Goal: Task Accomplishment & Management: Manage account settings

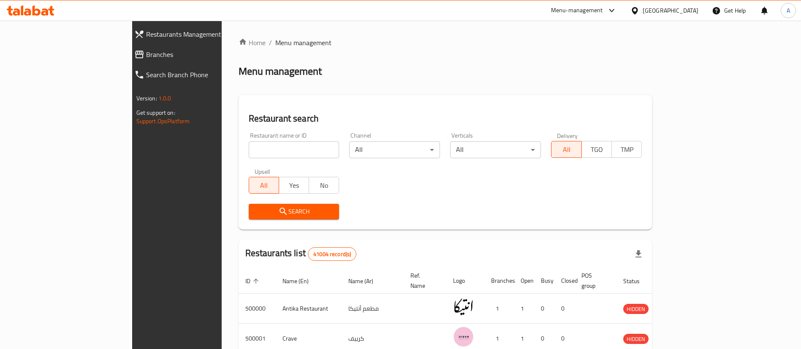
click at [128, 47] on link "Branches" at bounding box center [197, 54] width 139 height 20
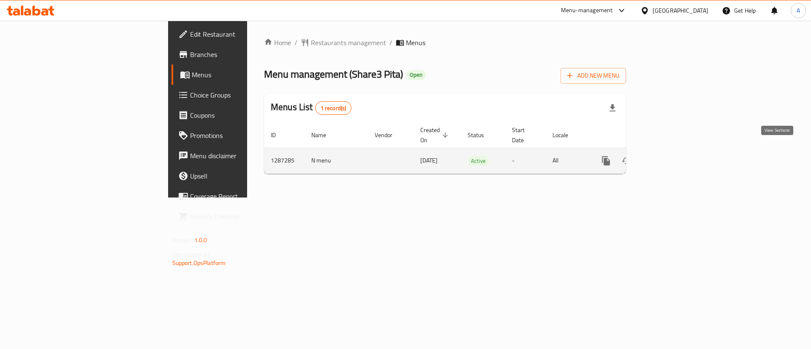
click at [672, 156] on icon "enhanced table" at bounding box center [667, 161] width 10 height 10
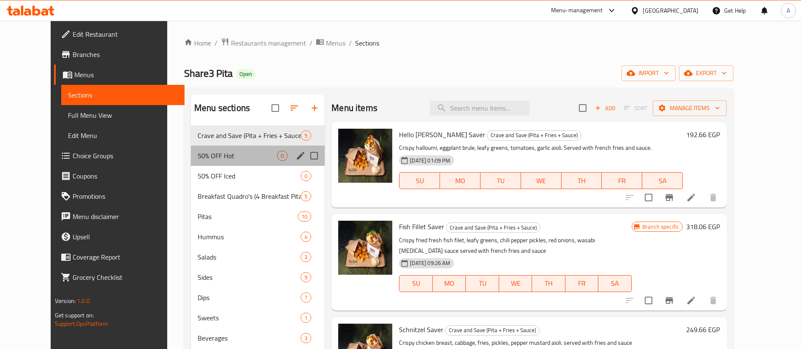
click at [209, 162] on div "50% OFF Hot 0" at bounding box center [258, 156] width 134 height 20
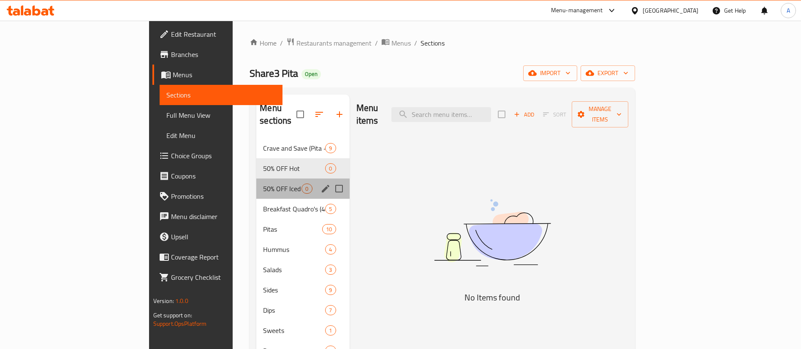
click at [256, 182] on div "50% OFF Iced 0" at bounding box center [302, 189] width 93 height 20
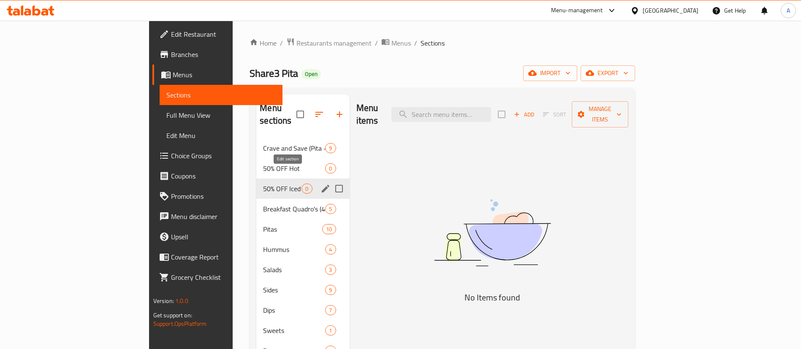
click at [322, 185] on icon "edit" at bounding box center [326, 189] width 8 height 8
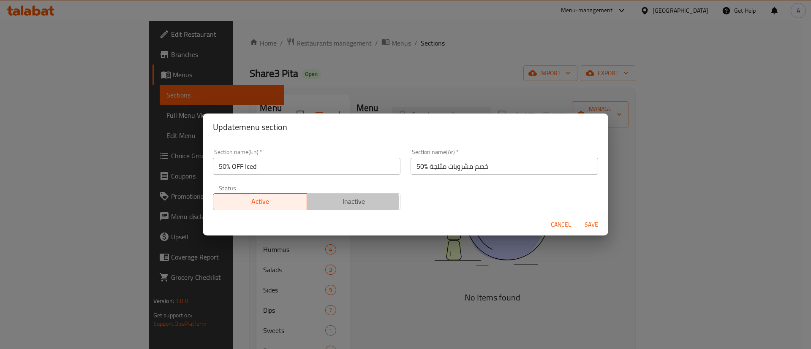
click at [349, 202] on span "Inactive" at bounding box center [354, 202] width 87 height 12
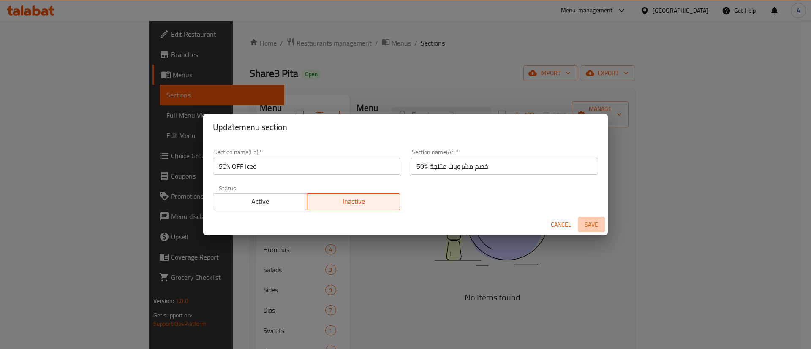
click at [591, 221] on span "Save" at bounding box center [591, 225] width 20 height 11
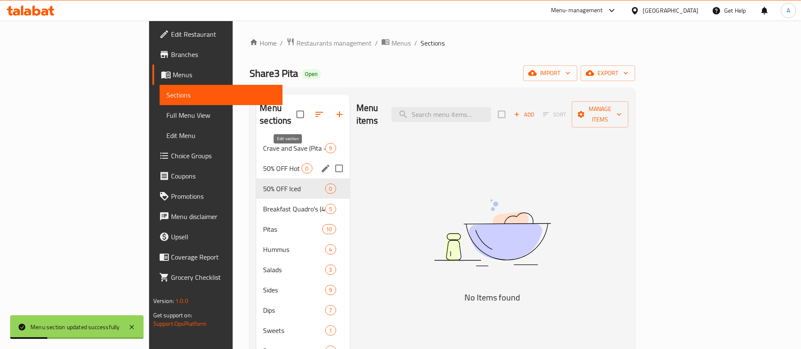
click at [321, 163] on icon "edit" at bounding box center [326, 168] width 10 height 10
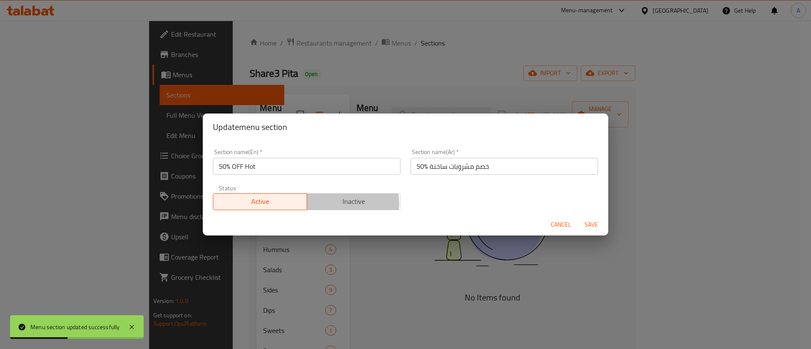
click at [343, 203] on span "Inactive" at bounding box center [354, 202] width 87 height 12
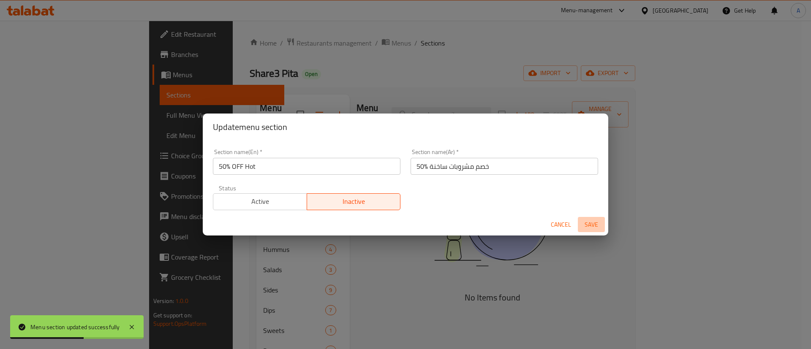
click at [589, 225] on span "Save" at bounding box center [591, 225] width 20 height 11
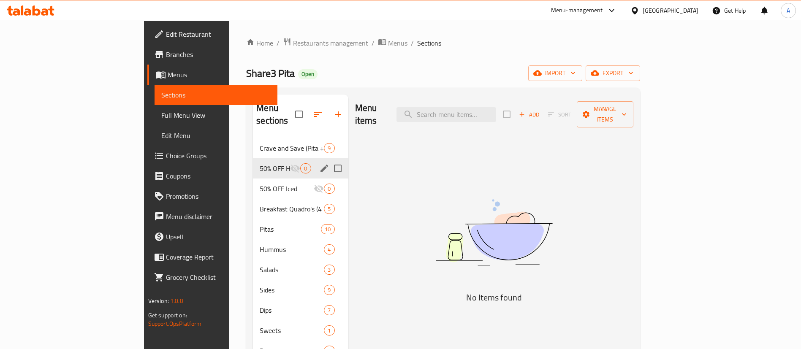
click at [624, 16] on div "Menu-management" at bounding box center [584, 10] width 79 height 20
click at [616, 5] on div "Menu-management" at bounding box center [584, 10] width 79 height 20
click at [603, 12] on div "Menu-management" at bounding box center [577, 10] width 52 height 10
click at [166, 49] on span "Branches" at bounding box center [218, 54] width 105 height 10
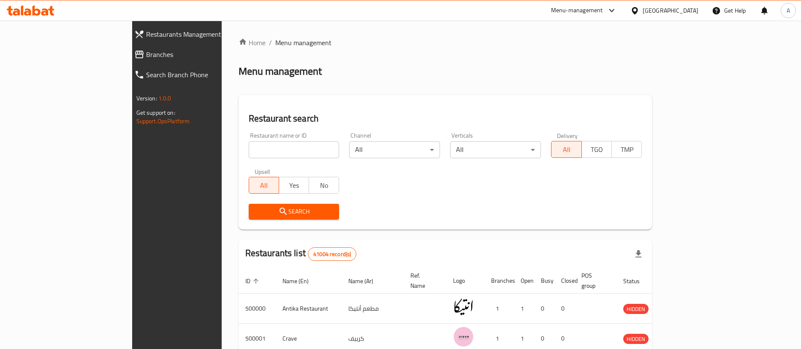
click at [146, 54] on span "Branches" at bounding box center [202, 54] width 113 height 10
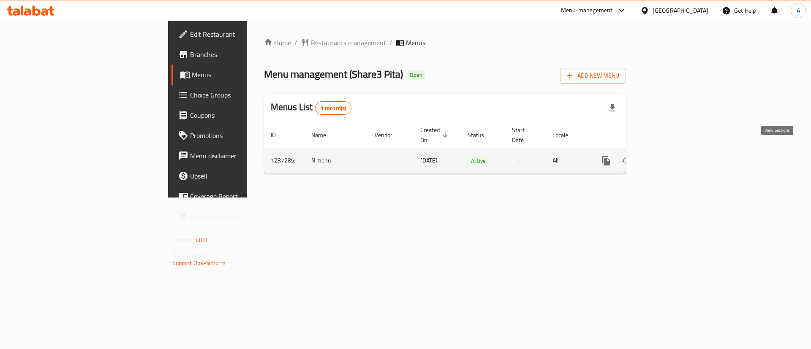
click at [671, 157] on icon "enhanced table" at bounding box center [667, 161] width 8 height 8
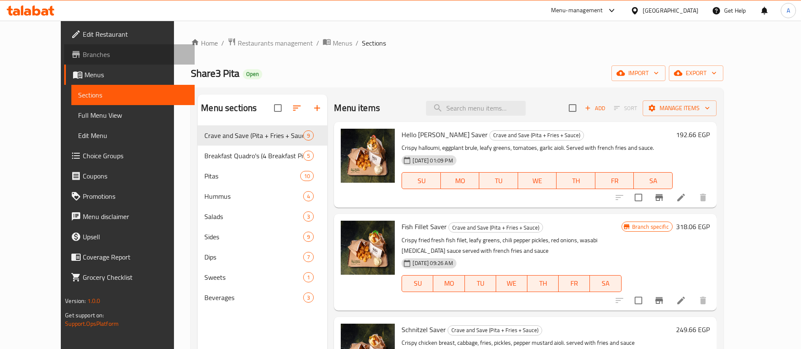
click at [83, 56] on span "Branches" at bounding box center [135, 54] width 105 height 10
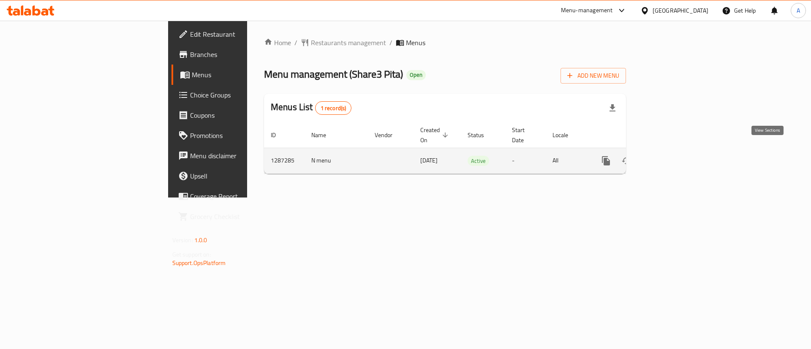
click at [672, 156] on icon "enhanced table" at bounding box center [667, 161] width 10 height 10
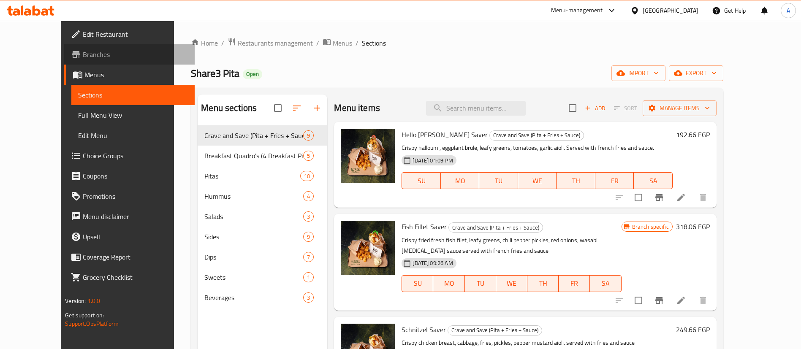
click at [83, 58] on span "Branches" at bounding box center [135, 54] width 105 height 10
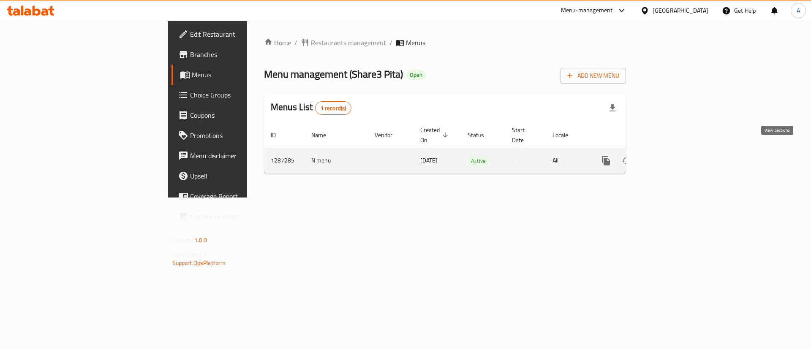
click at [672, 156] on icon "enhanced table" at bounding box center [667, 161] width 10 height 10
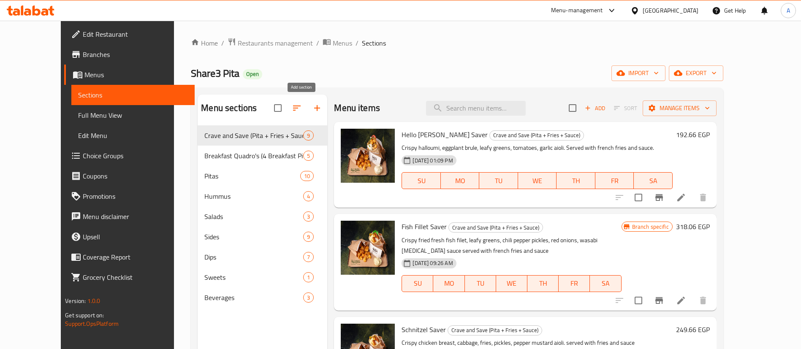
click at [312, 105] on icon "button" at bounding box center [317, 108] width 10 height 10
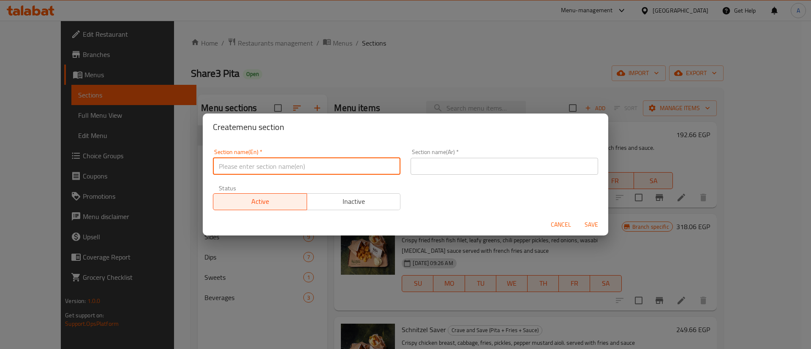
click at [256, 169] on input "text" at bounding box center [307, 166] width 188 height 17
paste input "HOT BEVERAGES"
type input "HOT BEVERAGES"
click at [343, 200] on span "Inactive" at bounding box center [354, 202] width 87 height 12
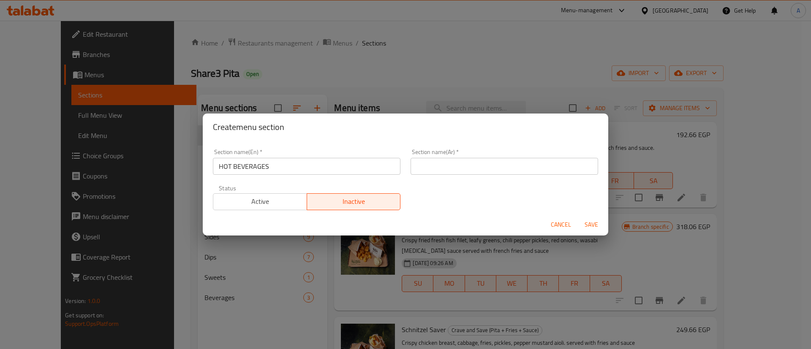
click at [453, 172] on input "text" at bounding box center [505, 166] width 188 height 17
type input "50% خصم مشروبات ساخنة"
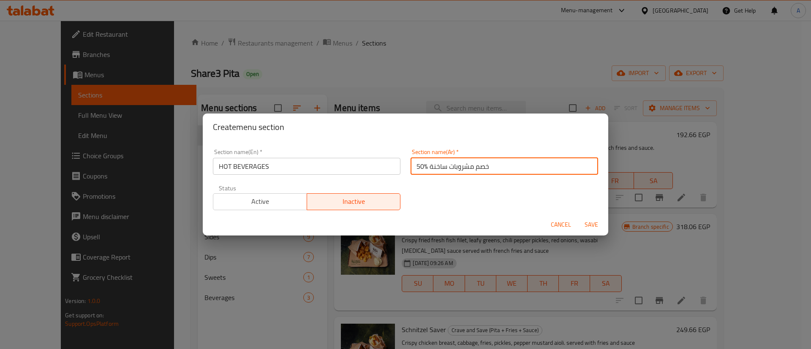
click at [311, 166] on input "HOT BEVERAGES" at bounding box center [307, 166] width 188 height 17
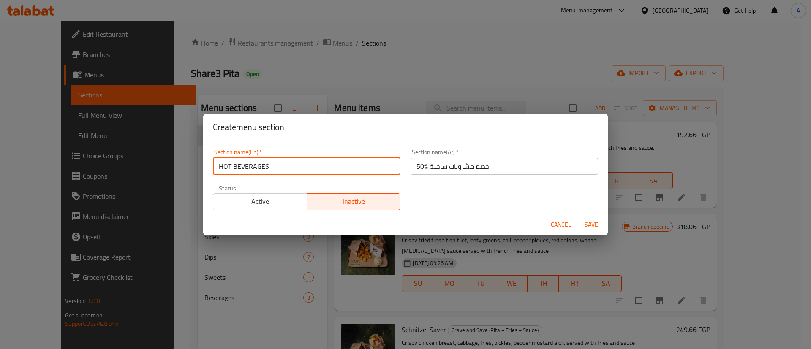
click at [269, 168] on input "HOT BEVERAGES" at bounding box center [307, 166] width 188 height 17
type input "50% OFF ON HOT BEVERAGES"
click at [591, 227] on span "Save" at bounding box center [591, 225] width 20 height 11
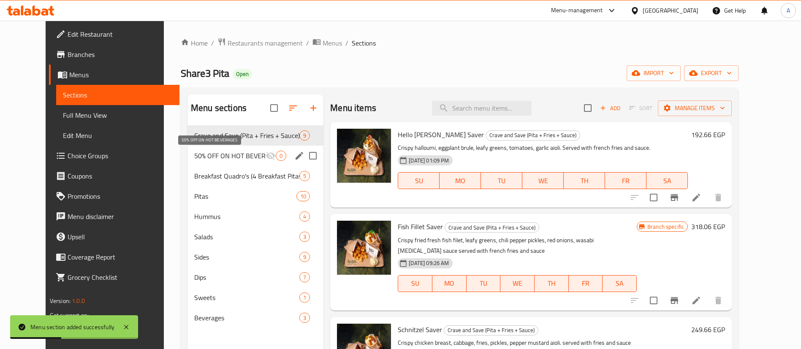
click at [194, 154] on span "50% OFF ON HOT BEVERAGES" at bounding box center [229, 156] width 71 height 10
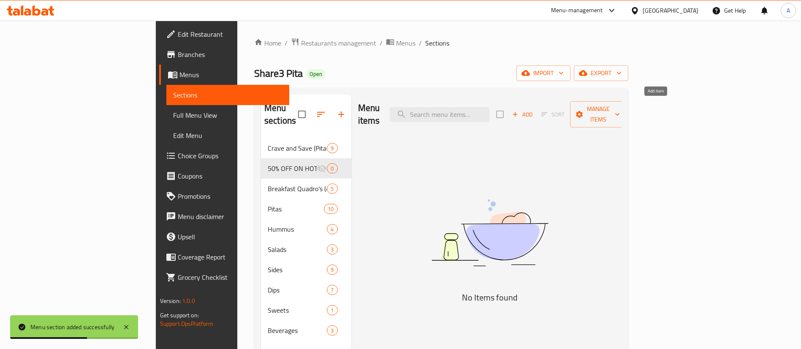
click at [519, 111] on icon "button" at bounding box center [516, 115] width 8 height 8
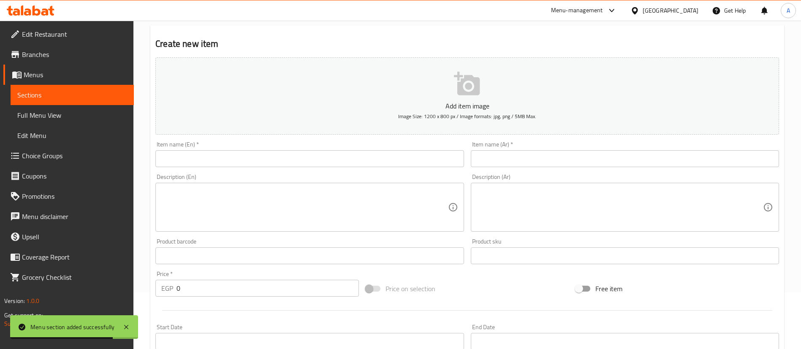
scroll to position [57, 0]
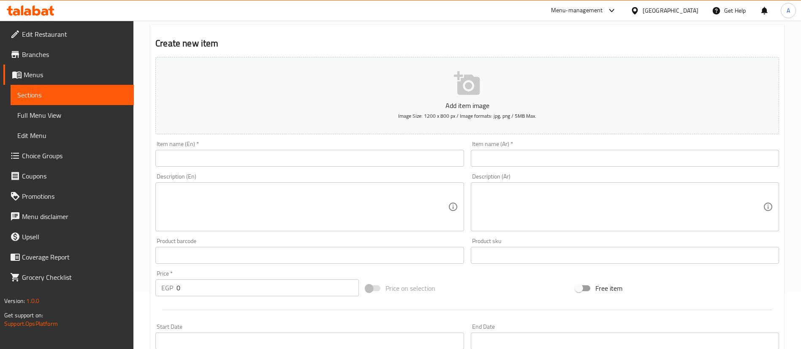
click at [225, 154] on input "text" at bounding box center [309, 158] width 308 height 17
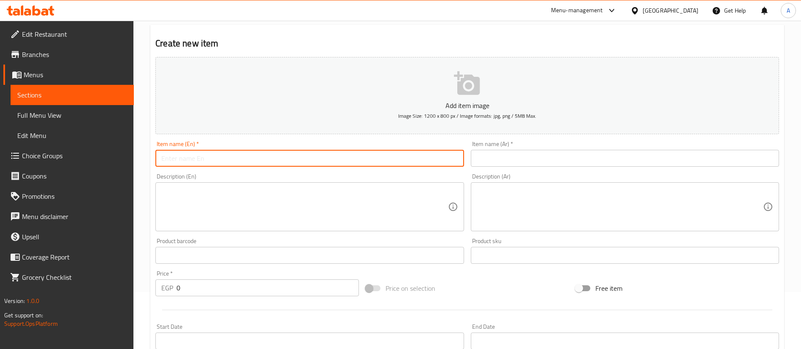
paste input "Espresso"
type input "Espresso"
click at [629, 161] on input "text" at bounding box center [625, 158] width 308 height 17
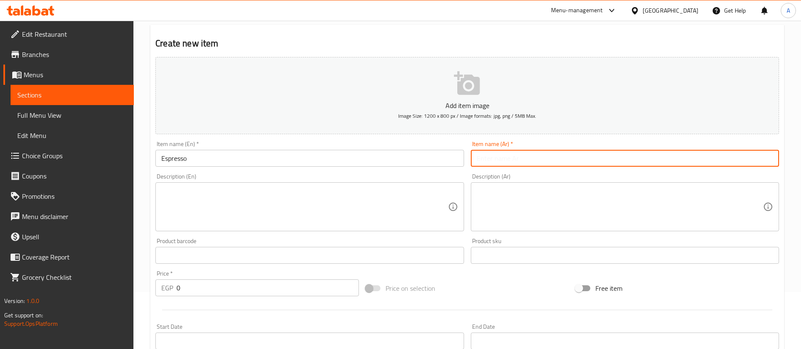
paste input "اسبرسو"
type input "اسبرسو"
click at [244, 208] on textarea at bounding box center [304, 207] width 286 height 40
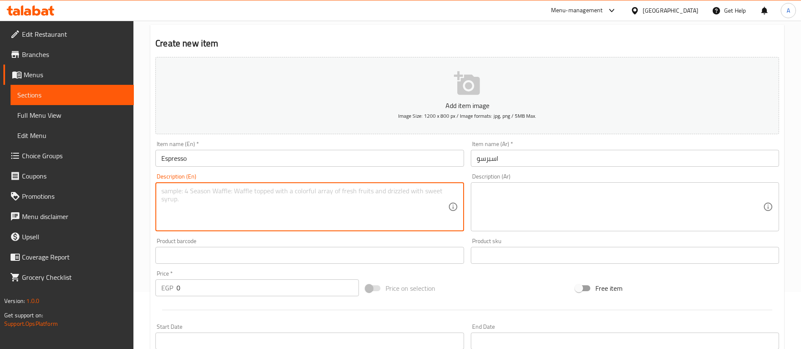
paste textarea "4 oz"
type textarea "4 oz"
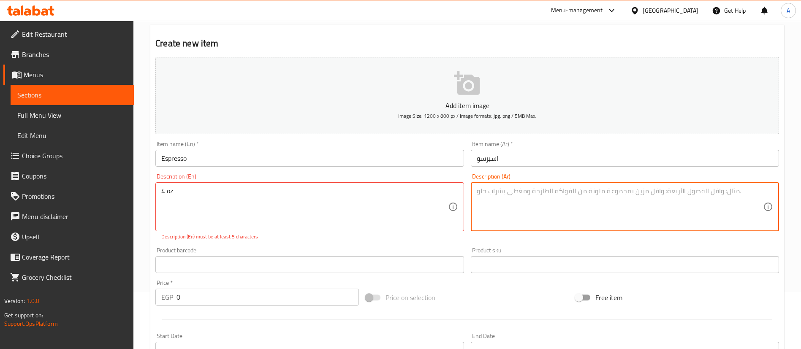
click at [583, 207] on textarea at bounding box center [620, 207] width 286 height 40
paste textarea "4 اونز"
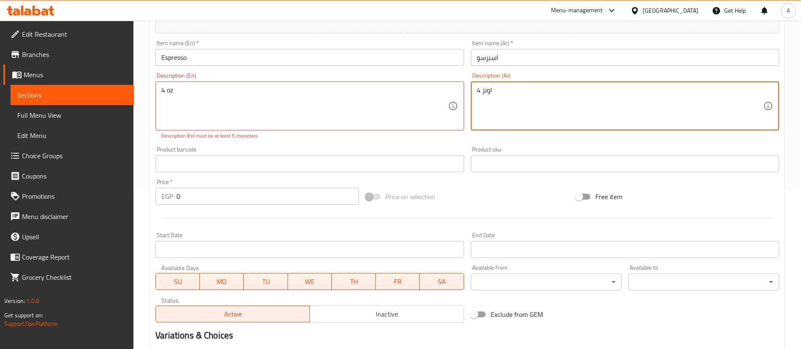
scroll to position [158, 0]
type textarea "4 اونز"
click at [207, 195] on input "0" at bounding box center [268, 196] width 183 height 17
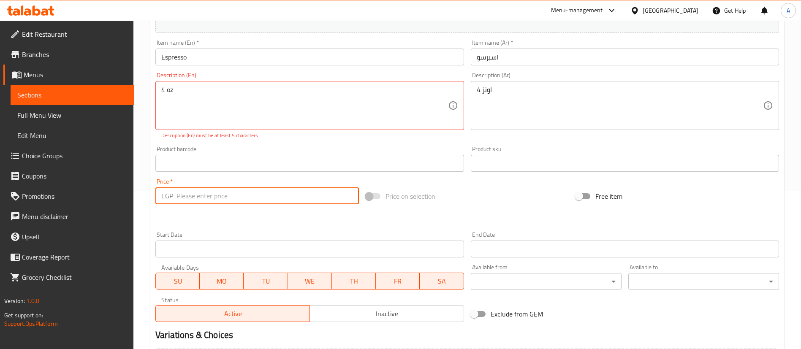
paste input "74.1"
type input "74.1"
click at [218, 218] on div at bounding box center [467, 218] width 631 height 21
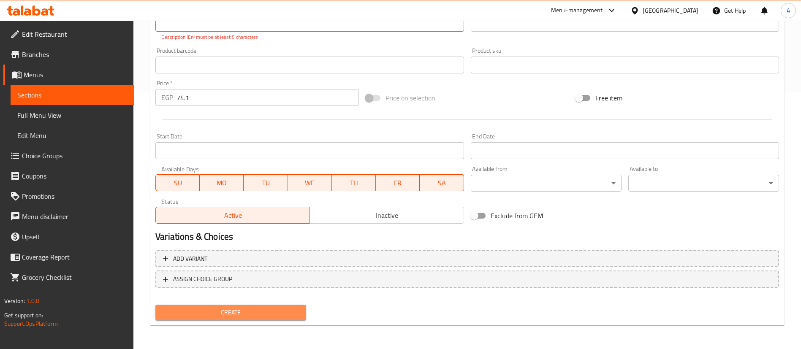
click at [212, 314] on span "Create" at bounding box center [230, 313] width 137 height 11
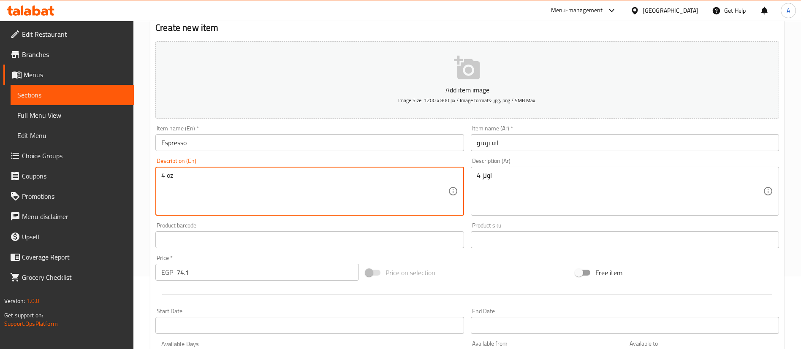
scroll to position [248, 0]
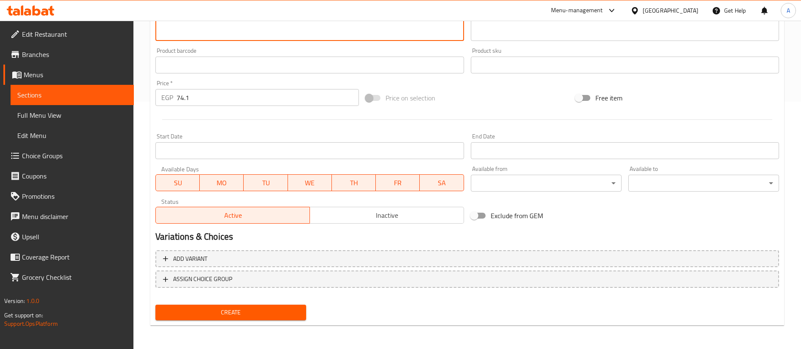
type textarea "4 oz"
click at [218, 313] on span "Create" at bounding box center [230, 313] width 137 height 11
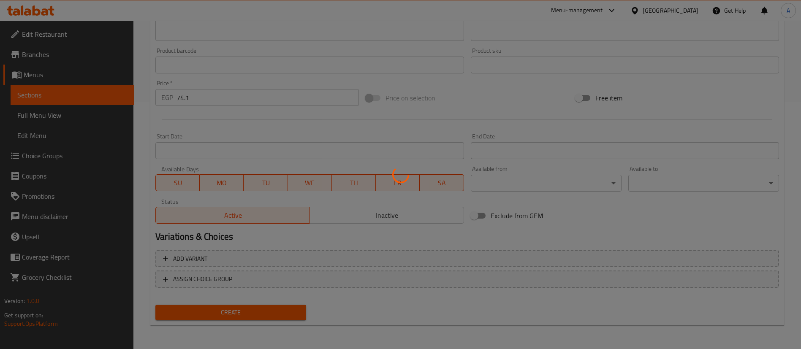
type input "0"
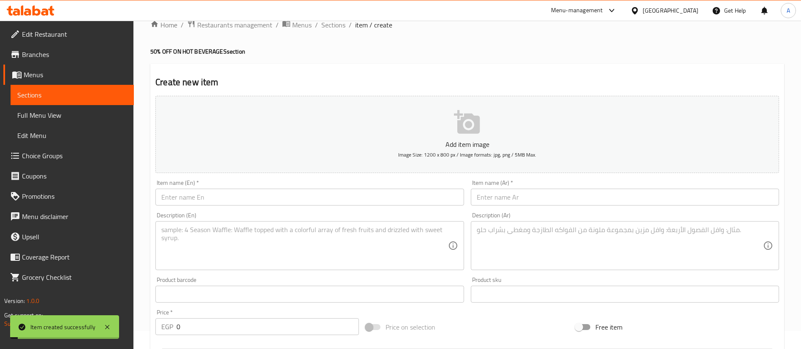
scroll to position [0, 0]
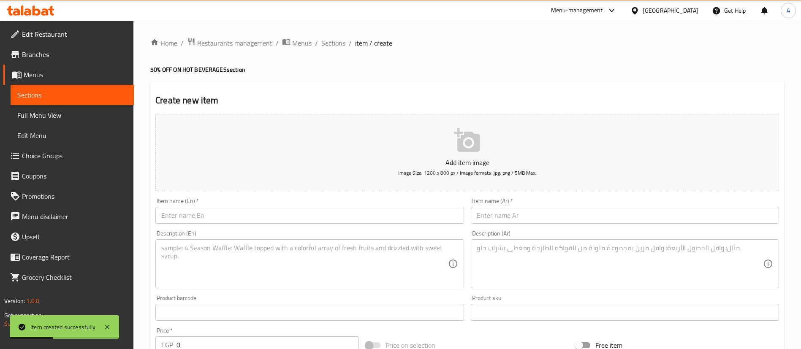
click at [177, 219] on input "text" at bounding box center [309, 215] width 308 height 17
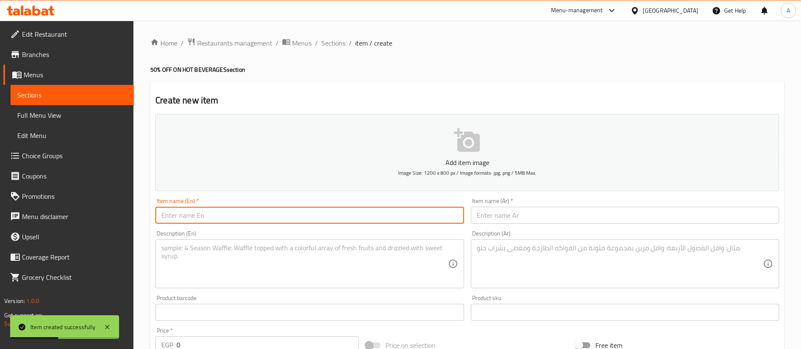
paste input "Americano"
type input "Americano"
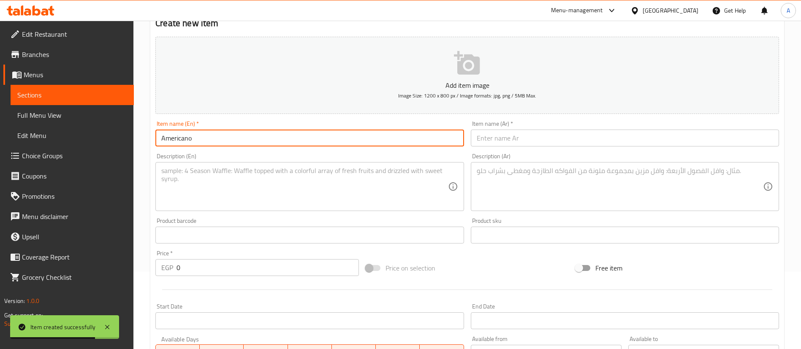
scroll to position [78, 0]
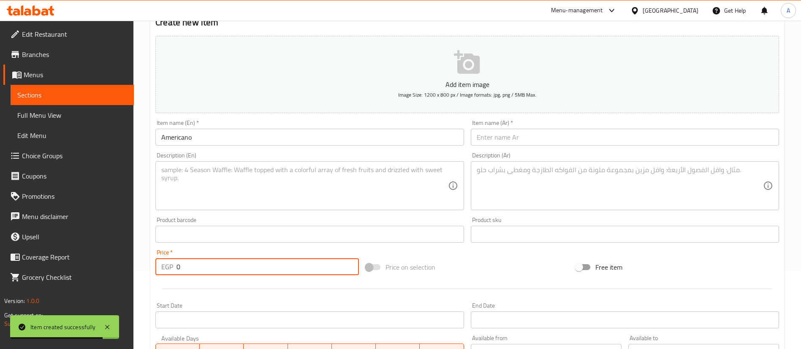
click at [202, 264] on input "0" at bounding box center [268, 267] width 183 height 17
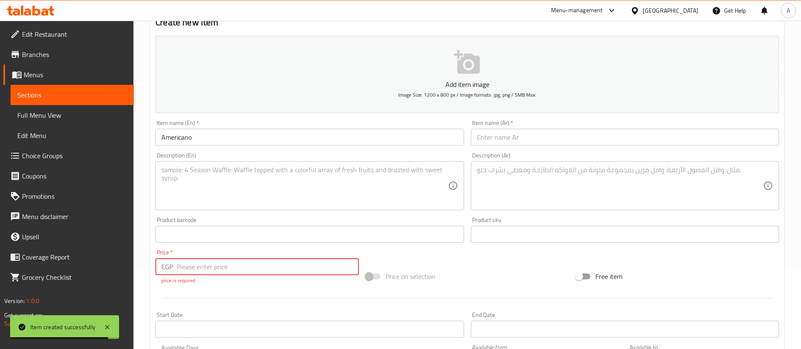
paste input "85.5"
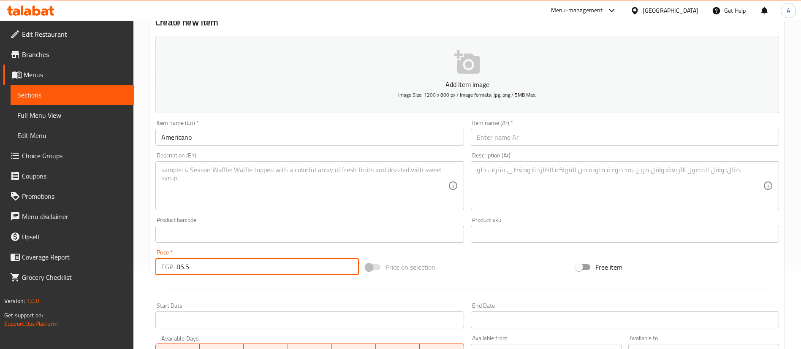
type input "85.5"
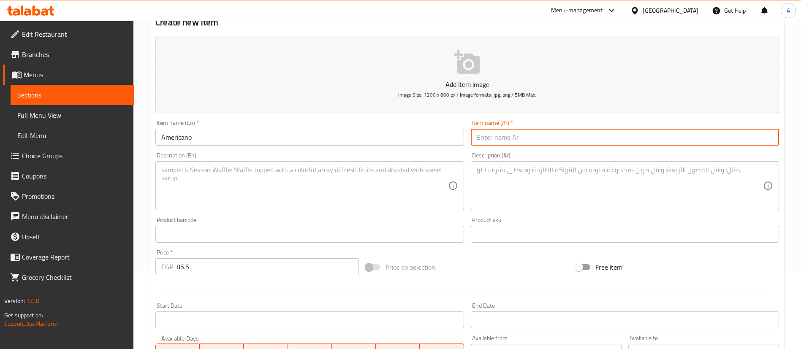
click at [541, 133] on input "text" at bounding box center [625, 137] width 308 height 17
paste input "امريكانو"
type input "امريكانو"
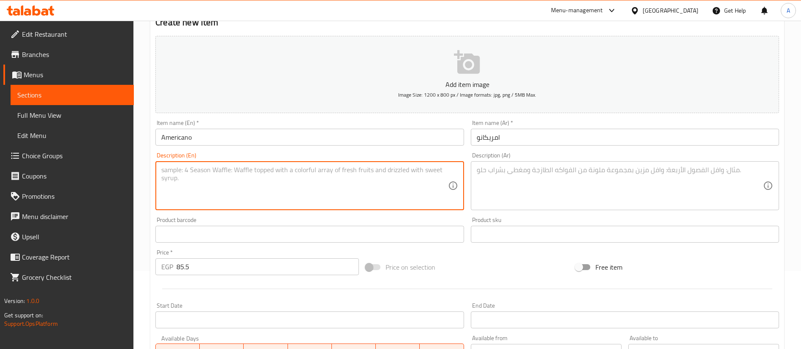
click at [232, 191] on textarea at bounding box center [304, 186] width 286 height 40
paste textarea "12 oz"
type textarea "12 oz"
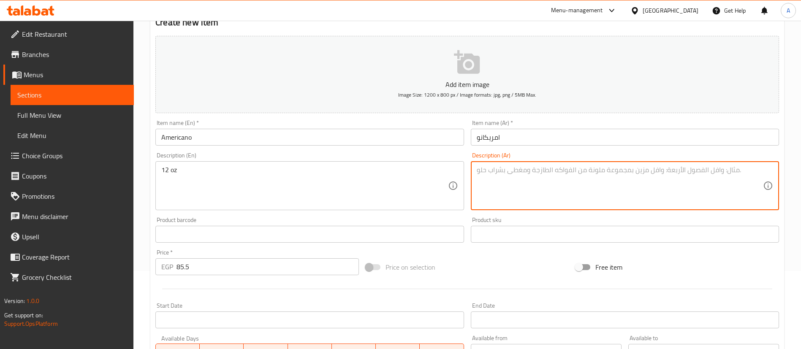
click at [548, 186] on textarea at bounding box center [620, 186] width 286 height 40
paste textarea "12 اونز"
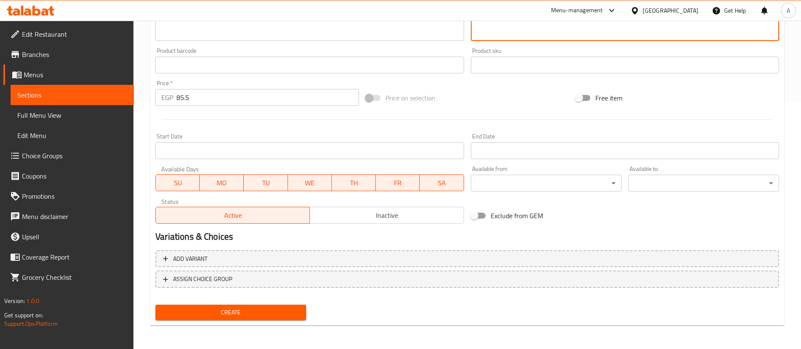
type textarea "12 اونز"
click at [192, 317] on span "Create" at bounding box center [230, 313] width 137 height 11
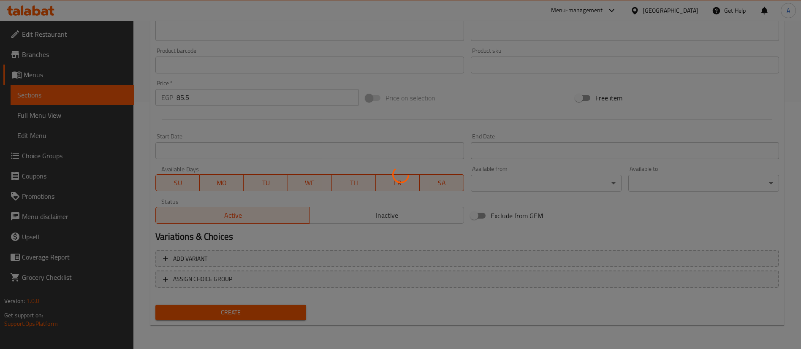
type input "0"
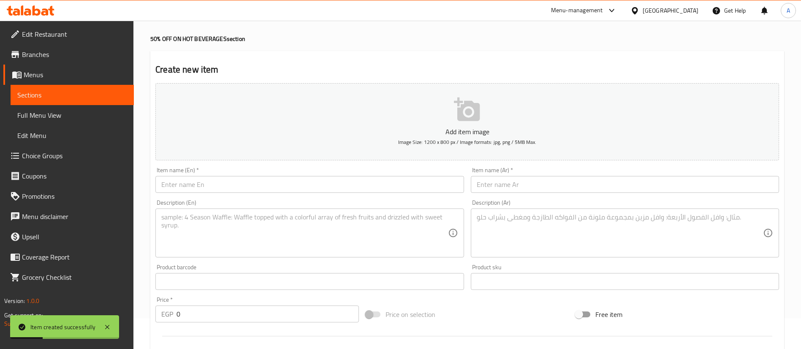
scroll to position [30, 0]
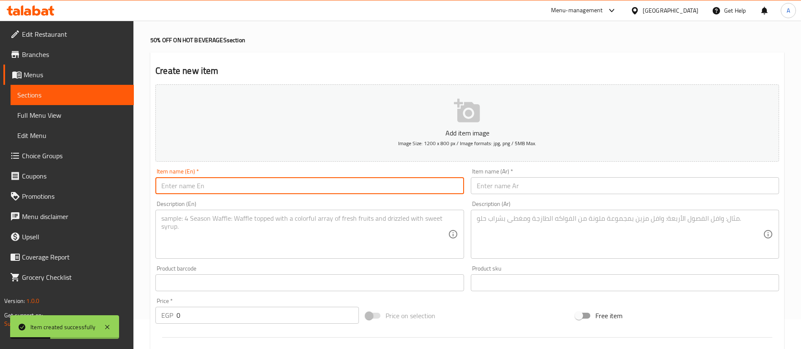
click at [187, 186] on input "text" at bounding box center [309, 185] width 308 height 17
paste input "Cortado"
type input "Cortado"
click at [229, 314] on input "0" at bounding box center [268, 315] width 183 height 17
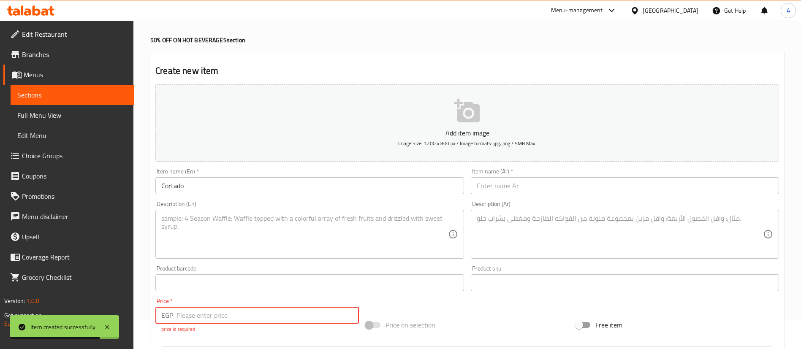
paste input "96.9"
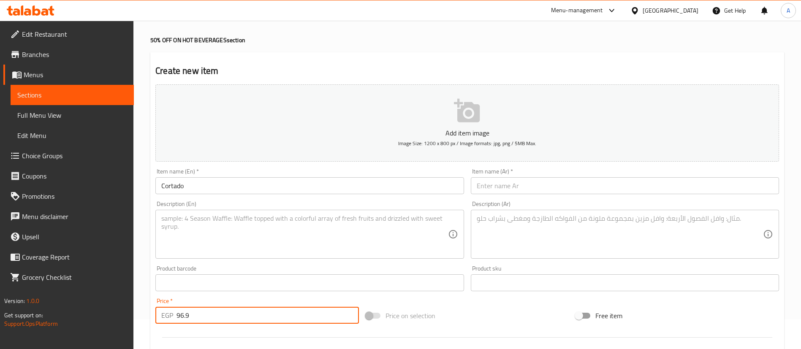
type input "96.9"
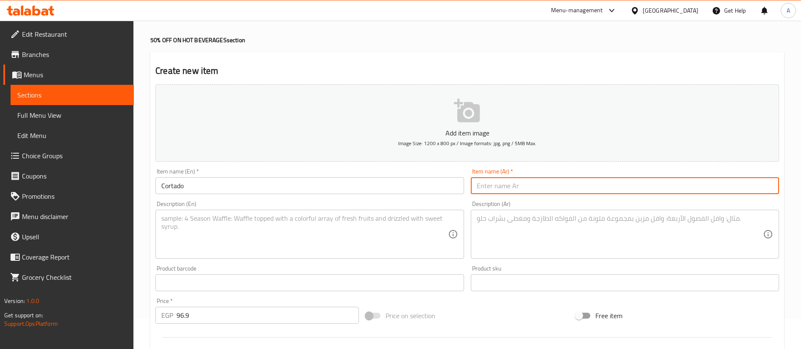
click at [554, 187] on input "text" at bounding box center [625, 185] width 308 height 17
paste input "كورتادو"
type input "كورتادو"
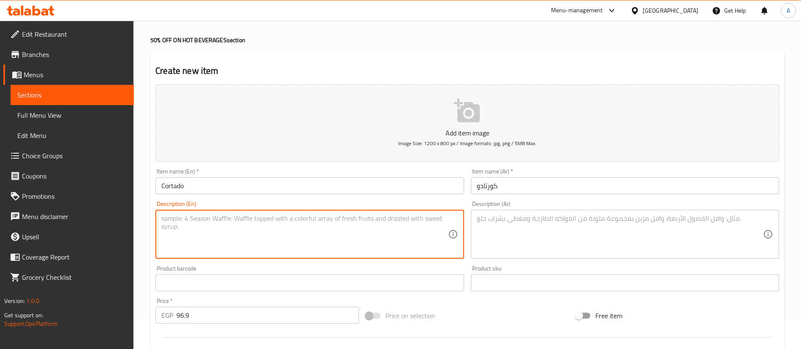
click at [217, 239] on textarea at bounding box center [304, 235] width 286 height 40
paste textarea "12 oz"
type textarea "12 oz"
click at [629, 234] on textarea at bounding box center [620, 235] width 286 height 40
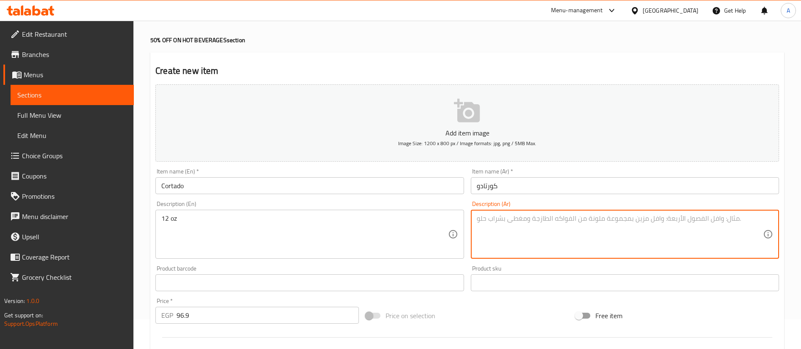
paste textarea "12 اونز"
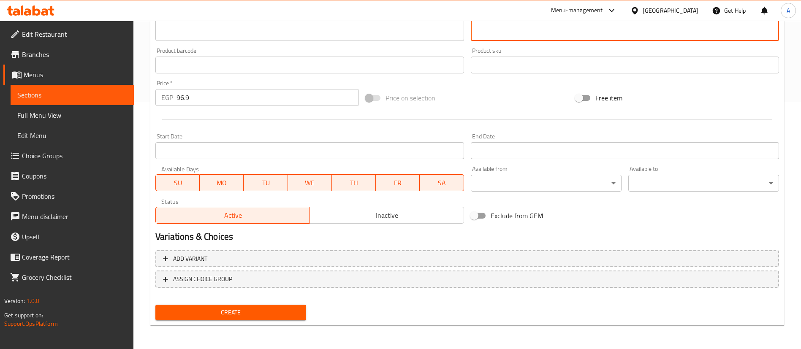
type textarea "12 اونز"
click at [246, 313] on span "Create" at bounding box center [230, 313] width 137 height 11
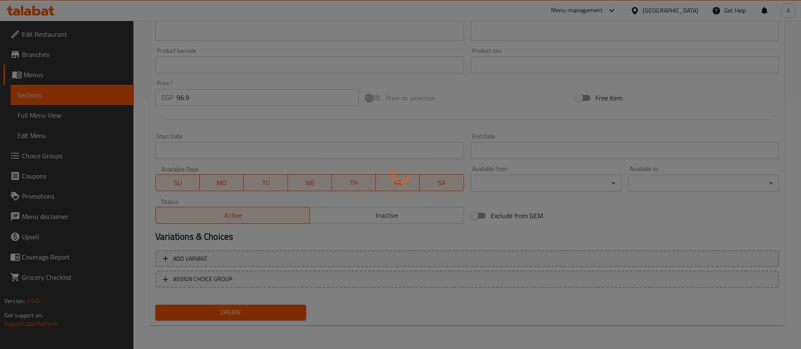
type input "0"
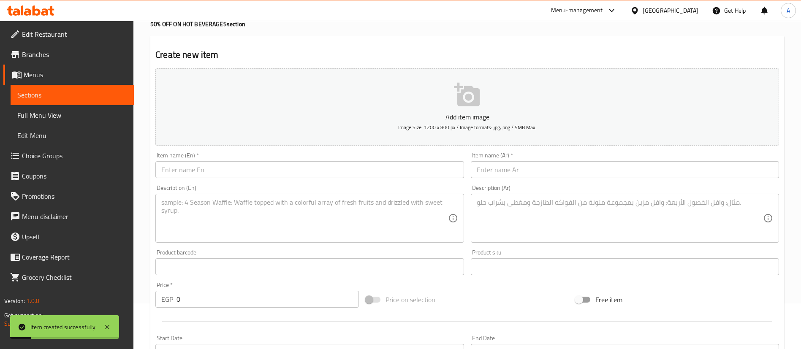
scroll to position [0, 0]
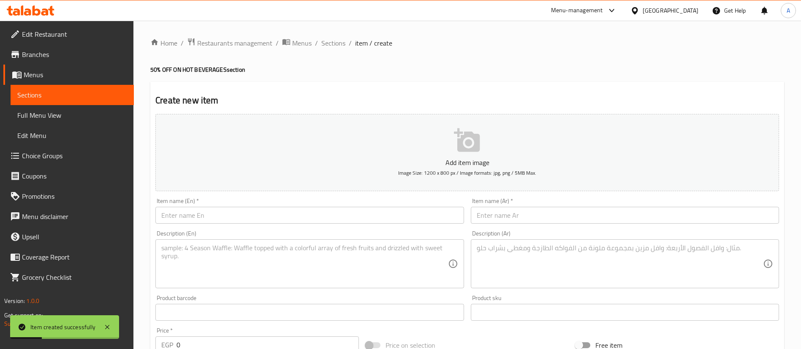
click at [204, 214] on input "text" at bounding box center [309, 215] width 308 height 17
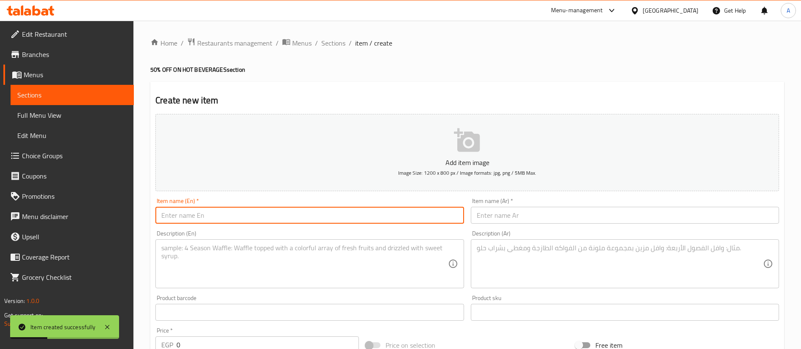
paste input "Cappuccino"
type input "Cappuccino"
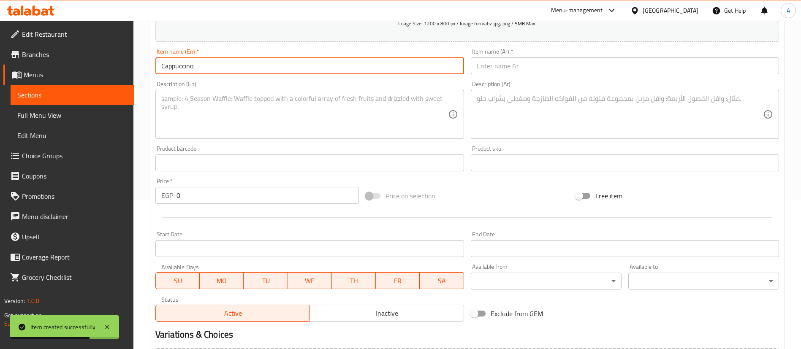
click at [223, 191] on input "0" at bounding box center [268, 195] width 183 height 17
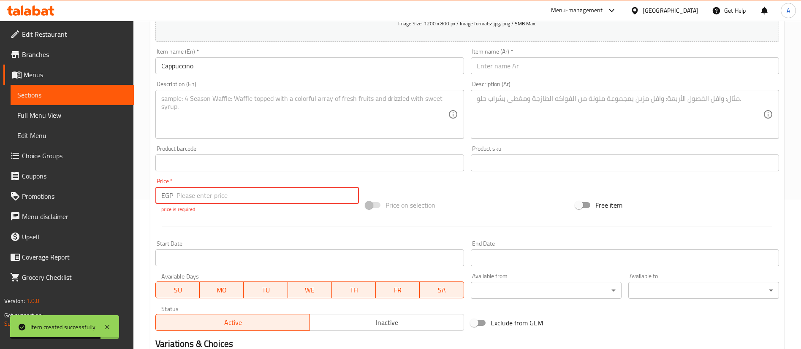
paste input "108.3"
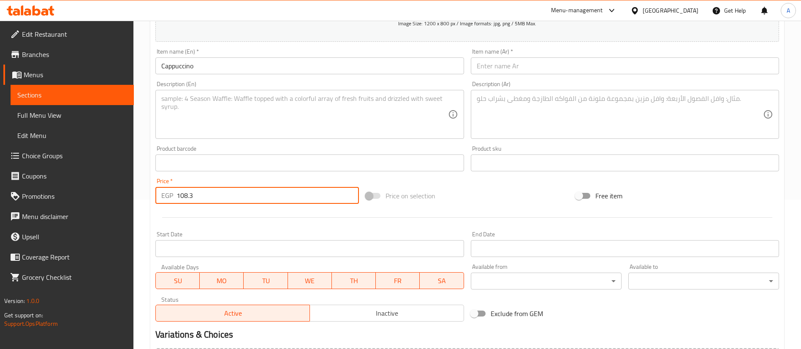
type input "108.3"
click at [384, 146] on div "Product barcode Product barcode" at bounding box center [309, 159] width 308 height 26
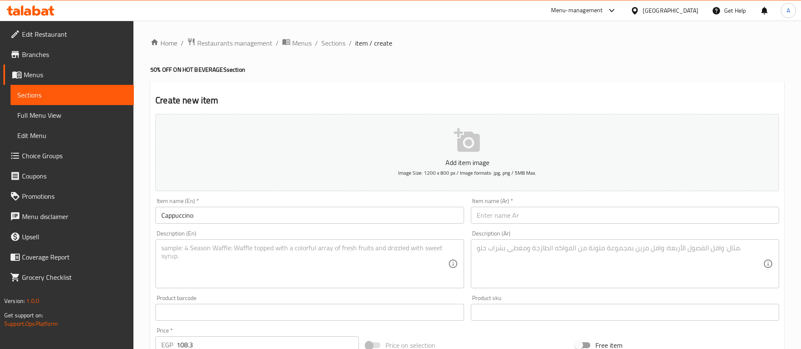
click at [516, 216] on input "text" at bounding box center [625, 215] width 308 height 17
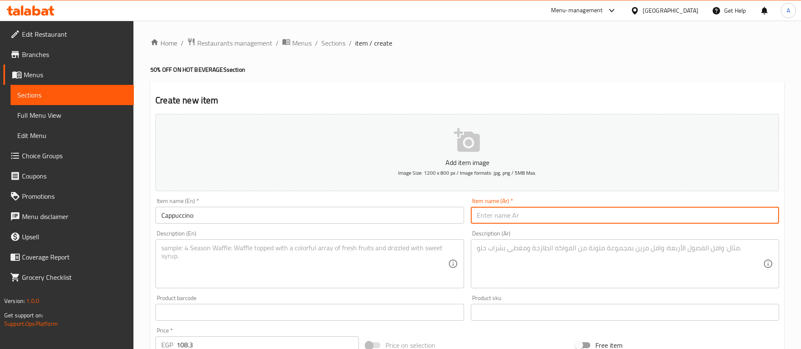
paste input "كابتشينو"
type input "كابتشينو"
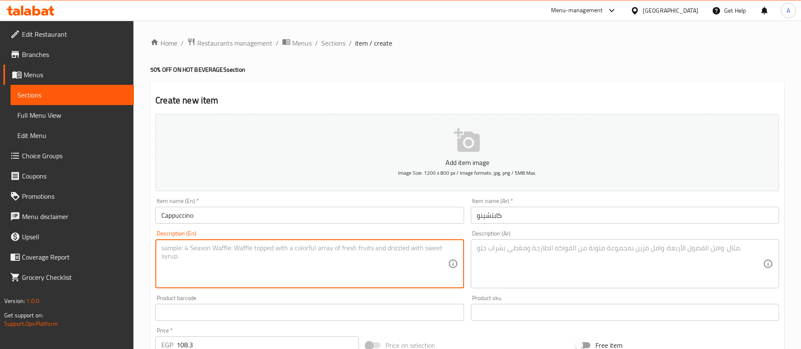
click at [185, 245] on textarea at bounding box center [304, 264] width 286 height 40
paste textarea "12 oz"
type textarea "12 oz"
click at [571, 262] on textarea at bounding box center [620, 264] width 286 height 40
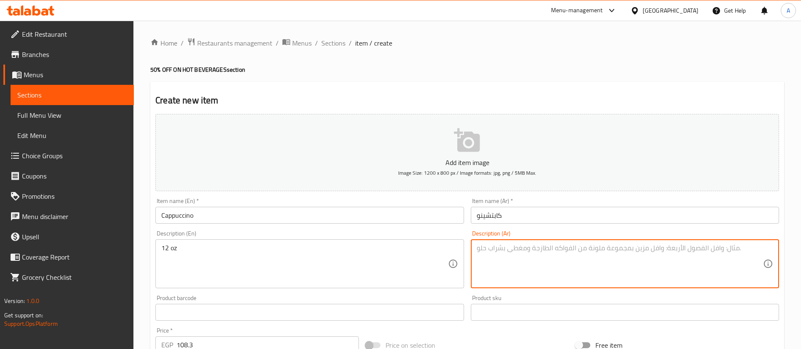
paste textarea "12 اونز"
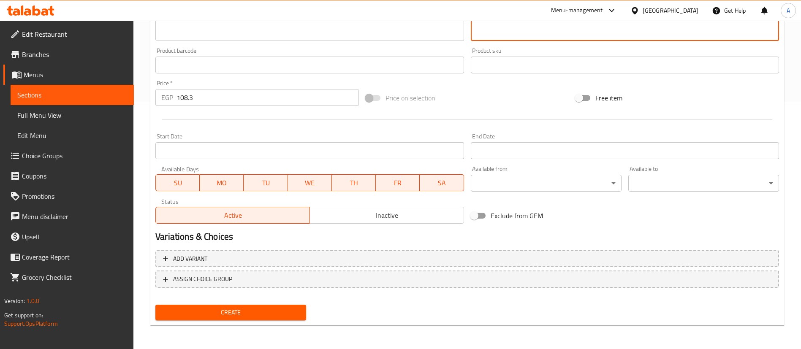
type textarea "12 اونز"
click at [269, 298] on nav at bounding box center [467, 294] width 624 height 7
click at [277, 308] on span "Create" at bounding box center [230, 313] width 137 height 11
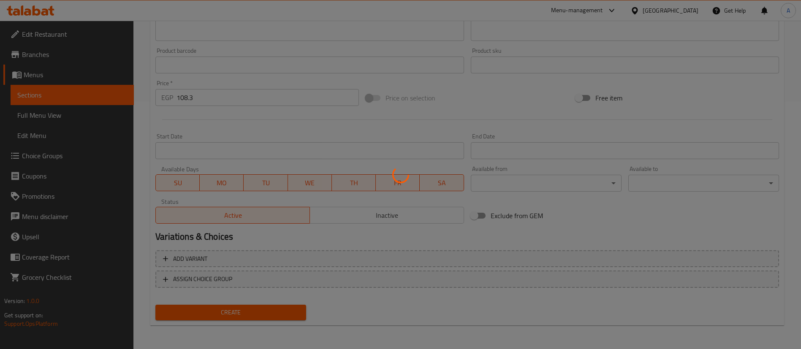
scroll to position [0, 0]
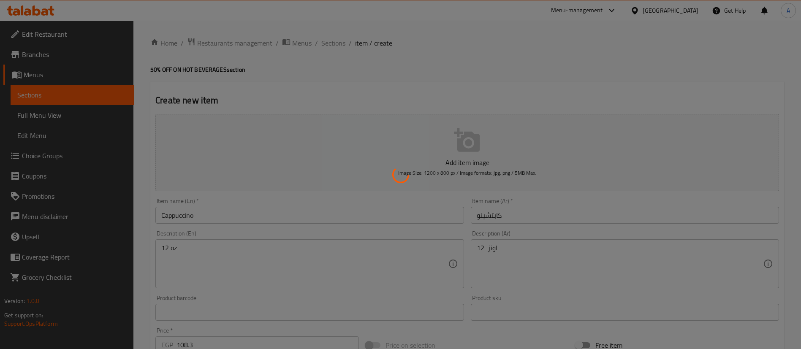
type input "0"
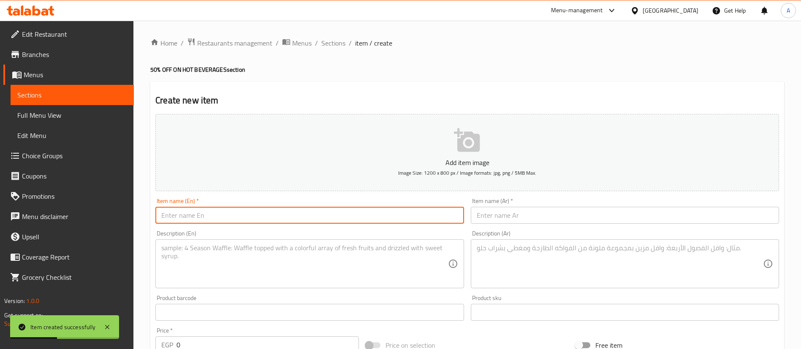
click at [212, 218] on input "text" at bounding box center [309, 215] width 308 height 17
paste input "Flat White"
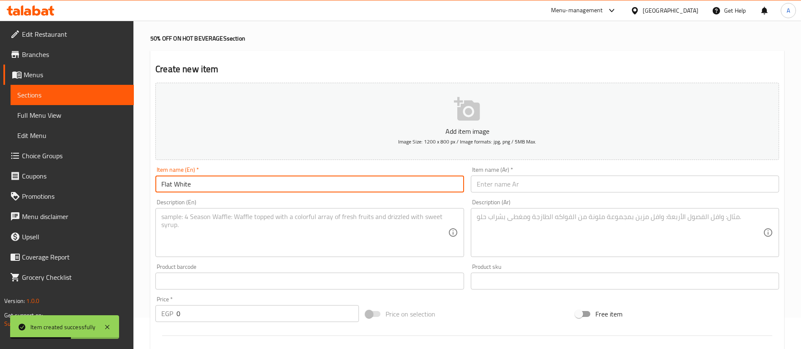
scroll to position [32, 0]
type input "Flat White"
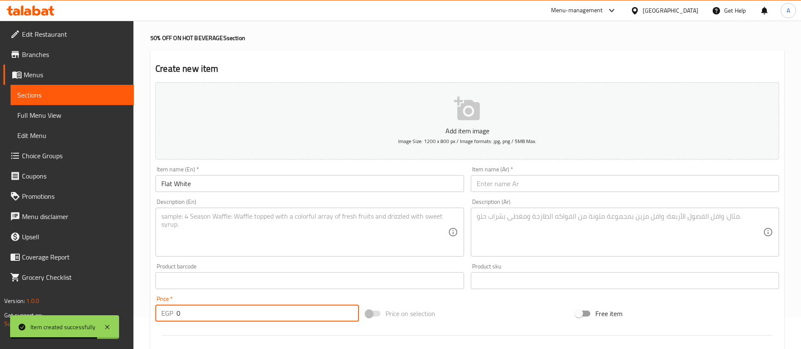
click at [205, 313] on input "0" at bounding box center [268, 313] width 183 height 17
paste input "108.3"
type input "108.3"
click at [231, 268] on div "Product barcode Product barcode" at bounding box center [309, 277] width 308 height 26
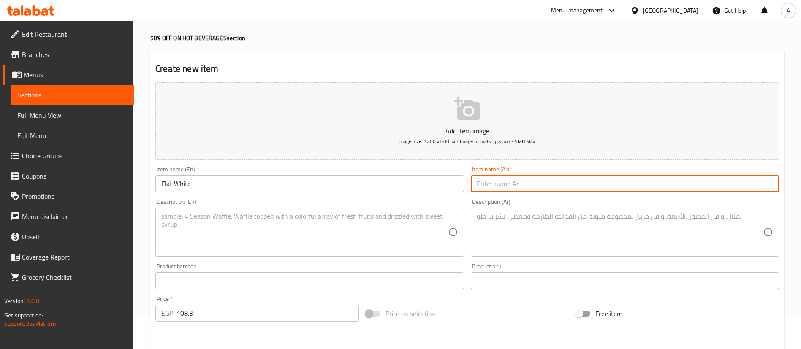
click at [626, 183] on input "text" at bounding box center [625, 183] width 308 height 17
paste input "فلات وايت"
type input "فلات وايت"
click at [226, 242] on textarea at bounding box center [304, 232] width 286 height 40
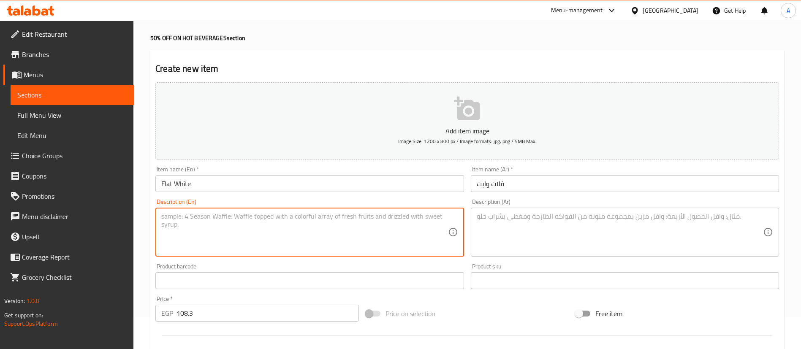
paste textarea "12 oz"
type textarea "12 oz"
click at [526, 213] on textarea at bounding box center [620, 232] width 286 height 40
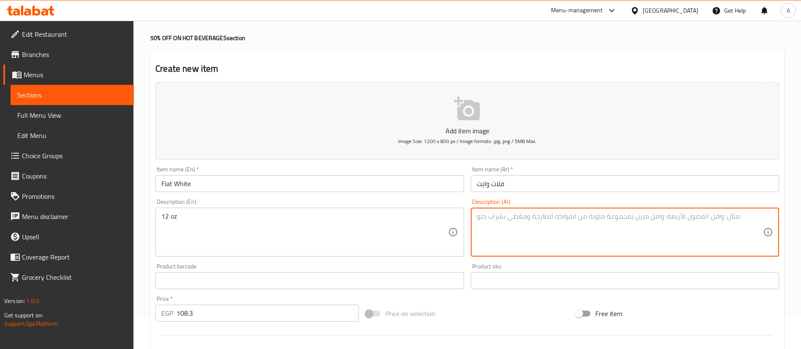
paste textarea "12 اونز"
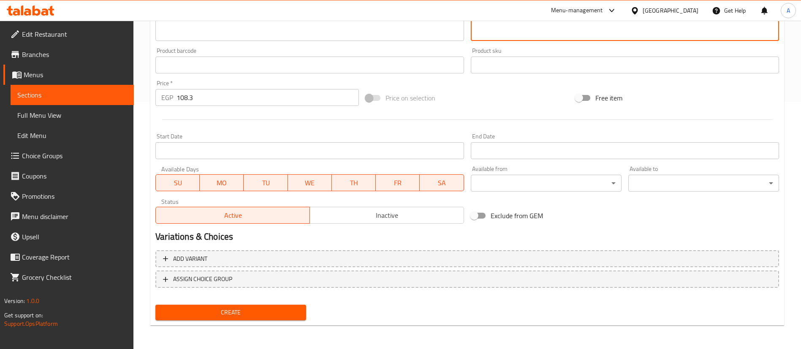
type textarea "12 اونز"
click at [225, 324] on div "Create" at bounding box center [231, 313] width 158 height 22
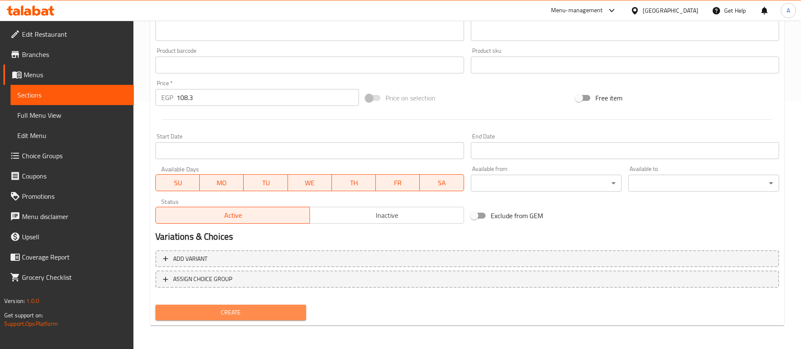
click at [224, 313] on span "Create" at bounding box center [230, 313] width 137 height 11
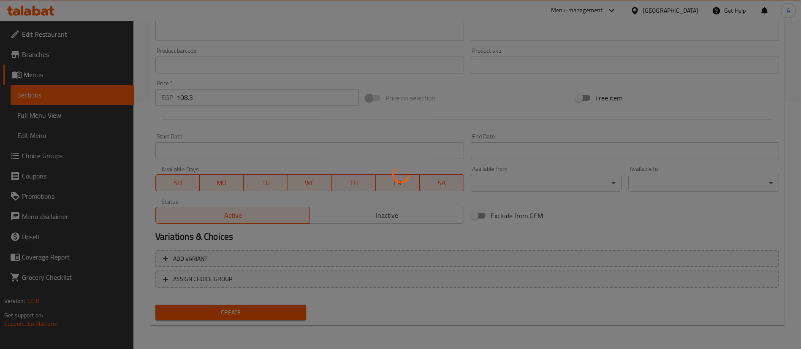
type input "0"
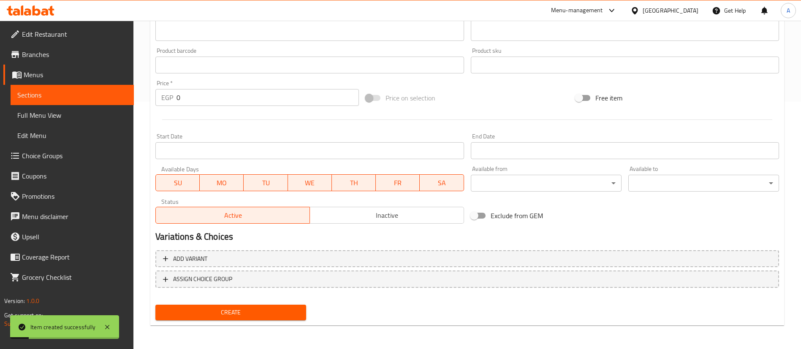
scroll to position [0, 0]
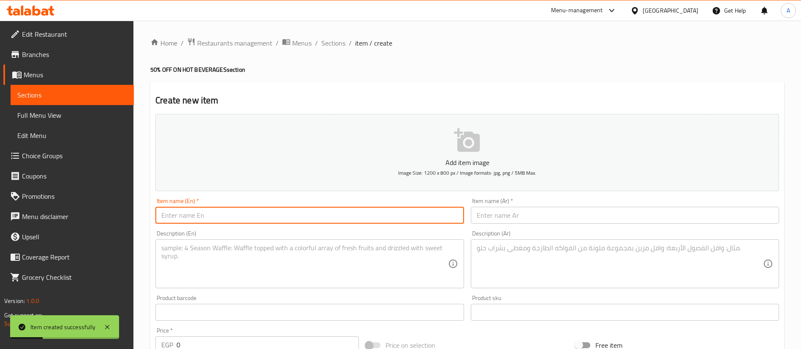
click at [201, 215] on input "text" at bounding box center [309, 215] width 308 height 17
paste input "Latte"
type input "Latte"
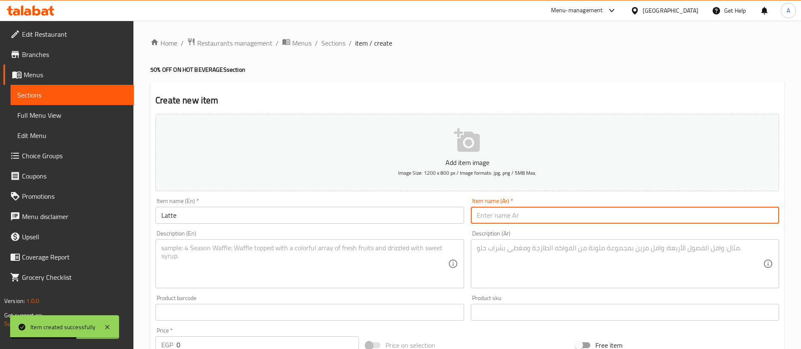
click at [585, 212] on input "text" at bounding box center [625, 215] width 308 height 17
paste input "108.3"
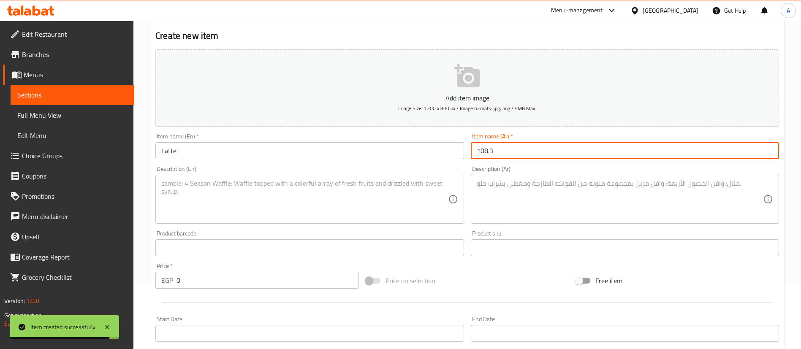
type input "108.3"
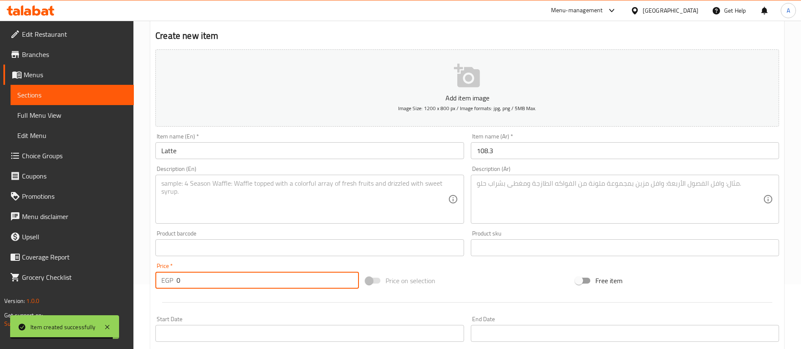
click at [275, 276] on input "0" at bounding box center [268, 280] width 183 height 17
paste input "108.3"
type input "108.3"
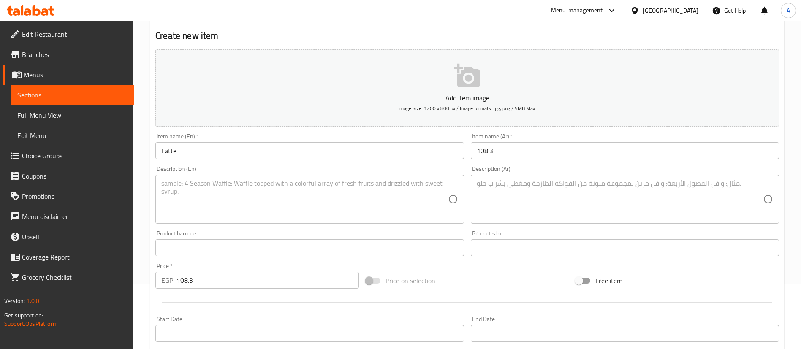
click at [313, 168] on div "Description (En) Description (En)" at bounding box center [309, 195] width 308 height 58
click at [560, 153] on input "108.3" at bounding box center [625, 150] width 308 height 17
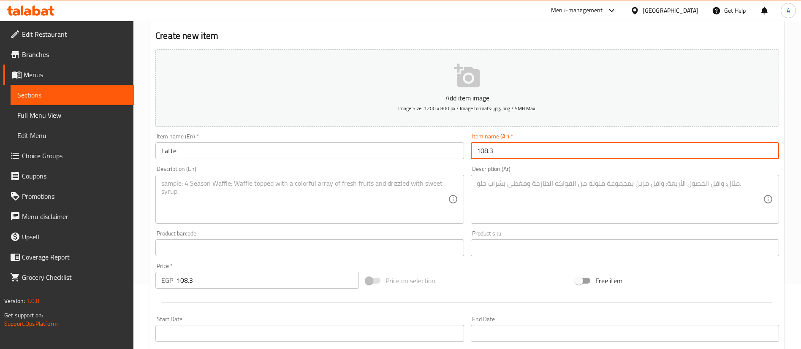
click at [560, 153] on input "108.3" at bounding box center [625, 150] width 308 height 17
paste input "لاتيه"
type input "لاتيه"
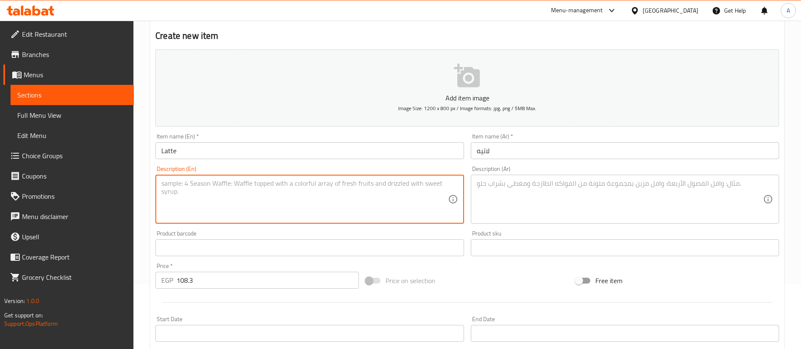
click at [207, 206] on textarea at bounding box center [304, 200] width 286 height 40
paste textarea "12 oz"
type textarea "12 oz"
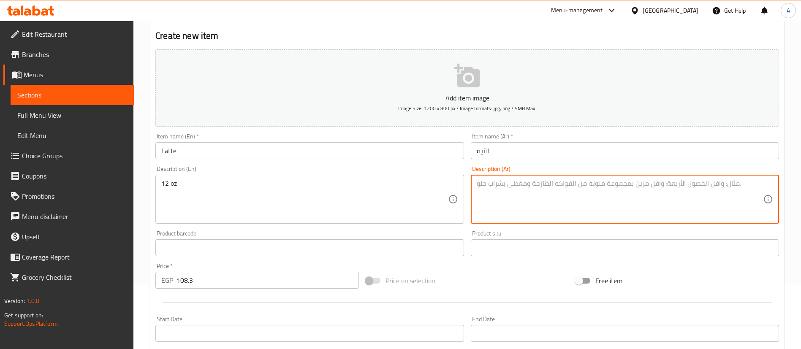
click at [537, 200] on textarea at bounding box center [620, 200] width 286 height 40
paste textarea "12 اونز"
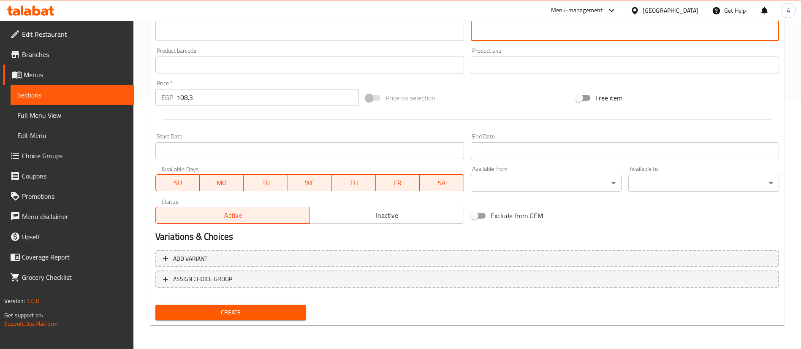
type textarea "12 اونز"
click at [284, 308] on span "Create" at bounding box center [230, 313] width 137 height 11
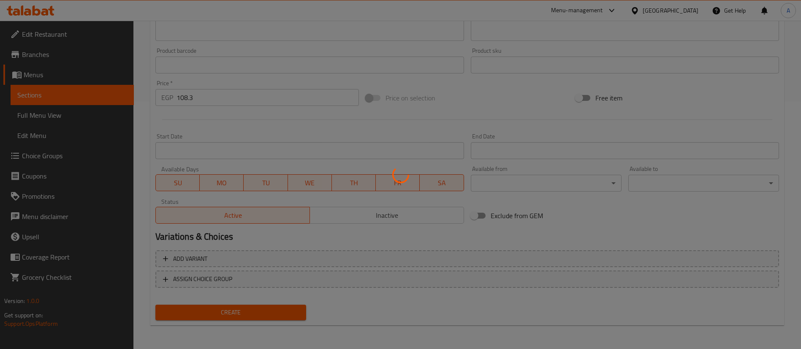
type input "0"
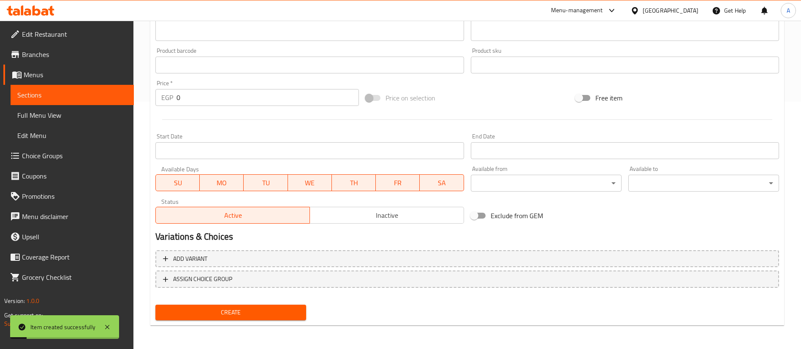
scroll to position [0, 0]
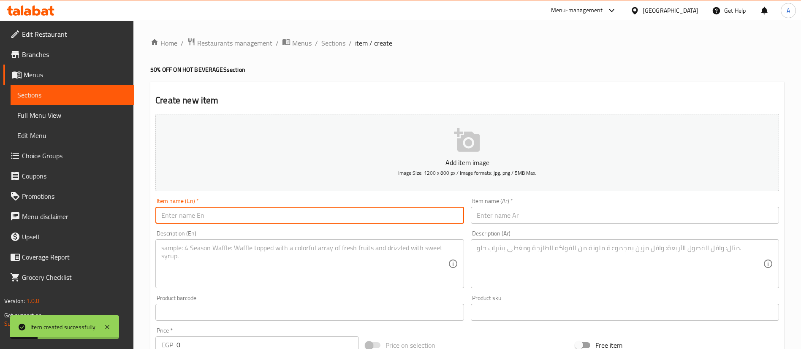
click at [205, 212] on input "text" at bounding box center [309, 215] width 308 height 17
paste input "Mocha"
type input "Mocha"
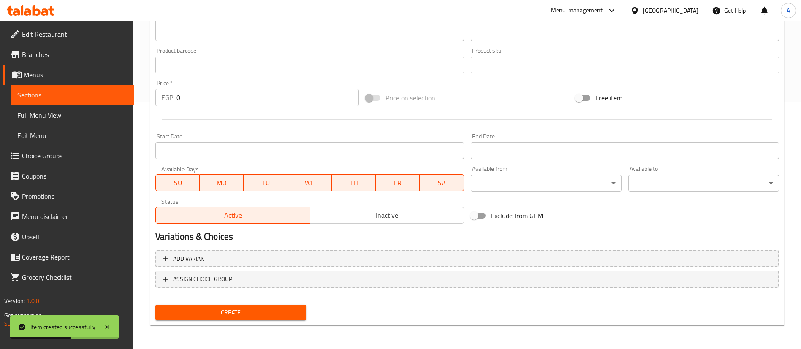
scroll to position [246, 0]
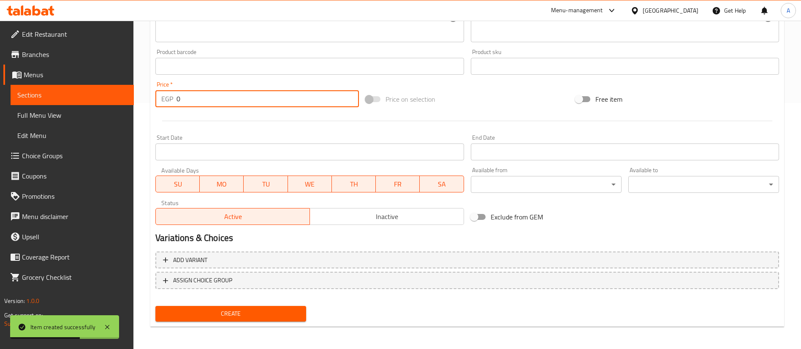
click at [231, 93] on input "0" at bounding box center [268, 98] width 183 height 17
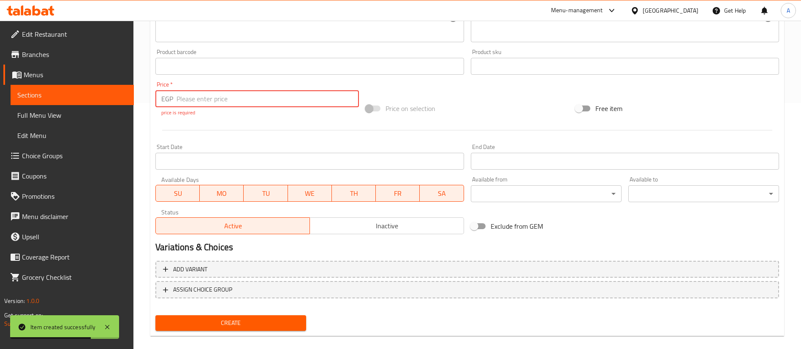
paste input "148.2"
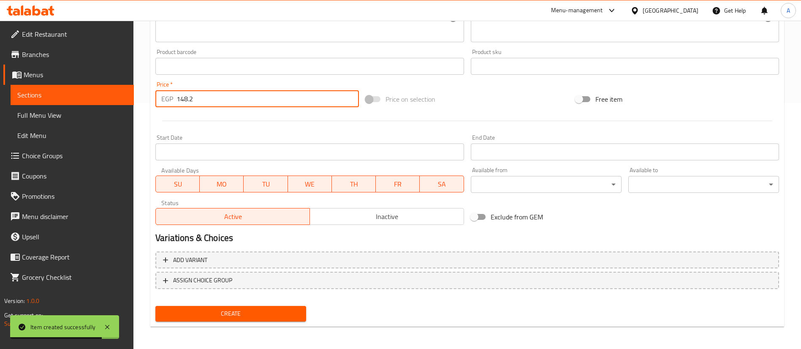
type input "148.2"
click at [235, 126] on div at bounding box center [467, 121] width 631 height 21
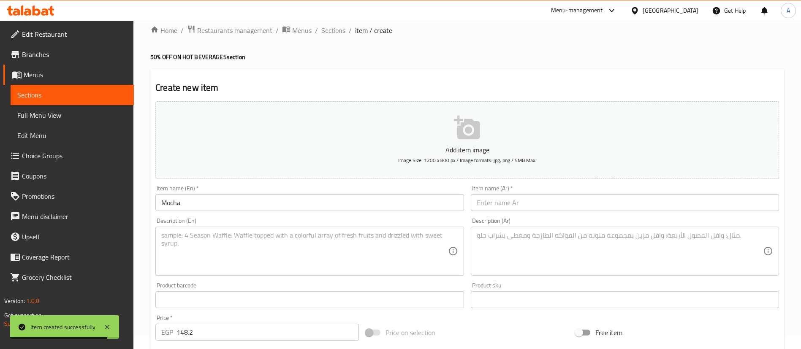
scroll to position [0, 0]
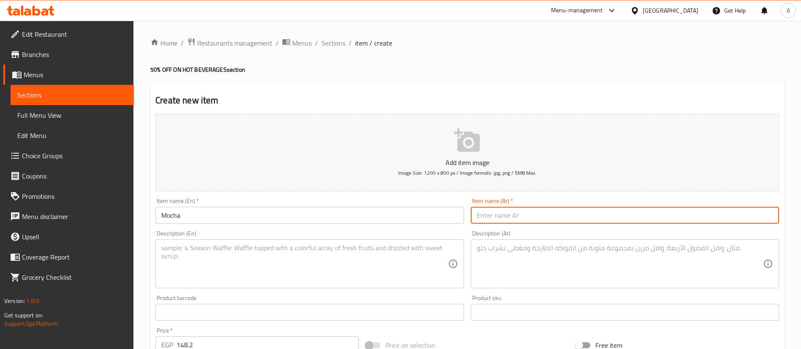
click at [541, 218] on input "text" at bounding box center [625, 215] width 308 height 17
paste input "موكا"
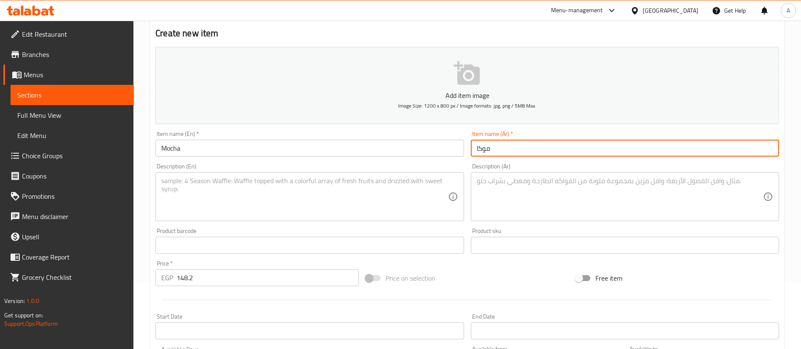
type input "موكا"
click at [213, 199] on textarea at bounding box center [304, 197] width 286 height 40
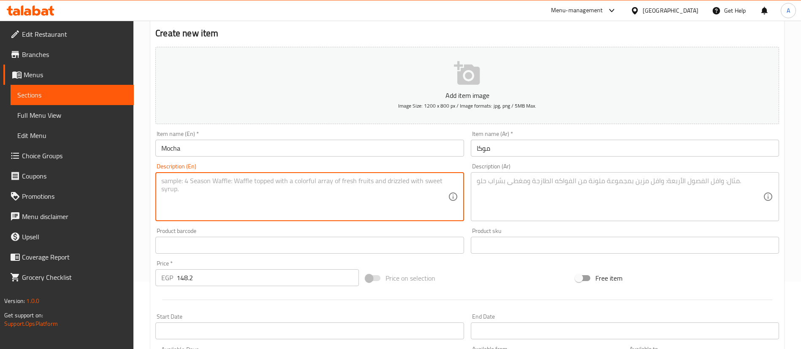
paste textarea "12 oz"
type textarea "12 oz"
click at [585, 203] on textarea at bounding box center [620, 197] width 286 height 40
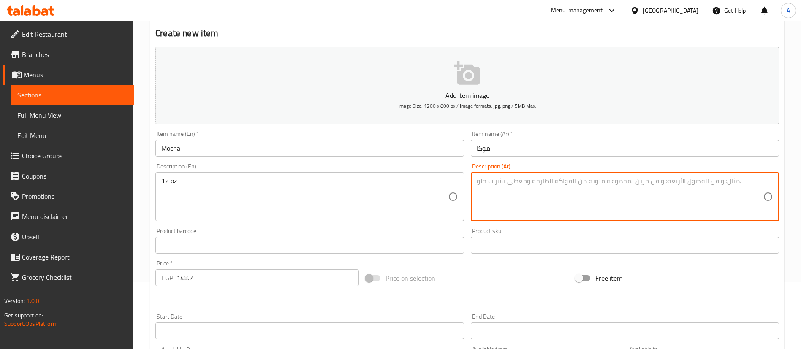
paste textarea "12 اونز"
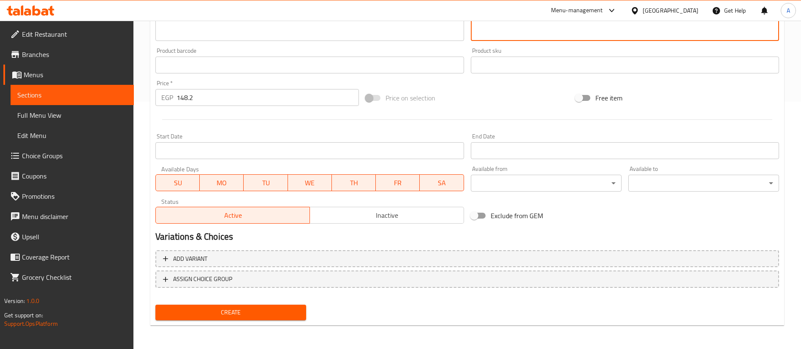
type textarea "12 اونز"
click at [247, 307] on button "Create" at bounding box center [230, 313] width 151 height 16
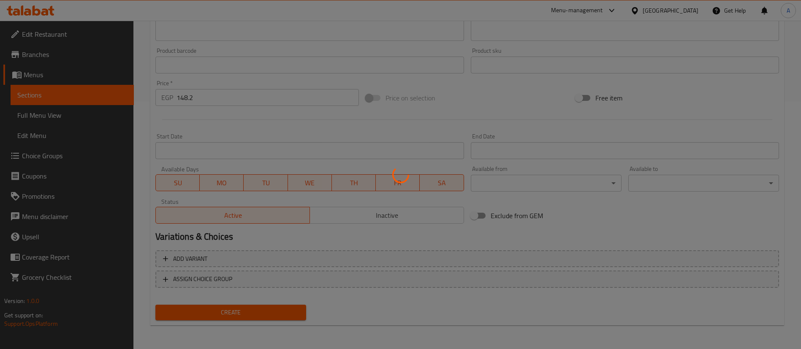
type input "0"
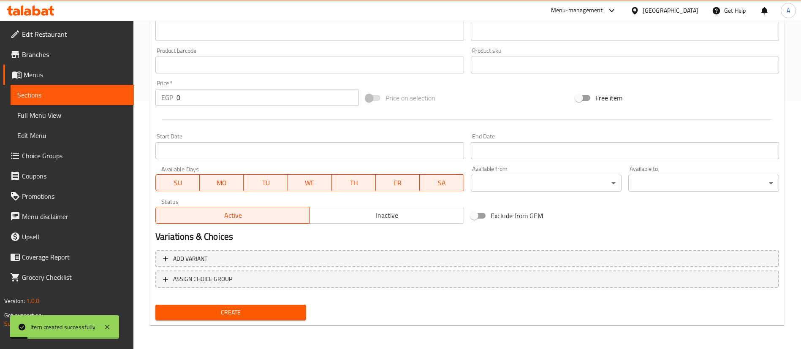
scroll to position [0, 0]
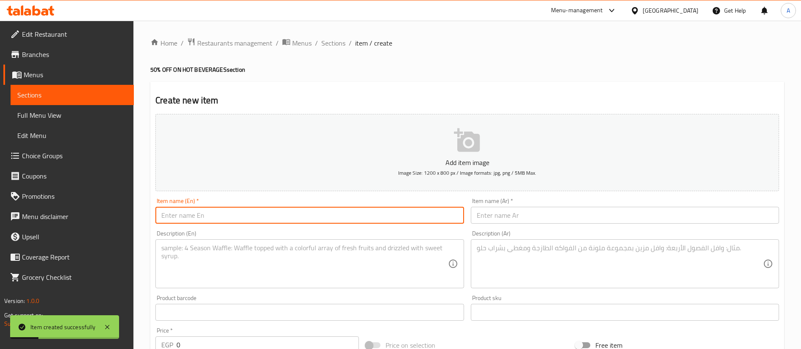
click at [226, 218] on input "text" at bounding box center [309, 215] width 308 height 17
paste input "Spanish Latte"
type input "Spanish Latte"
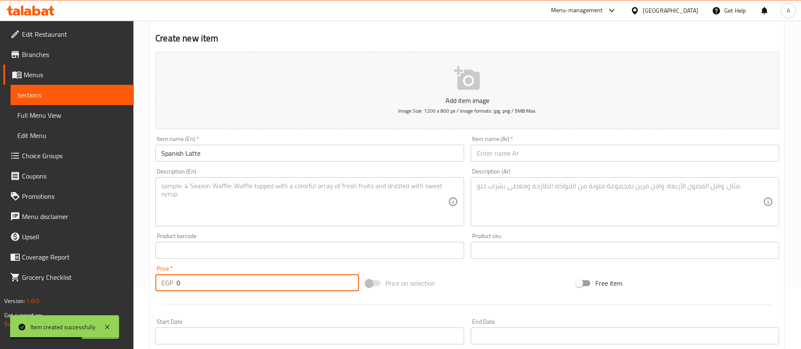
click at [306, 284] on input "0" at bounding box center [268, 283] width 183 height 17
paste input "136.8"
type input "136.8"
click at [607, 149] on input "text" at bounding box center [625, 153] width 308 height 17
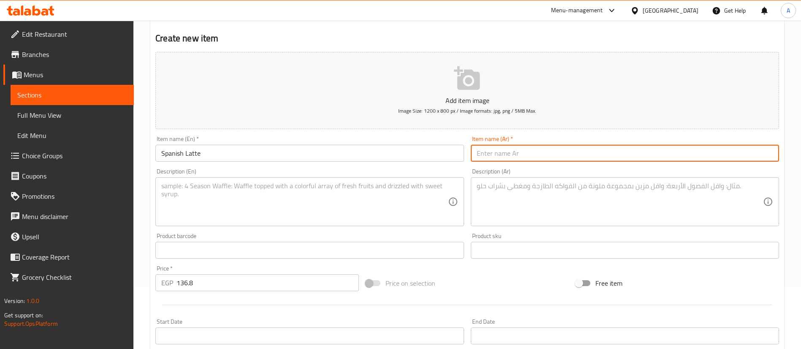
paste input "سبانيش لاتيه"
type input "سبانيش لاتيه"
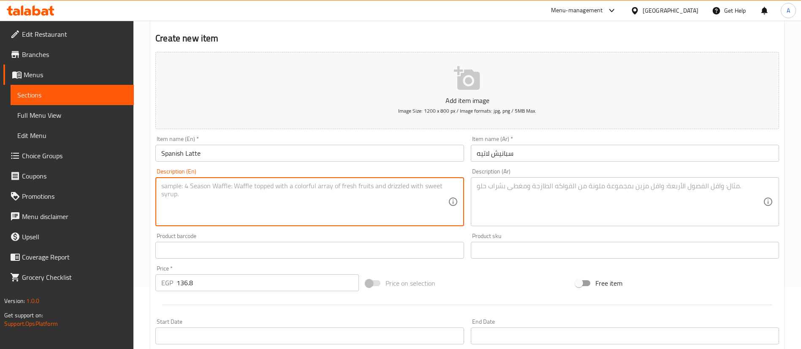
click at [228, 188] on textarea at bounding box center [304, 202] width 286 height 40
paste textarea "12 oz"
type textarea "12 oz"
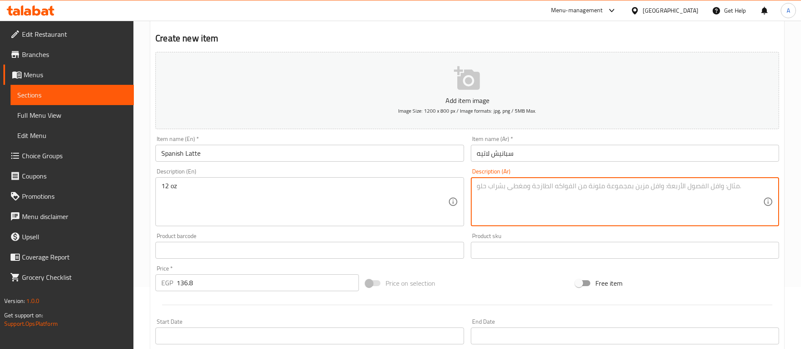
click at [576, 201] on textarea at bounding box center [620, 202] width 286 height 40
paste textarea "12 اونز"
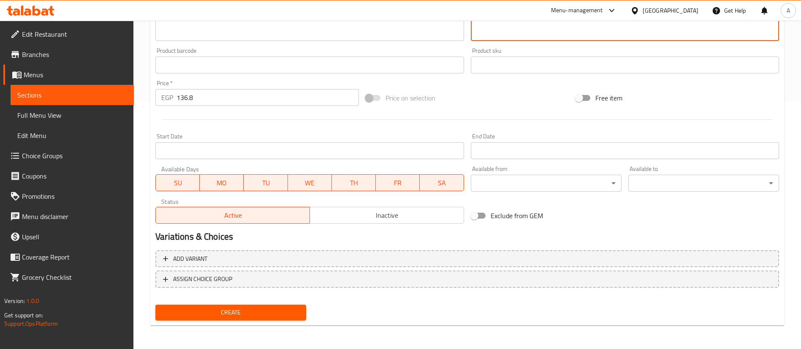
type textarea "12 اونز"
click at [214, 314] on span "Create" at bounding box center [230, 313] width 137 height 11
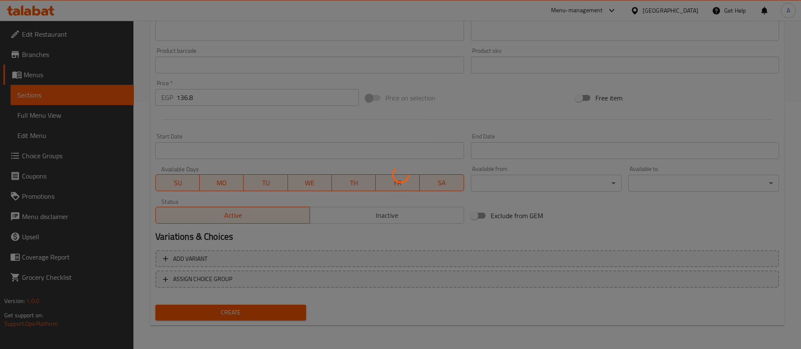
type input "0"
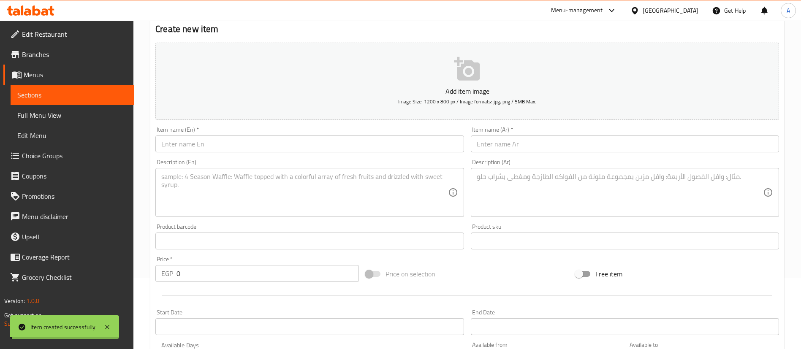
scroll to position [0, 0]
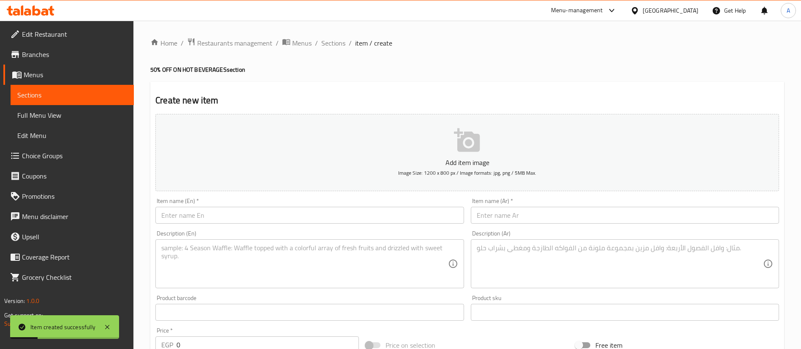
click at [186, 212] on input "text" at bounding box center [309, 215] width 308 height 17
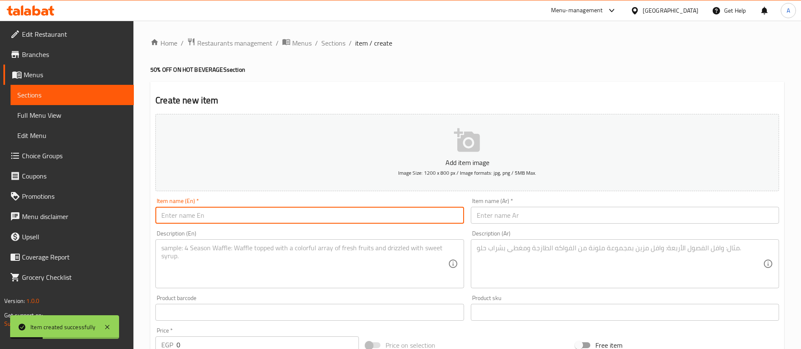
paste input "Salted Caramel Latte"
type input "Salted Caramel Latte"
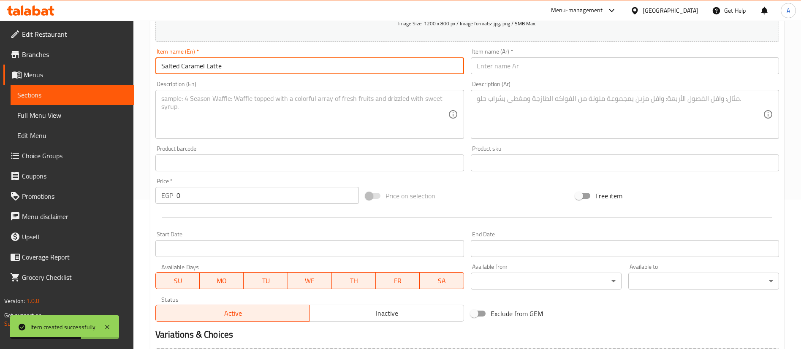
click at [203, 192] on input "0" at bounding box center [268, 195] width 183 height 17
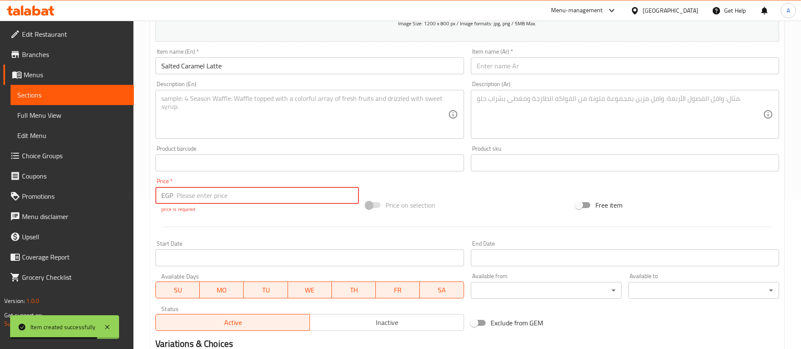
paste input "136.8"
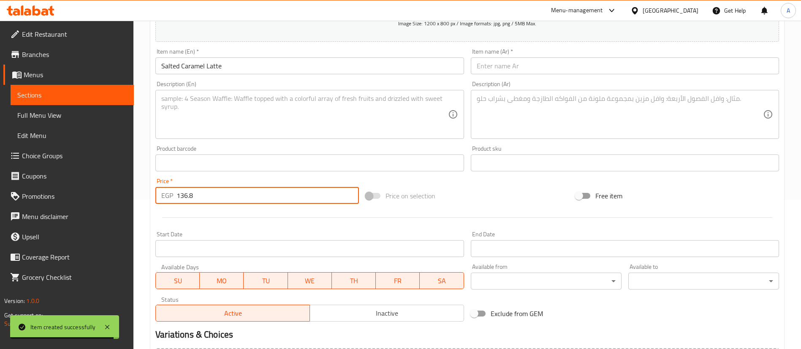
type input "136.8"
click at [271, 146] on div "Product barcode Product barcode" at bounding box center [309, 159] width 308 height 26
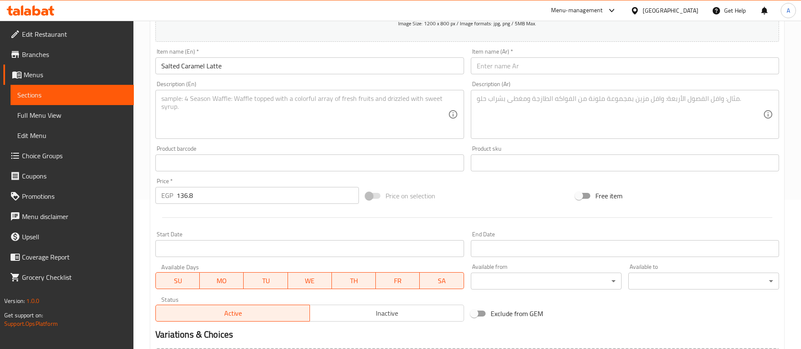
click at [552, 67] on input "text" at bounding box center [625, 65] width 308 height 17
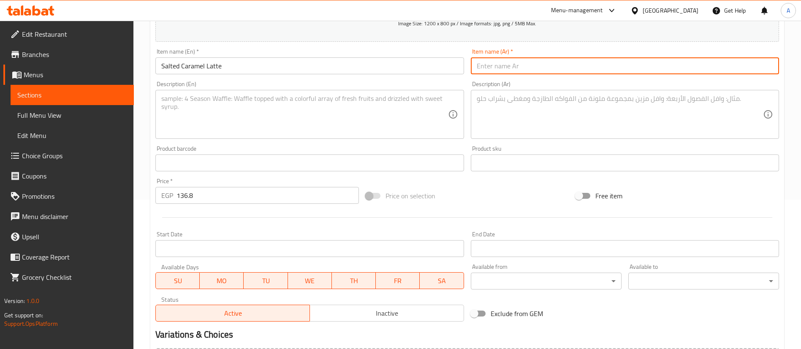
paste input "سولتد كراميل لاتيه"
type input "سولتد كراميل لاتيه"
click at [196, 114] on textarea at bounding box center [304, 115] width 286 height 40
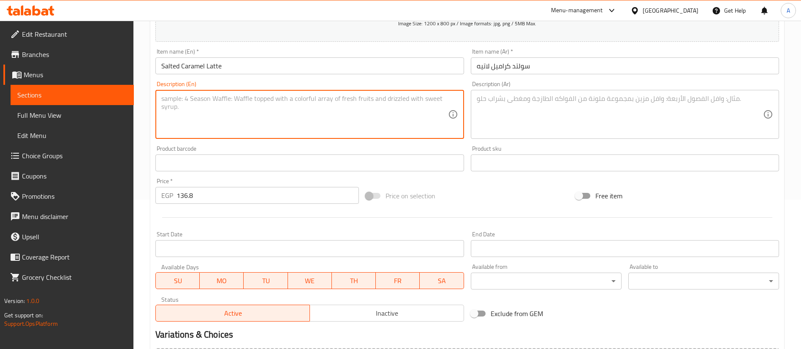
paste textarea "12 oz"
type textarea "12 oz"
click at [560, 106] on textarea at bounding box center [620, 115] width 286 height 40
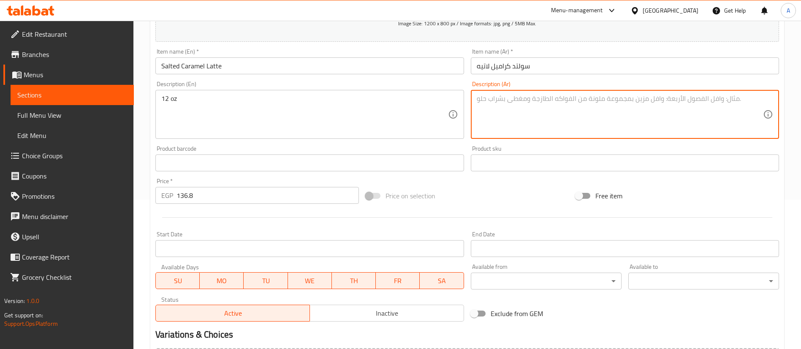
paste textarea "12 اونز"
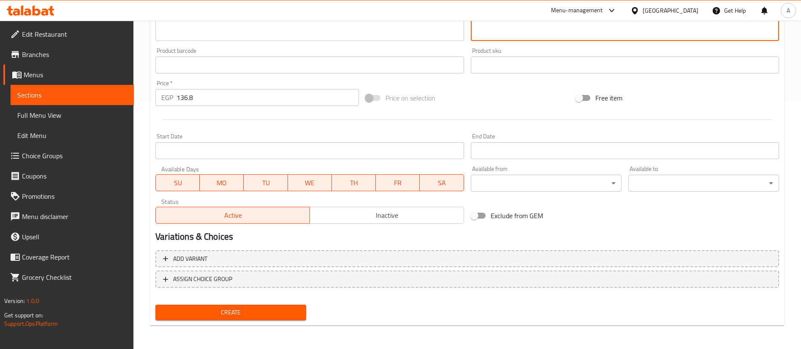
type textarea "12 اونز"
click at [216, 319] on button "Create" at bounding box center [230, 313] width 151 height 16
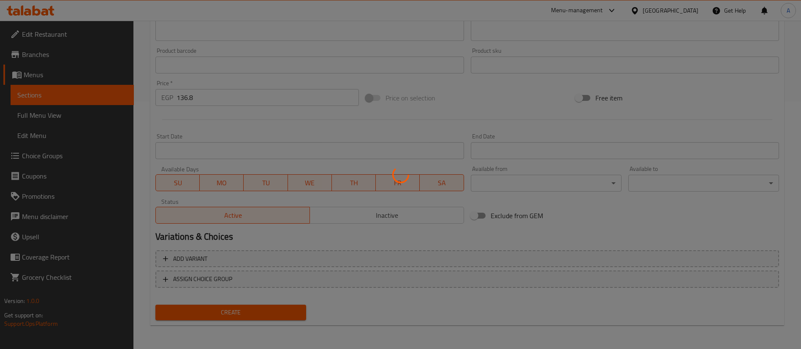
type input "0"
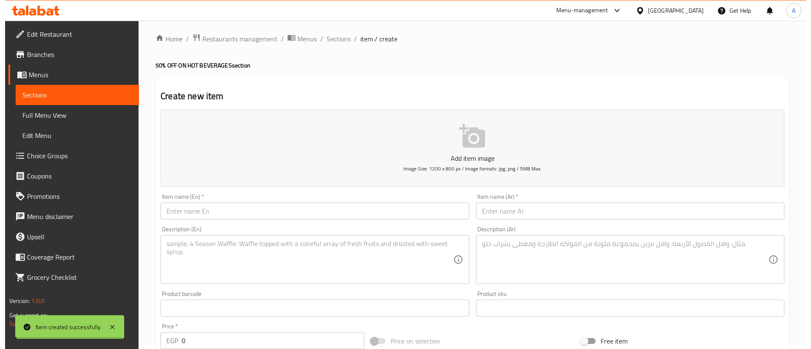
scroll to position [0, 0]
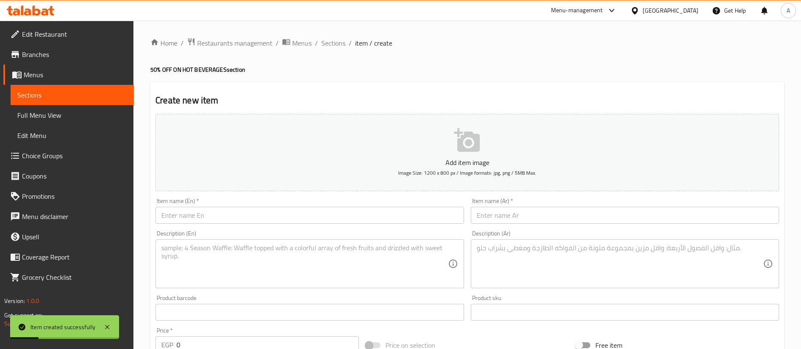
click at [52, 90] on span "Sections" at bounding box center [72, 95] width 110 height 10
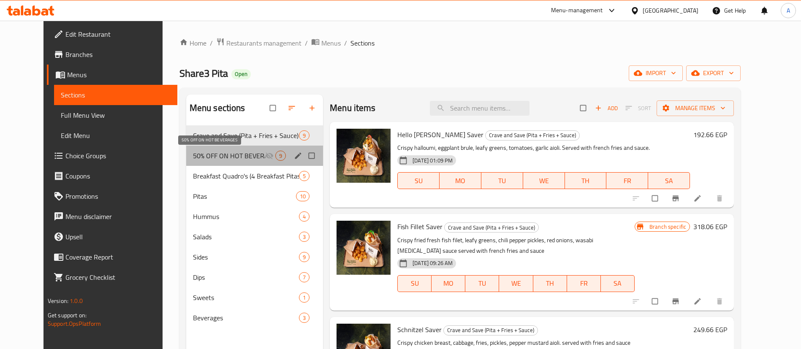
click at [220, 159] on span "50% OFF ON HOT BEVERAGES" at bounding box center [229, 156] width 72 height 10
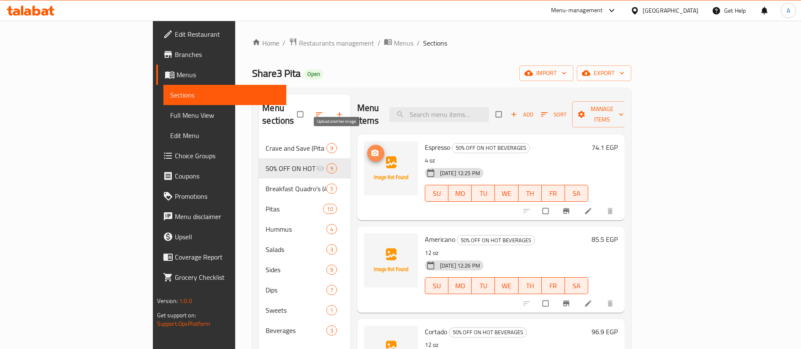
click at [371, 149] on icon "upload picture" at bounding box center [375, 153] width 8 height 8
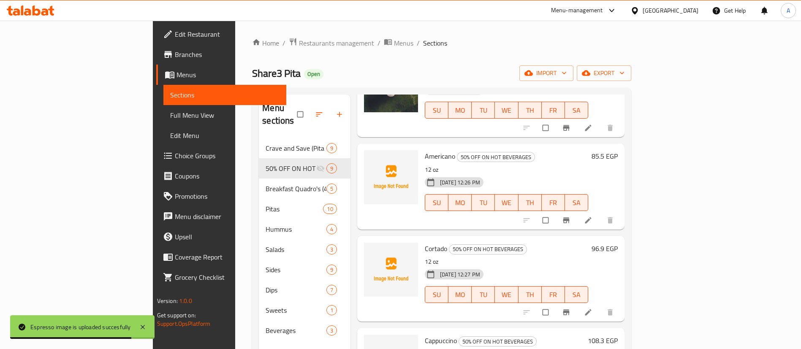
scroll to position [82, 0]
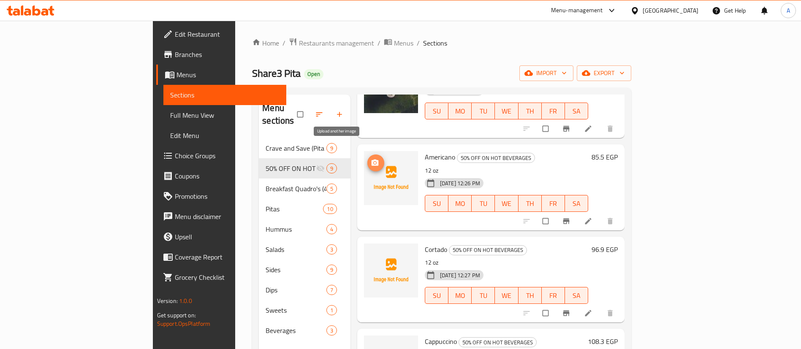
click at [371, 160] on icon "upload picture" at bounding box center [374, 163] width 7 height 6
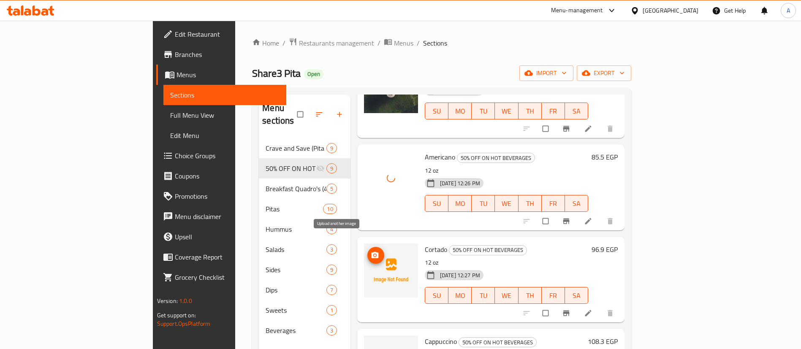
click at [371, 251] on icon "upload picture" at bounding box center [375, 255] width 8 height 8
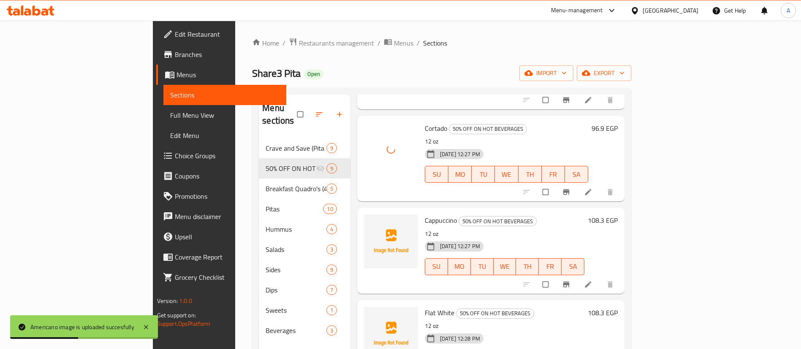
scroll to position [209, 0]
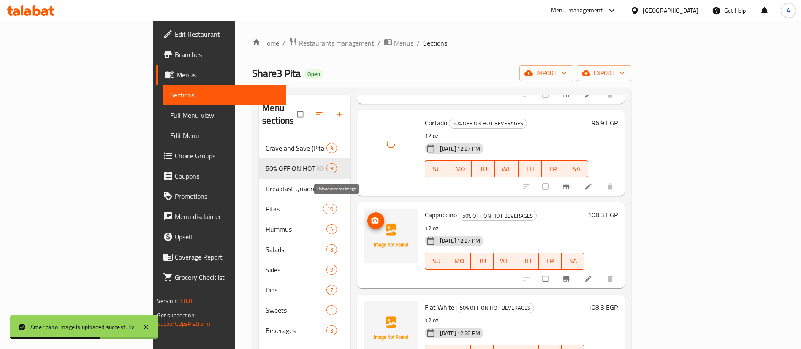
click at [371, 218] on icon "upload picture" at bounding box center [374, 221] width 7 height 6
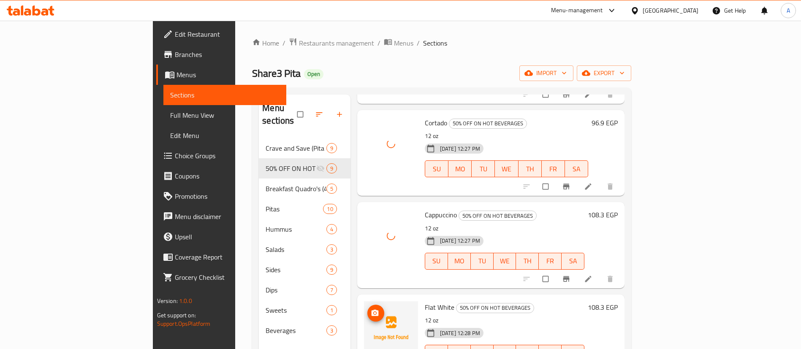
scroll to position [317, 0]
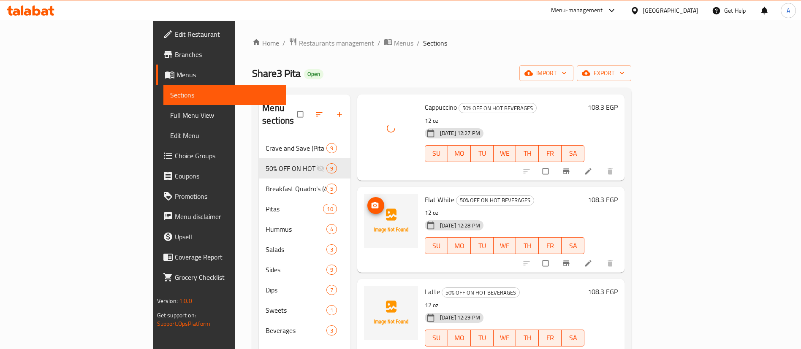
click at [371, 202] on icon "upload picture" at bounding box center [374, 205] width 7 height 6
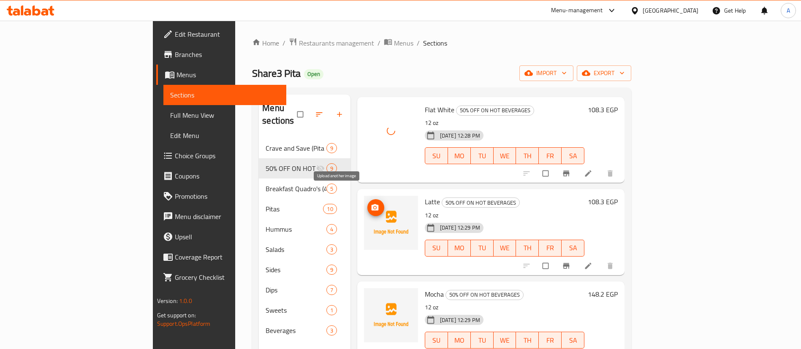
click at [371, 204] on icon "upload picture" at bounding box center [374, 207] width 7 height 6
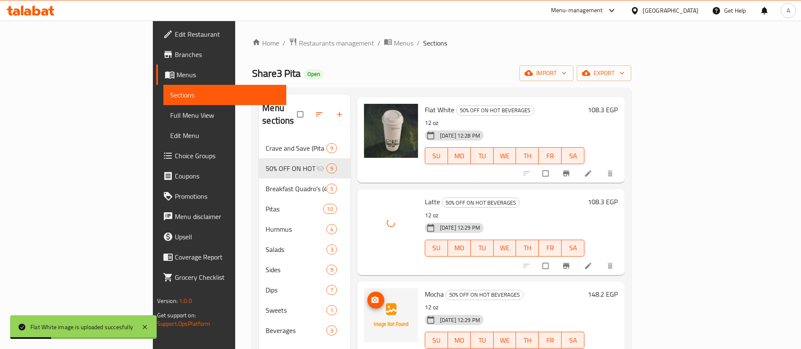
scroll to position [502, 0]
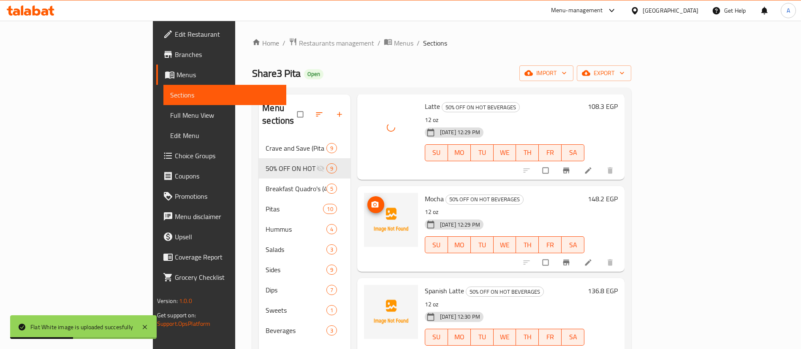
click at [374, 204] on circle "upload picture" at bounding box center [375, 205] width 2 height 2
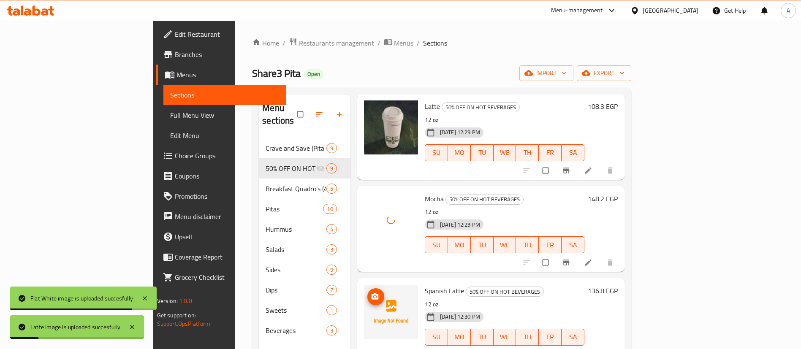
click at [371, 293] on icon "upload picture" at bounding box center [375, 297] width 8 height 8
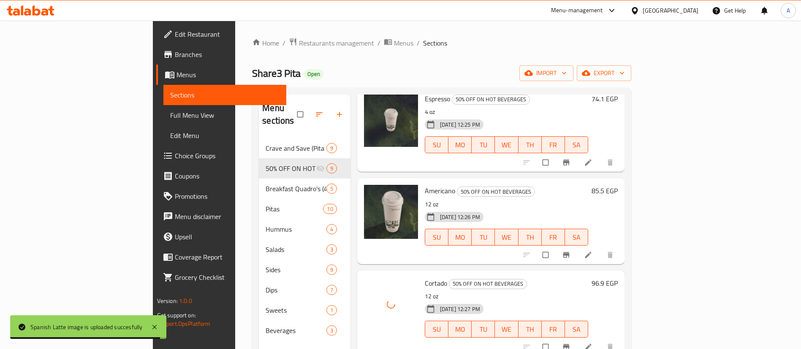
scroll to position [0, 0]
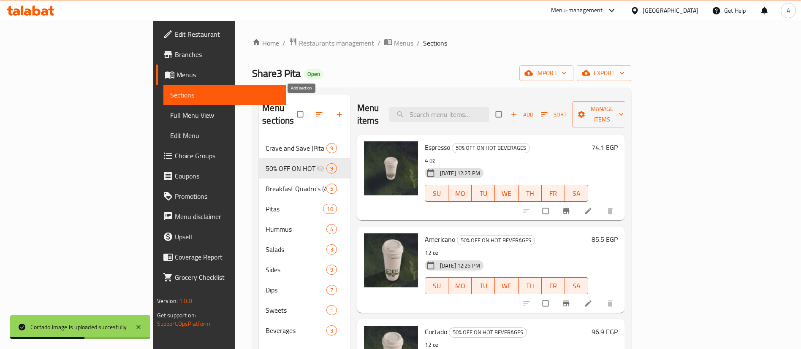
click at [335, 110] on icon "button" at bounding box center [339, 114] width 8 height 8
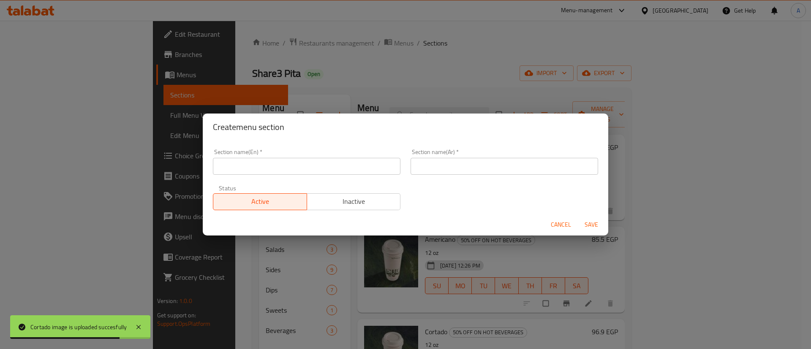
click at [307, 168] on input "text" at bounding box center [307, 166] width 188 height 17
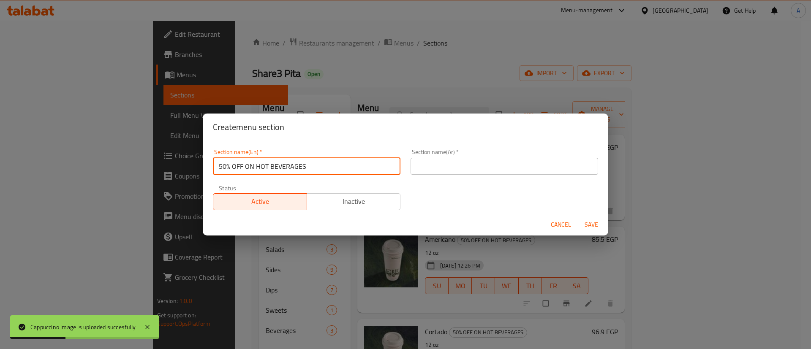
click at [261, 164] on input "50% OFF ON HOT BEVERAGES" at bounding box center [307, 166] width 188 height 17
type input "50% OFF ON ICED BEVERAGES"
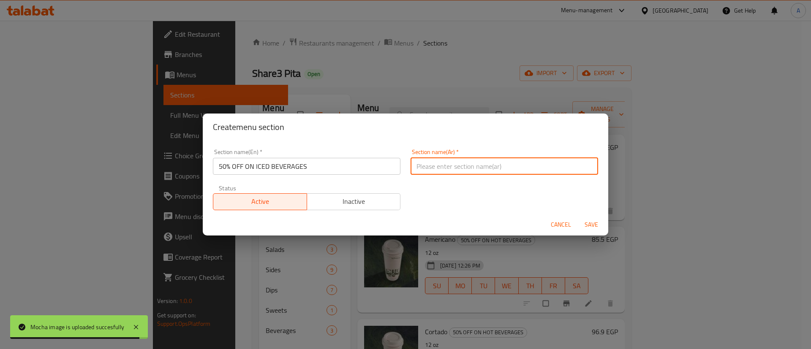
click at [493, 161] on input "text" at bounding box center [505, 166] width 188 height 17
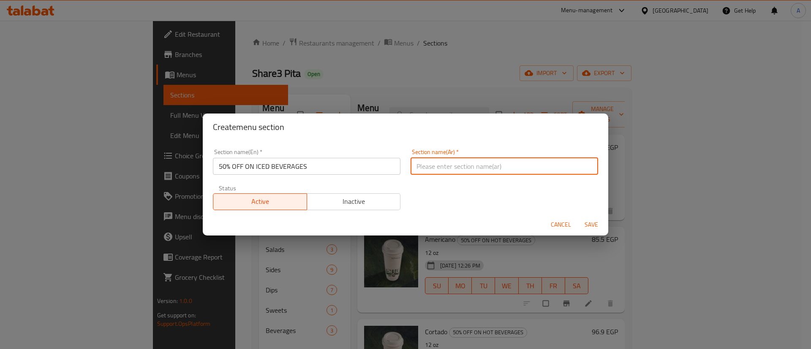
type input "50% خصم مشروبات مثلجة"
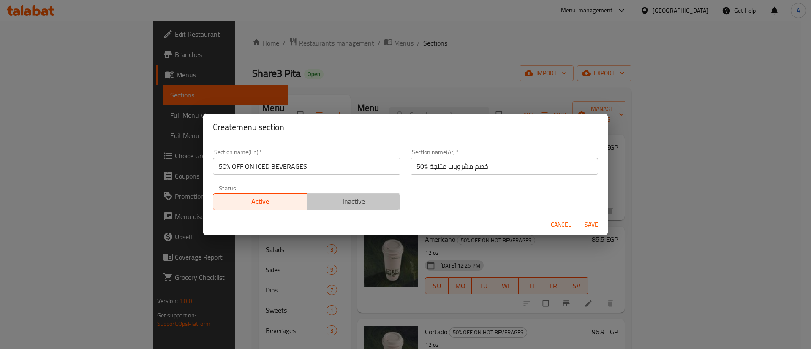
click at [357, 199] on span "Inactive" at bounding box center [354, 202] width 87 height 12
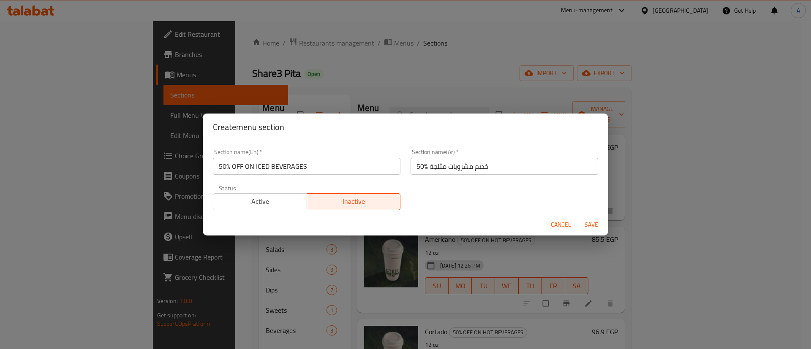
click at [589, 221] on span "Save" at bounding box center [591, 225] width 20 height 11
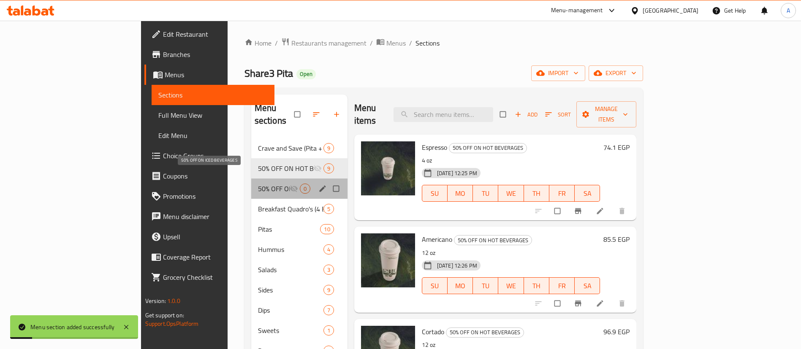
click at [258, 184] on span "50% OFF ON ICED BEVERAGES" at bounding box center [274, 189] width 32 height 10
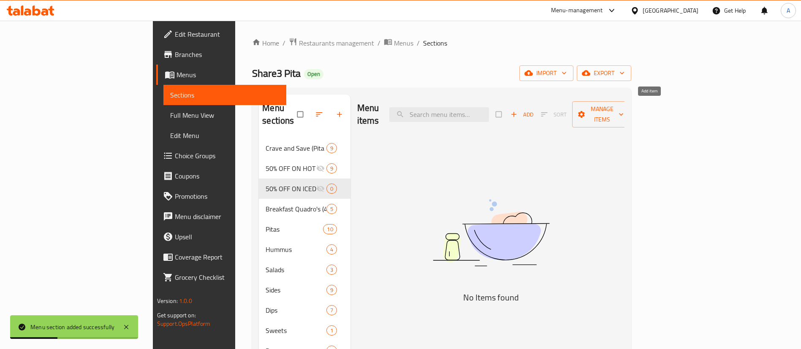
click at [534, 110] on span "Add" at bounding box center [522, 115] width 23 height 10
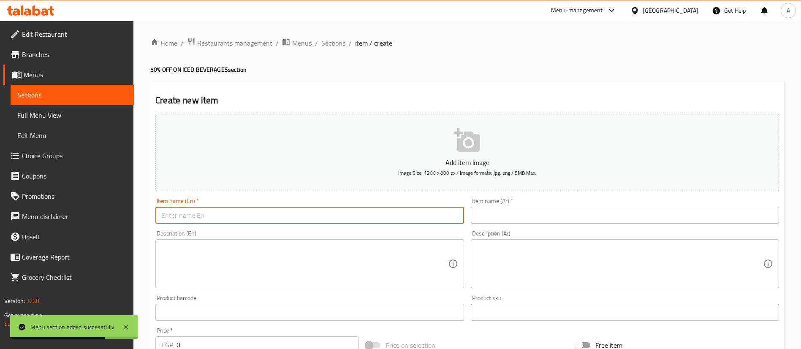
click at [214, 223] on input "text" at bounding box center [309, 215] width 308 height 17
paste input "Iced Americano"
type input "Iced Americano"
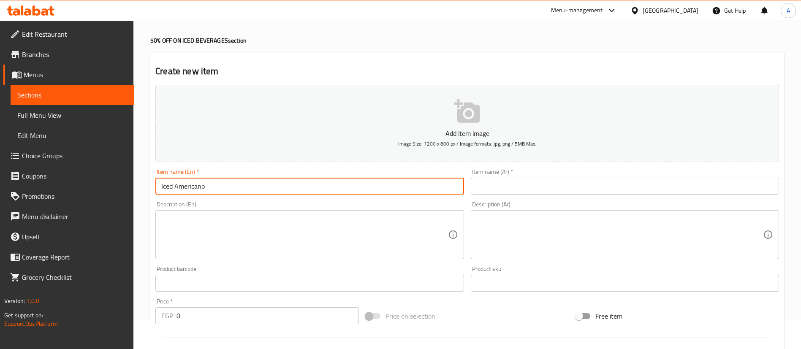
scroll to position [29, 0]
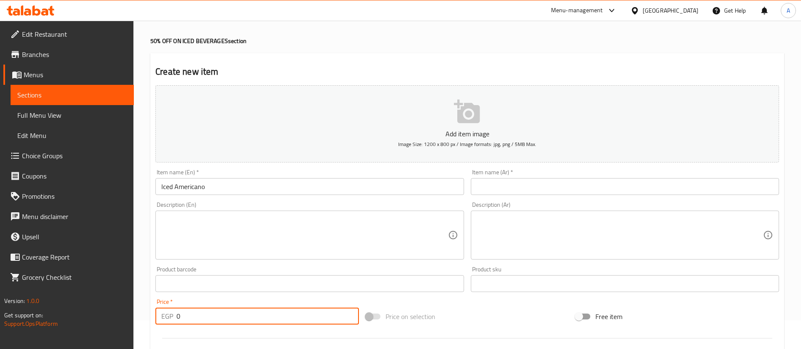
click at [234, 316] on input "0" at bounding box center [268, 316] width 183 height 17
paste input "85.5"
type input "85.5"
click at [282, 204] on div "Description (En) Description (En)" at bounding box center [309, 231] width 308 height 58
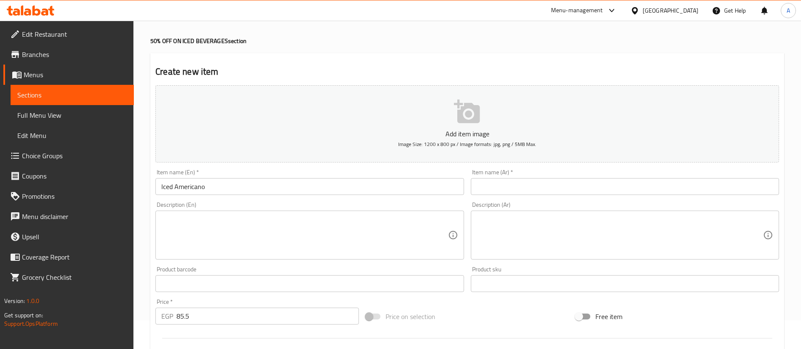
click at [521, 187] on input "text" at bounding box center [625, 186] width 308 height 17
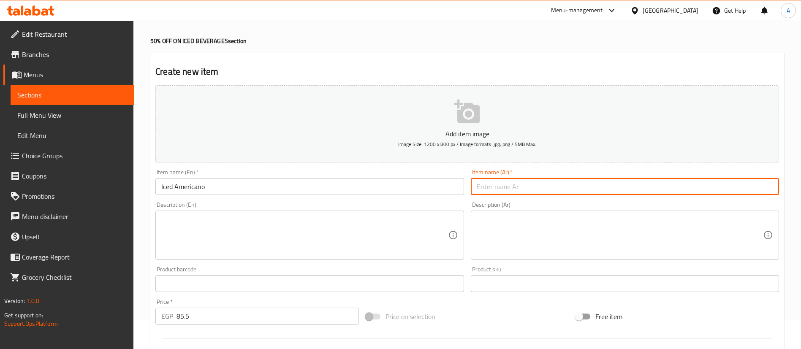
paste input "ايس امريكانو"
type input "ايس امريكانو"
click at [210, 235] on textarea at bounding box center [304, 235] width 286 height 40
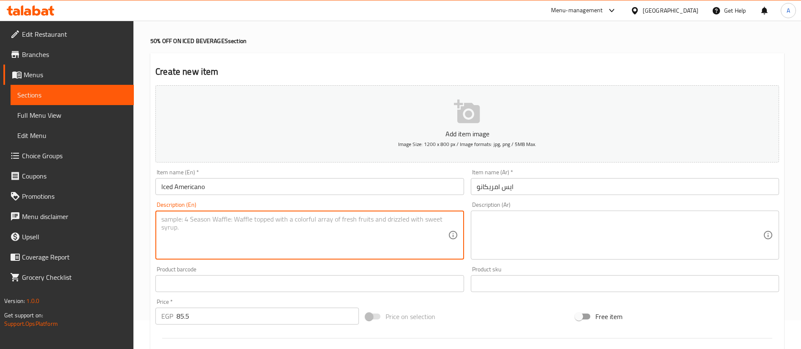
paste textarea "16 oz"
type textarea "16 oz"
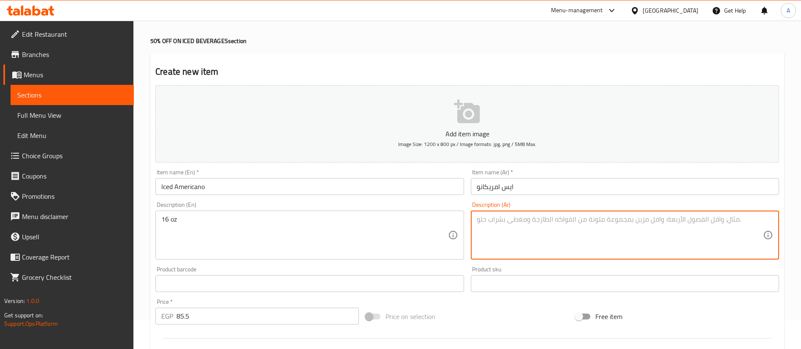
click at [557, 234] on textarea at bounding box center [620, 235] width 286 height 40
paste textarea "16 اونز"
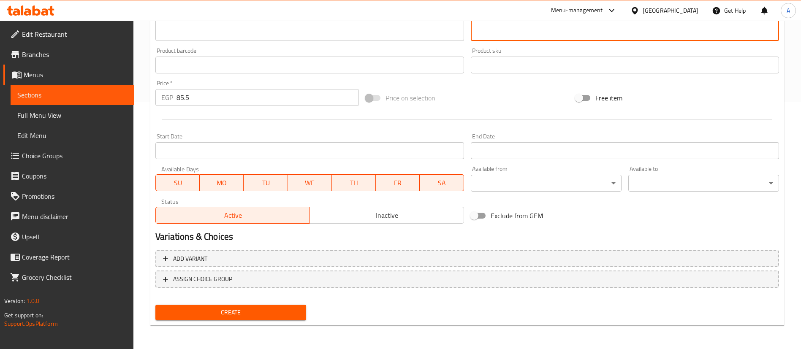
type textarea "16 اونز"
click at [238, 313] on span "Create" at bounding box center [230, 313] width 137 height 11
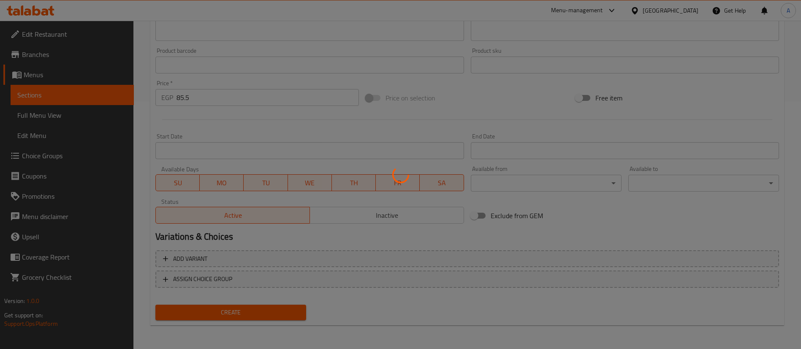
type input "0"
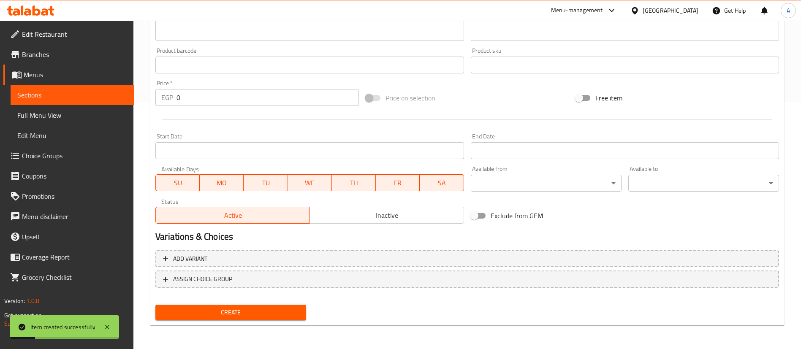
scroll to position [0, 0]
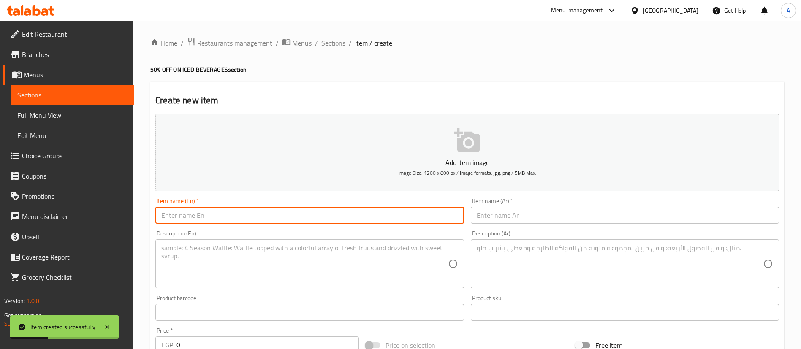
click at [229, 218] on input "text" at bounding box center [309, 215] width 308 height 17
paste input "Iced Latte"
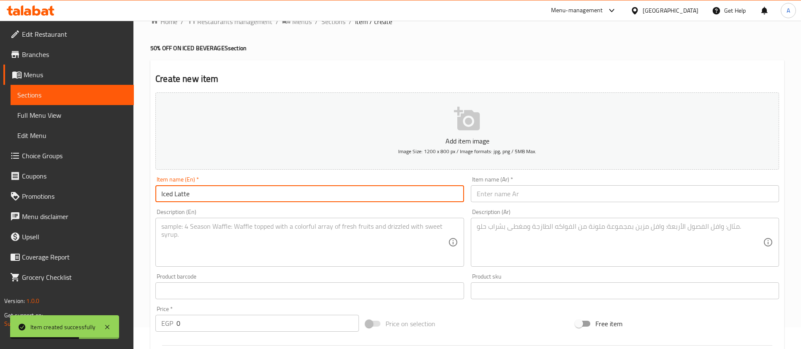
type input "Iced Latte"
click at [207, 322] on input "0" at bounding box center [268, 323] width 183 height 17
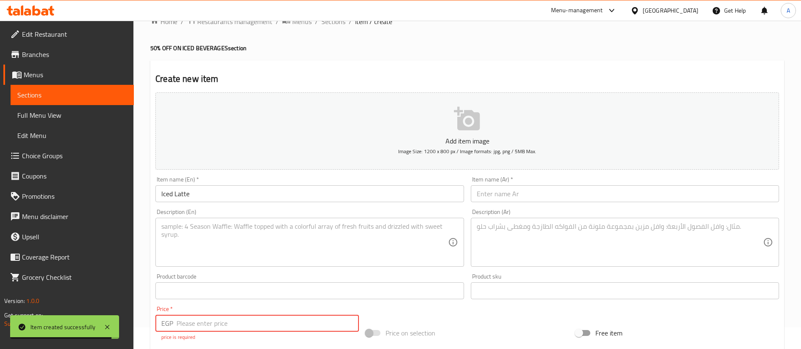
paste input "108.3"
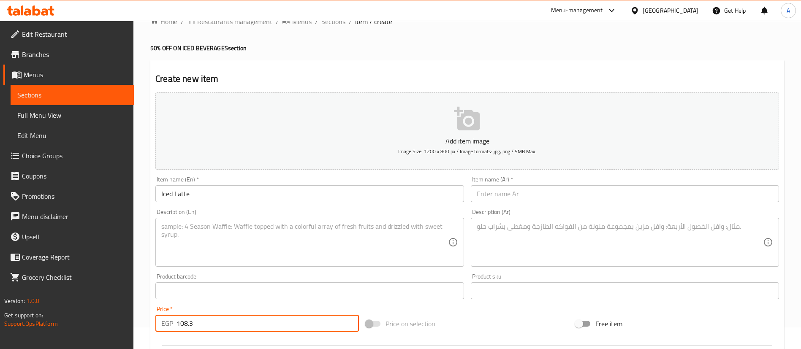
type input "108.3"
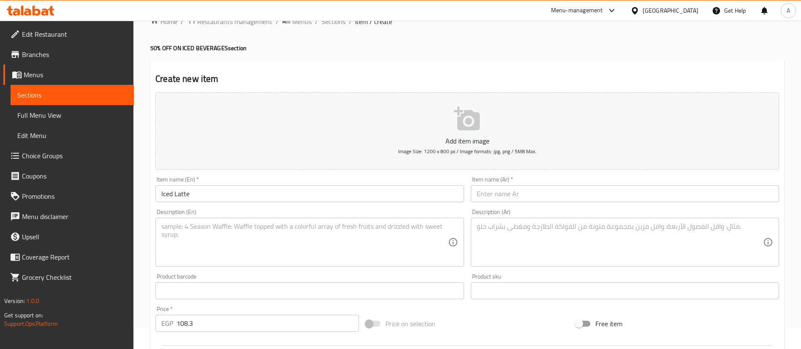
click at [277, 213] on div "Description (En) Description (En)" at bounding box center [309, 238] width 308 height 58
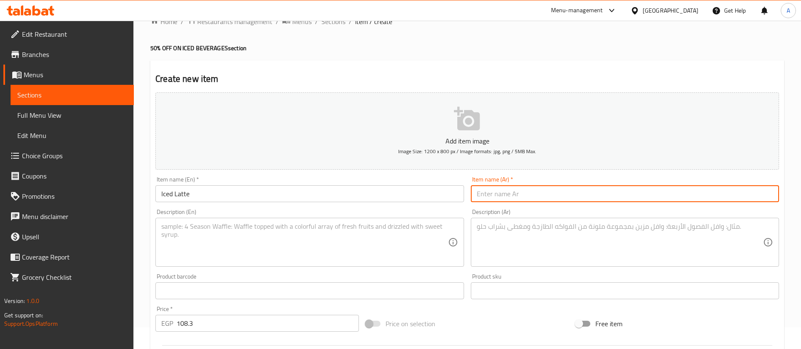
click at [526, 193] on input "text" at bounding box center [625, 193] width 308 height 17
paste input "ايس لاتيه"
type input "ايس لاتيه"
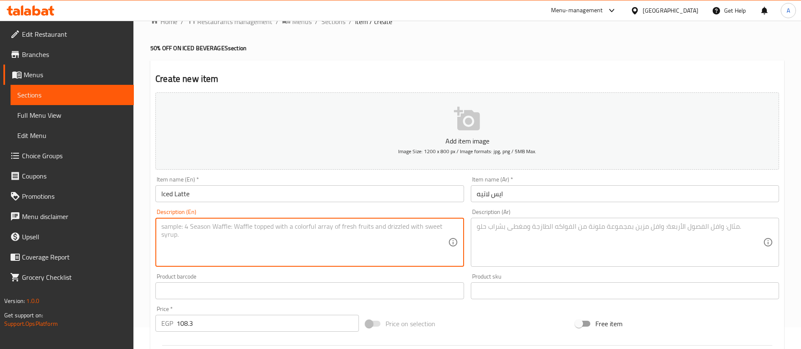
click at [219, 238] on textarea at bounding box center [304, 243] width 286 height 40
paste textarea "16 oz"
type textarea "16 oz"
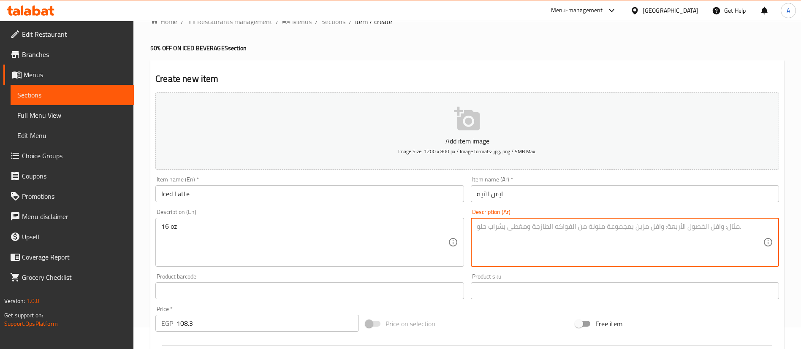
click at [513, 237] on textarea at bounding box center [620, 243] width 286 height 40
paste textarea "16 اونز"
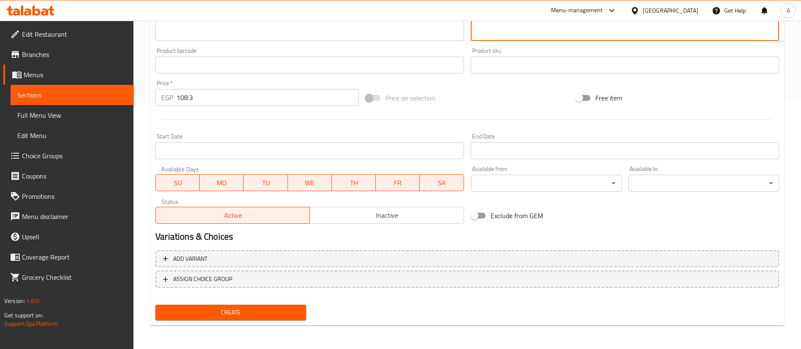
scroll to position [247, 0]
type textarea "16 اونز"
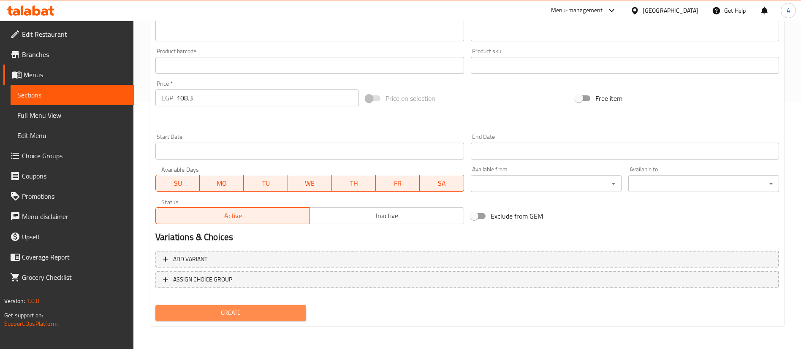
click at [278, 316] on span "Create" at bounding box center [230, 313] width 137 height 11
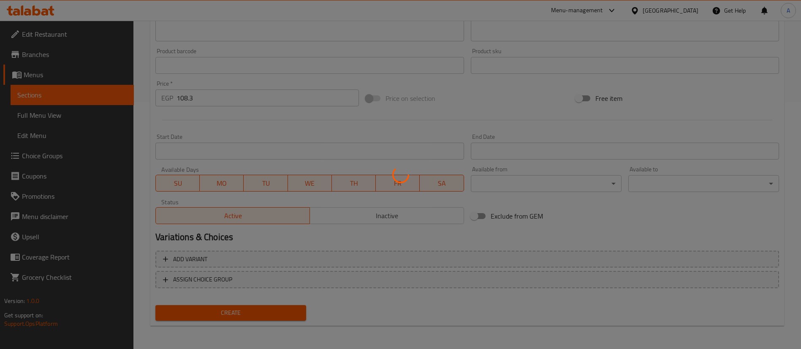
type input "0"
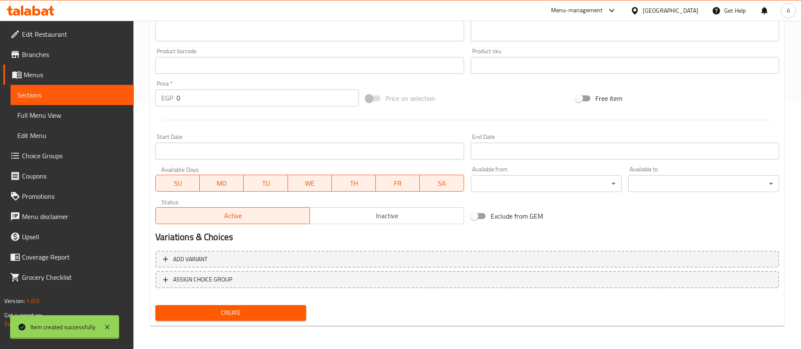
scroll to position [0, 0]
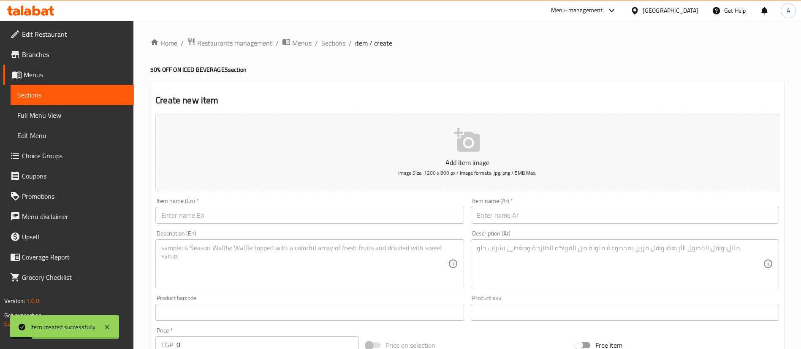
click at [206, 215] on input "text" at bounding box center [309, 215] width 308 height 17
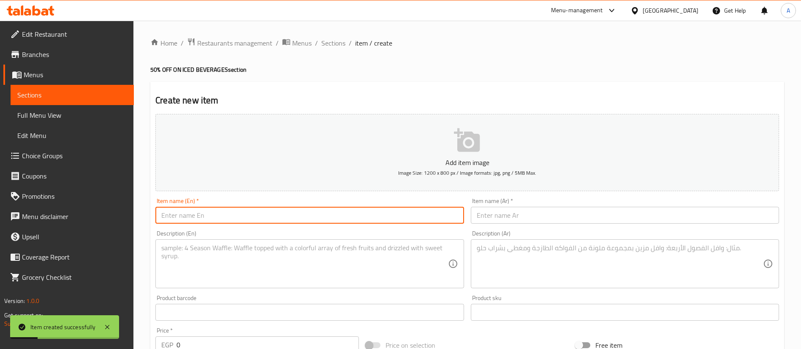
paste input "Iced Mocha"
type input "Iced Mocha"
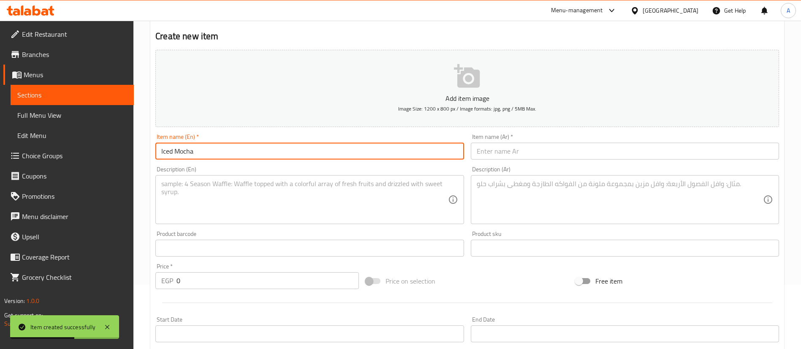
scroll to position [65, 0]
click at [214, 283] on input "0" at bounding box center [268, 280] width 183 height 17
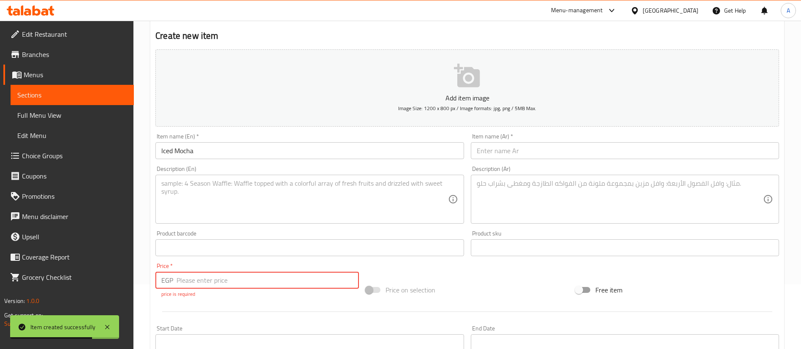
paste input "148.2"
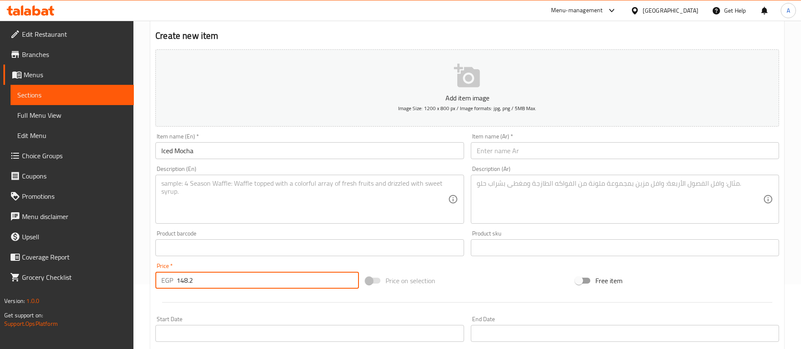
type input "148.2"
click at [370, 137] on div "Item name (En)   * Iced Mocha Item name (En) *" at bounding box center [309, 146] width 308 height 26
click at [495, 149] on input "text" at bounding box center [625, 150] width 308 height 17
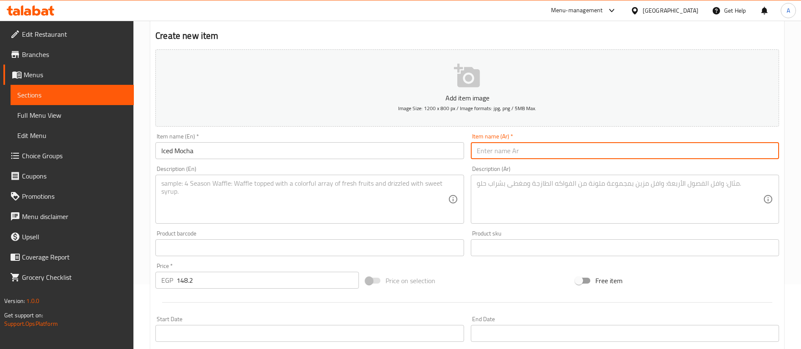
paste input "ايس موكا"
type input "ايس موكا"
click at [213, 202] on textarea at bounding box center [304, 200] width 286 height 40
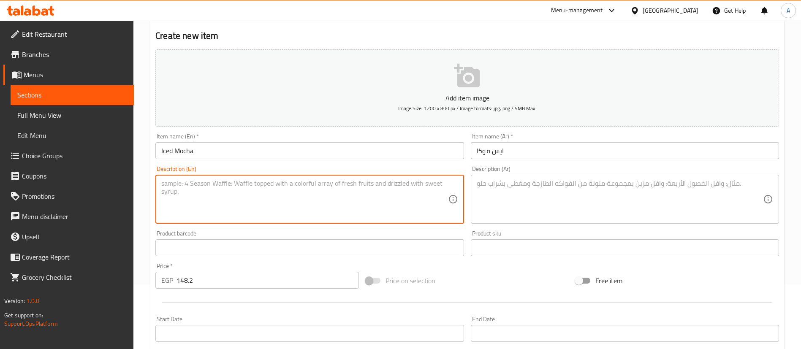
paste textarea "16 oz"
type textarea "16 oz"
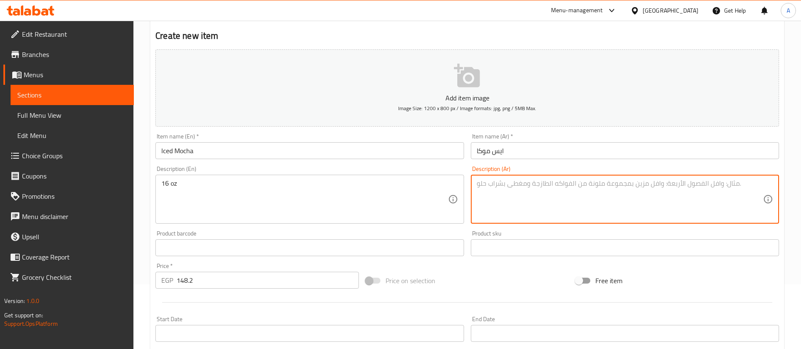
click at [553, 196] on textarea at bounding box center [620, 200] width 286 height 40
paste textarea "16 اونز"
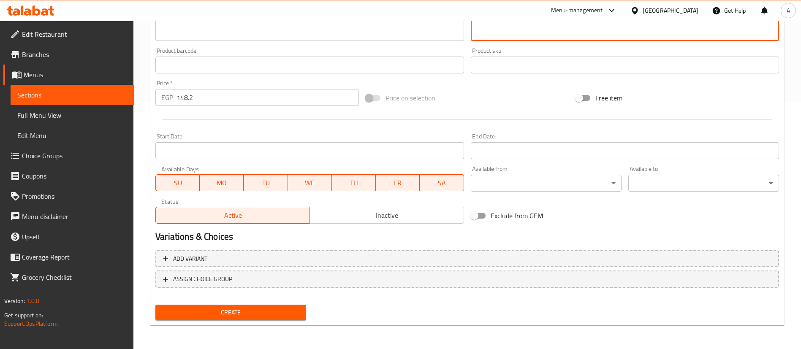
type textarea "16 اونز"
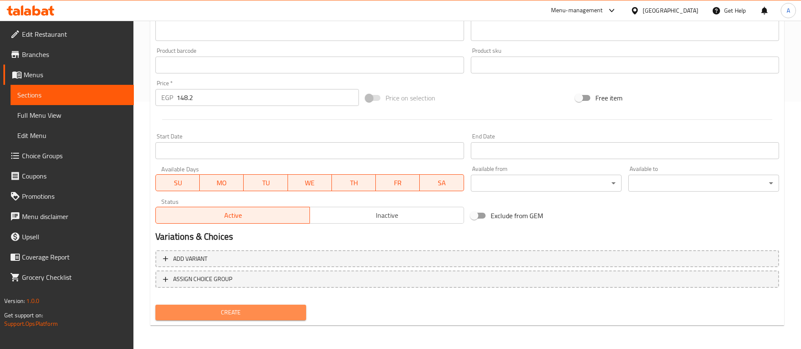
click at [275, 310] on span "Create" at bounding box center [230, 313] width 137 height 11
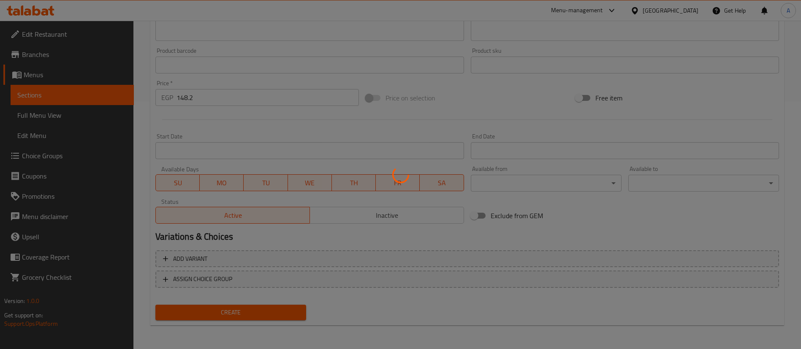
type input "0"
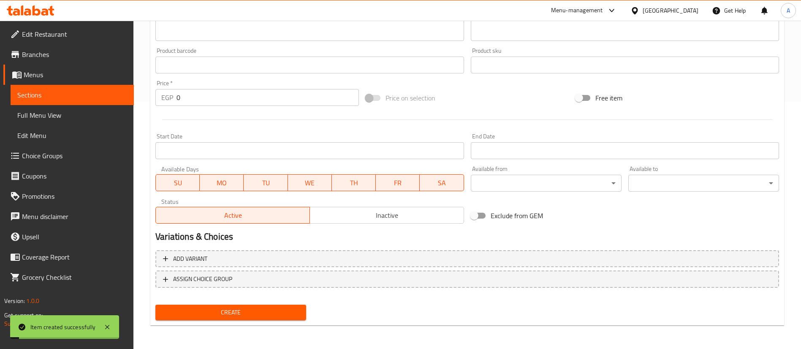
scroll to position [0, 0]
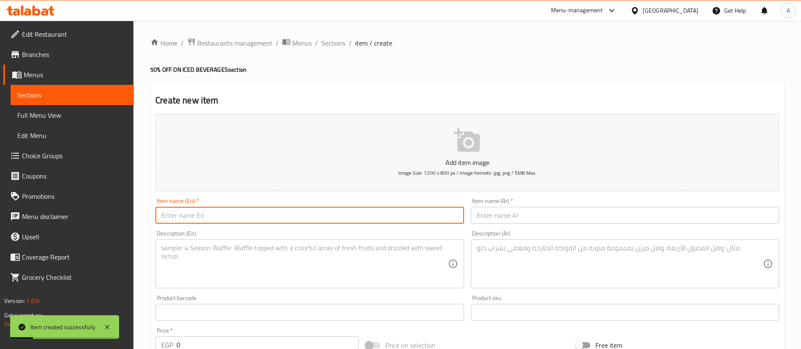
click at [221, 219] on input "text" at bounding box center [309, 215] width 308 height 17
paste input "Iced Spanish Latte"
type input "Iced Spanish Latte"
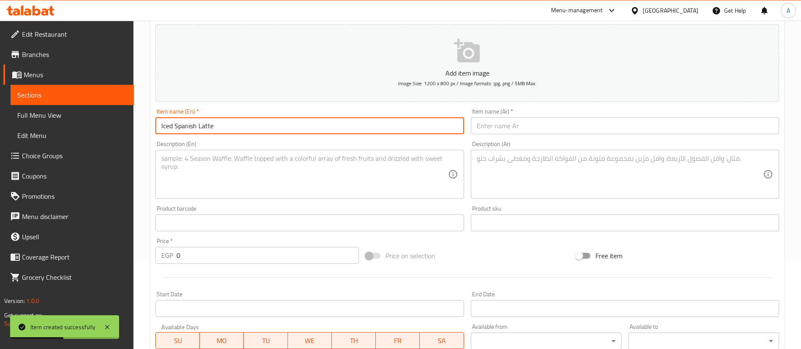
scroll to position [91, 0]
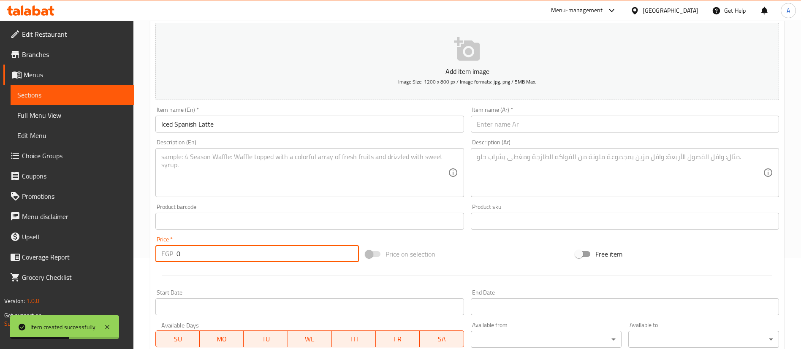
click at [216, 251] on input "0" at bounding box center [268, 253] width 183 height 17
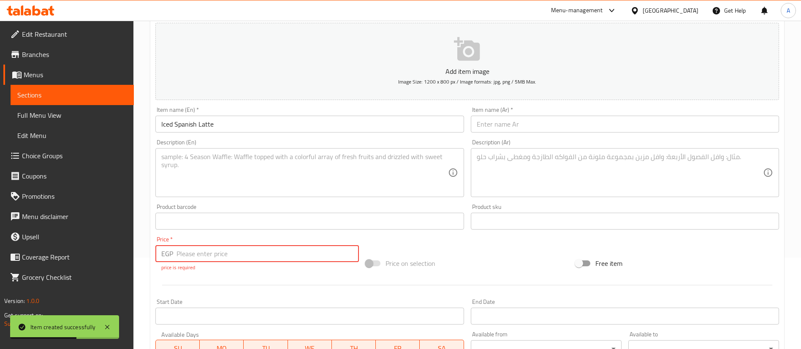
paste input "136.8"
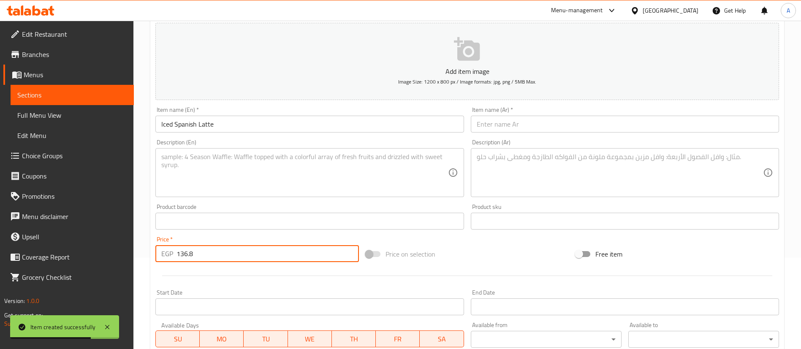
type input "136.8"
click at [259, 142] on div "Description (En) Description (En)" at bounding box center [309, 168] width 308 height 58
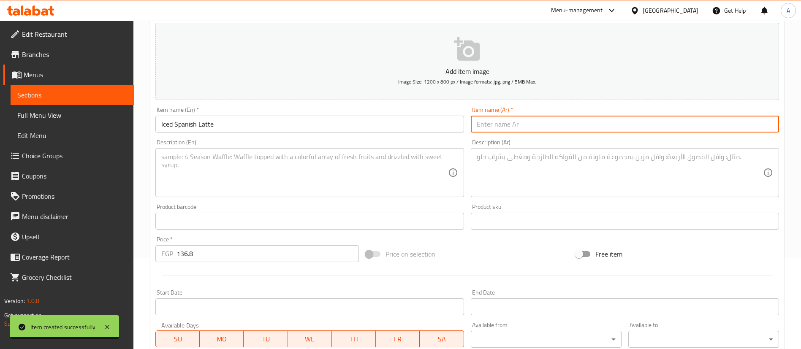
click at [543, 126] on input "text" at bounding box center [625, 124] width 308 height 17
paste input "ايس سبانيش لاتيه"
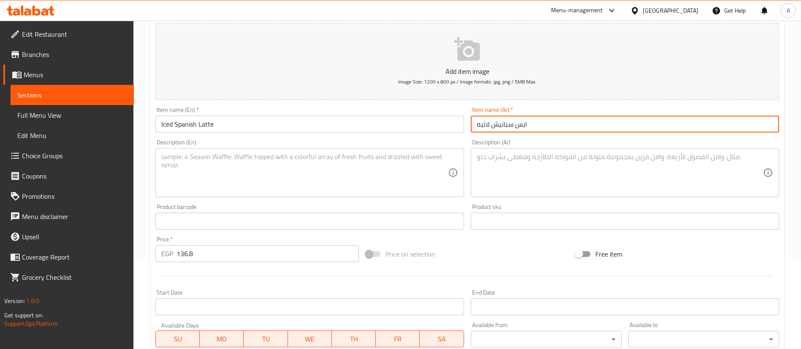
type input "ايس سبانيش لاتيه"
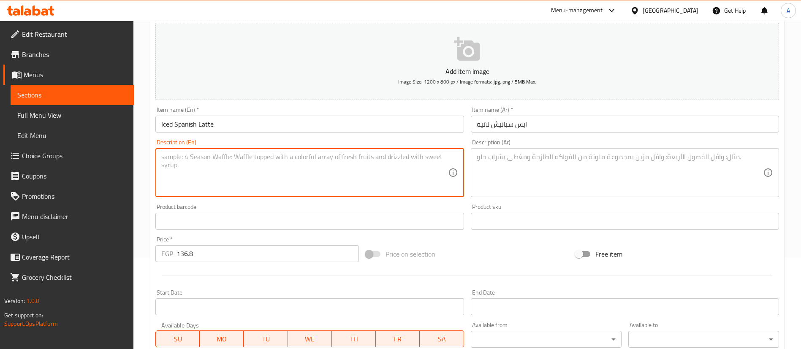
click at [181, 179] on textarea at bounding box center [304, 173] width 286 height 40
paste textarea "16 oz"
type textarea "16 oz"
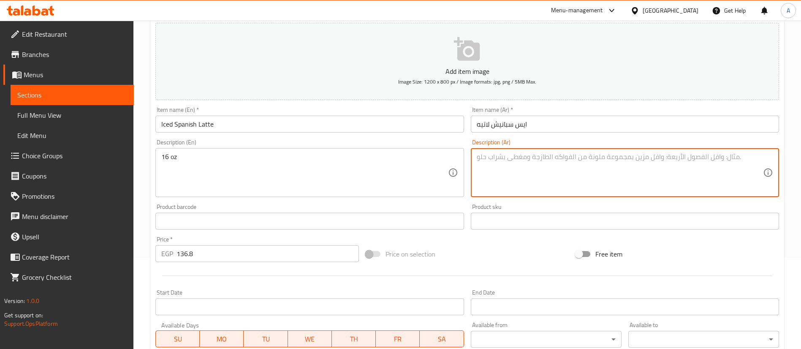
click at [550, 156] on textarea at bounding box center [620, 173] width 286 height 40
paste textarea "16 اونز"
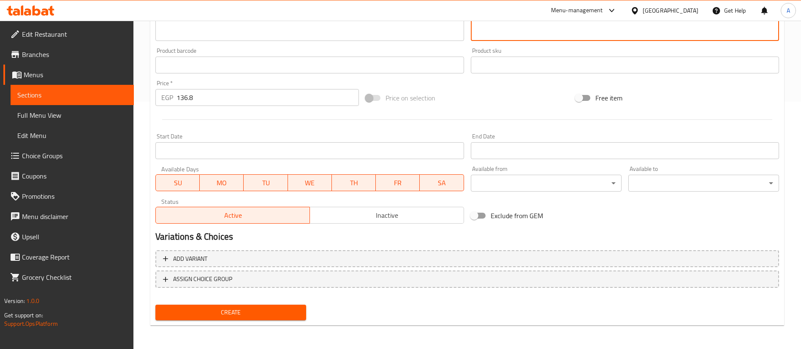
type textarea "16 اونز"
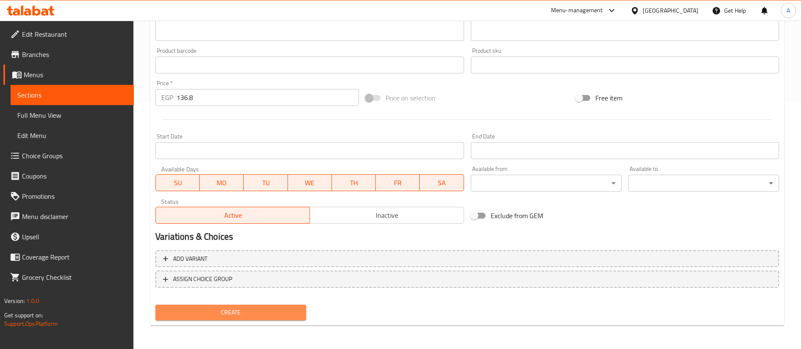
click at [223, 315] on span "Create" at bounding box center [230, 313] width 137 height 11
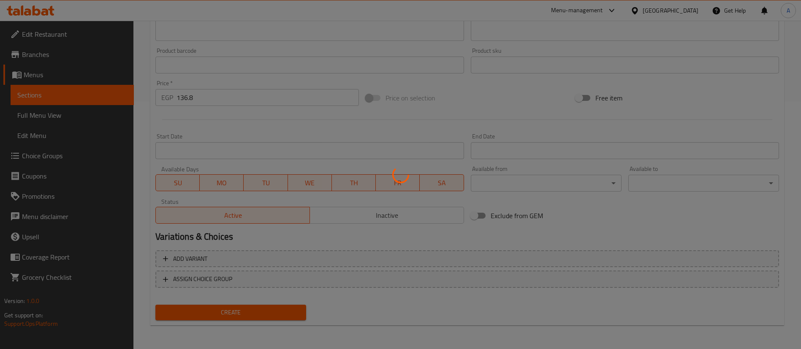
type input "0"
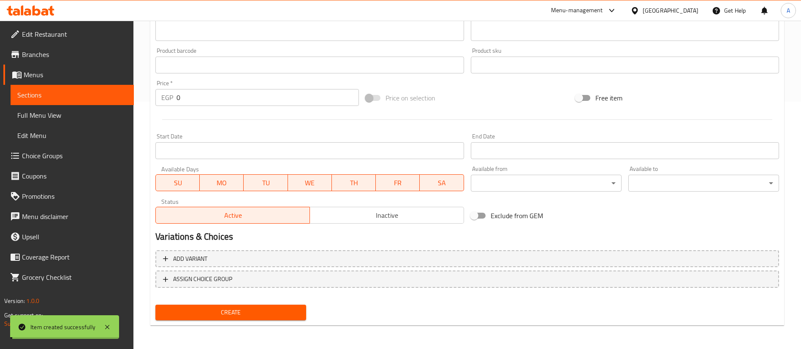
scroll to position [0, 0]
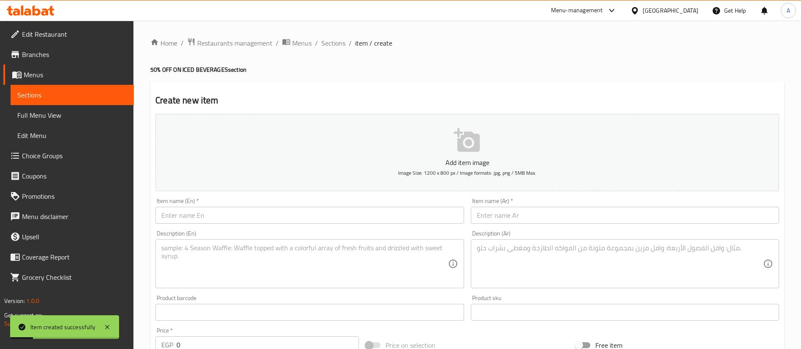
click at [213, 220] on input "text" at bounding box center [309, 215] width 308 height 17
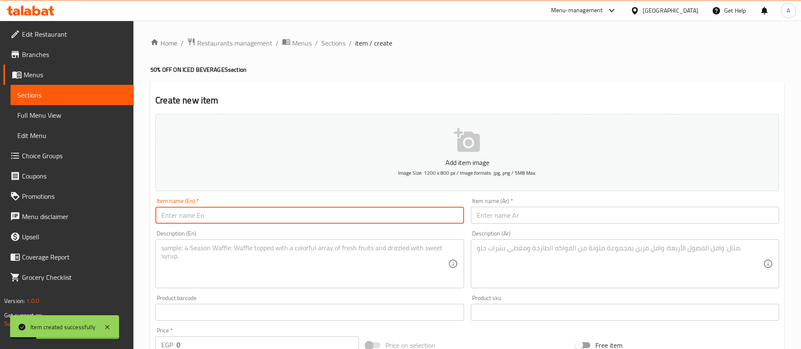
paste input "Iced Salted Caramel Latte"
type input "Iced Salted Caramel Latte"
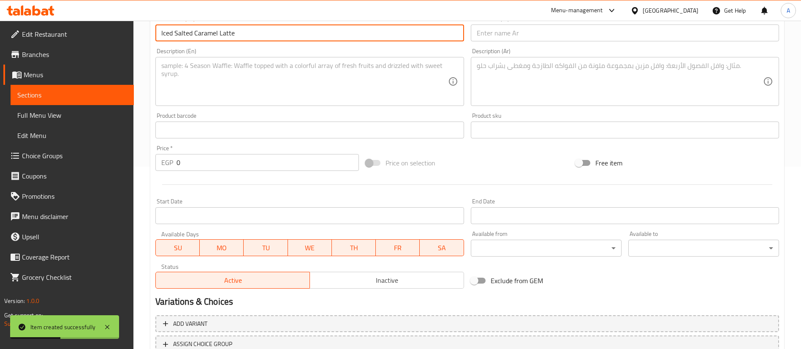
scroll to position [191, 0]
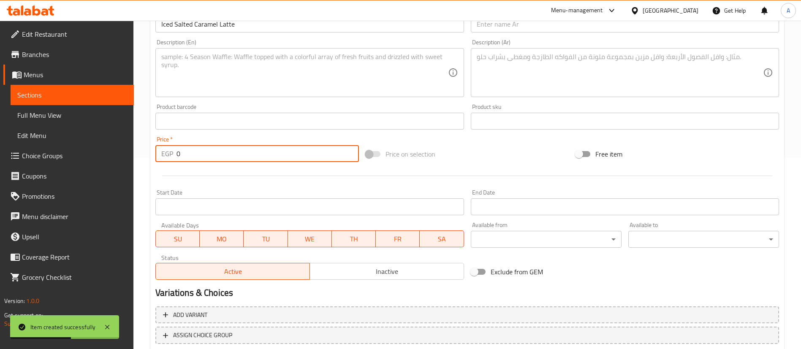
click at [198, 156] on input "0" at bounding box center [268, 153] width 183 height 17
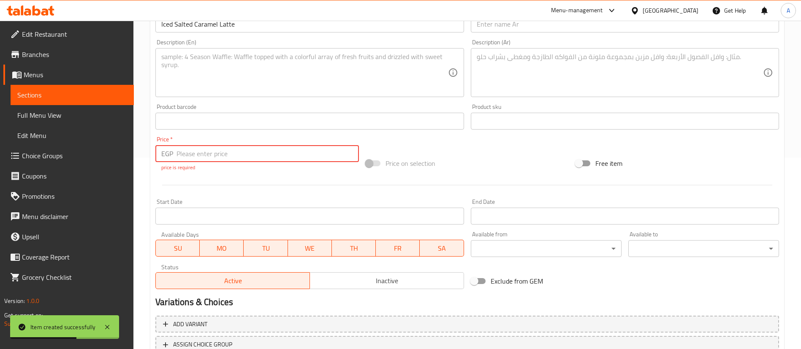
paste input "136.8"
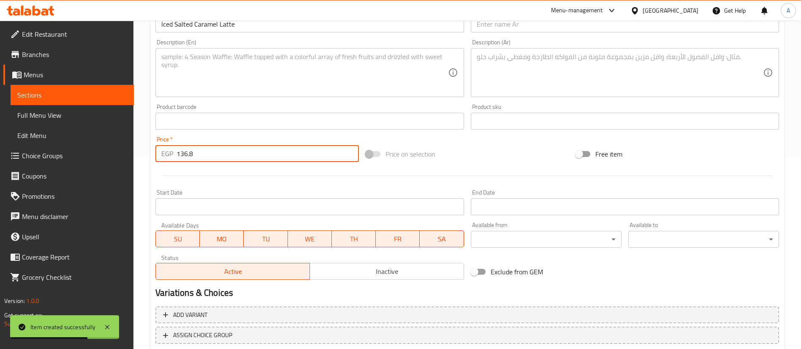
type input "136.8"
click at [257, 96] on div "Description (En)" at bounding box center [309, 72] width 308 height 49
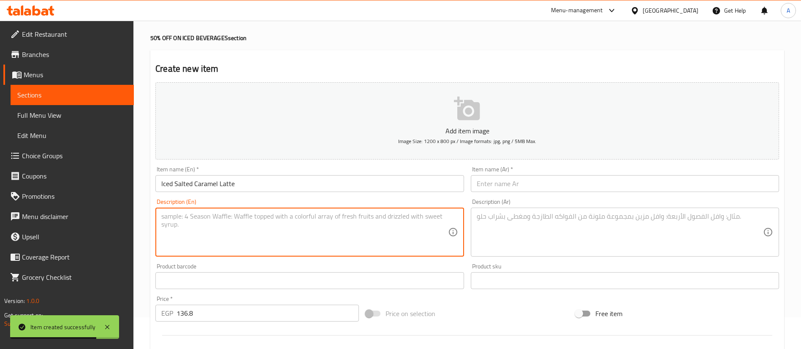
scroll to position [30, 0]
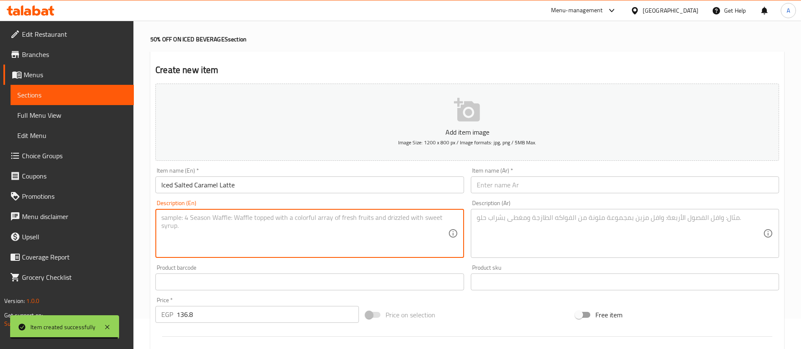
click at [525, 179] on input "text" at bounding box center [625, 185] width 308 height 17
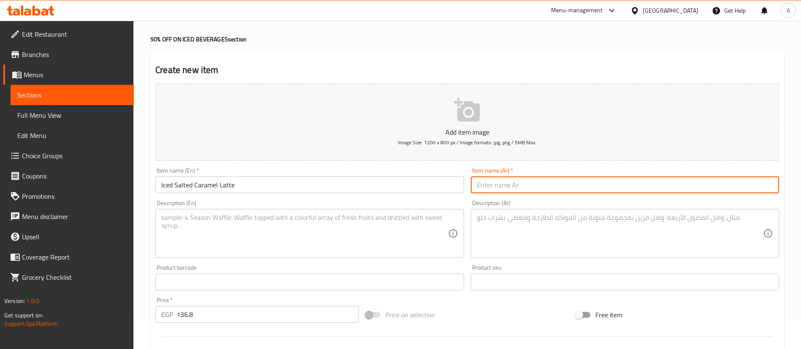
paste input "ايس سولتد كراميل لاتيه"
type input "ايس سولتد كراميل لاتيه"
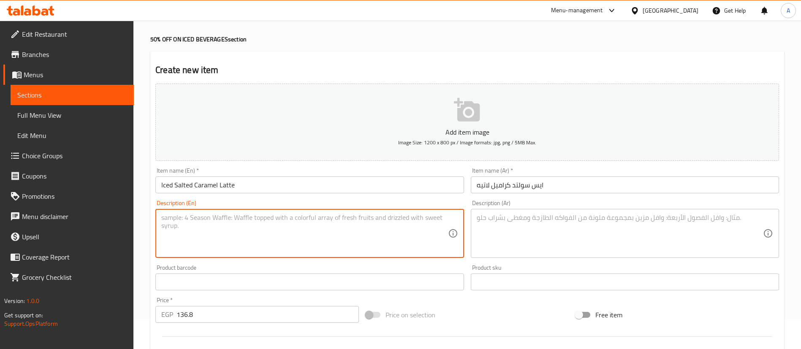
click at [217, 228] on textarea at bounding box center [304, 234] width 286 height 40
paste textarea "16 oz"
type textarea "16 oz"
click at [555, 229] on textarea at bounding box center [620, 234] width 286 height 40
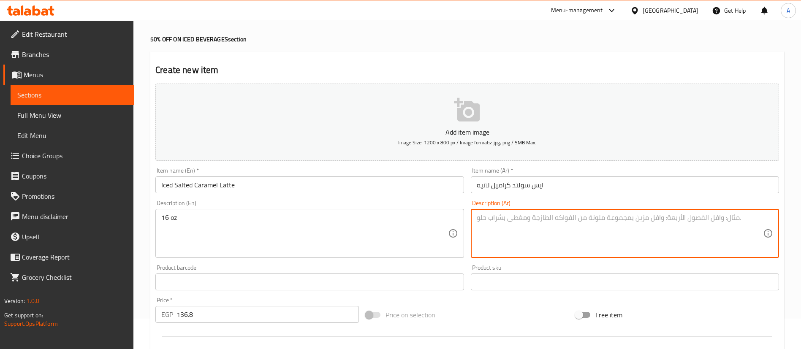
paste textarea "16 اونز"
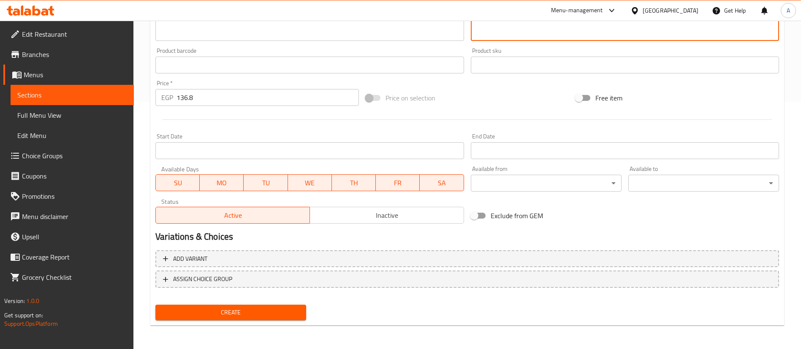
type textarea "16 اونز"
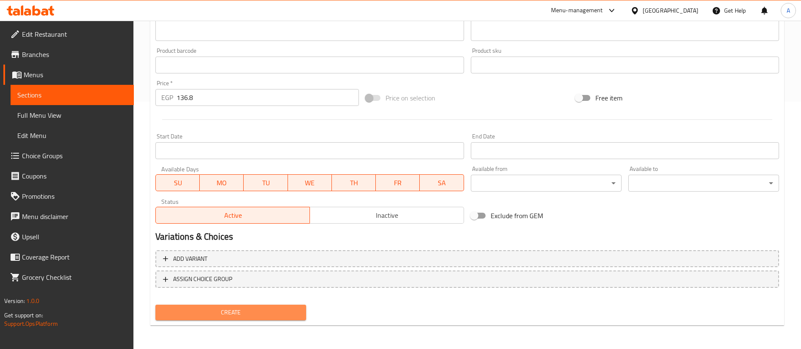
click at [239, 306] on button "Create" at bounding box center [230, 313] width 151 height 16
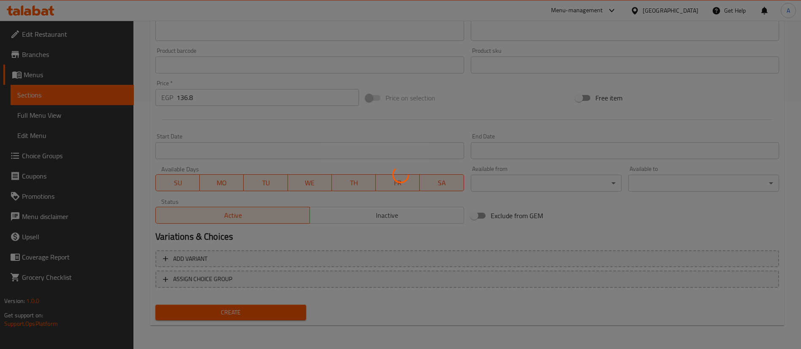
type input "0"
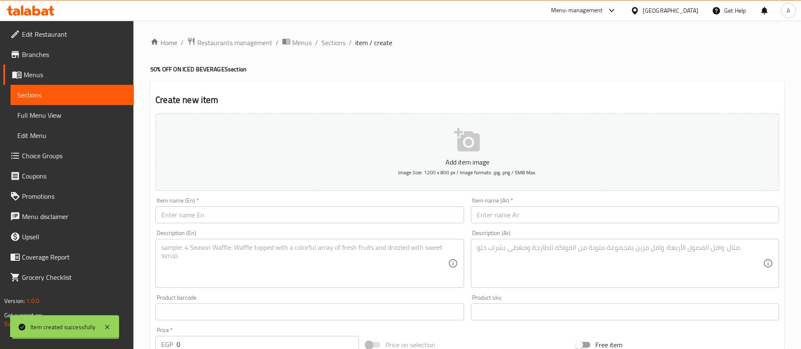
scroll to position [0, 0]
click at [33, 95] on span "Sections" at bounding box center [72, 95] width 110 height 10
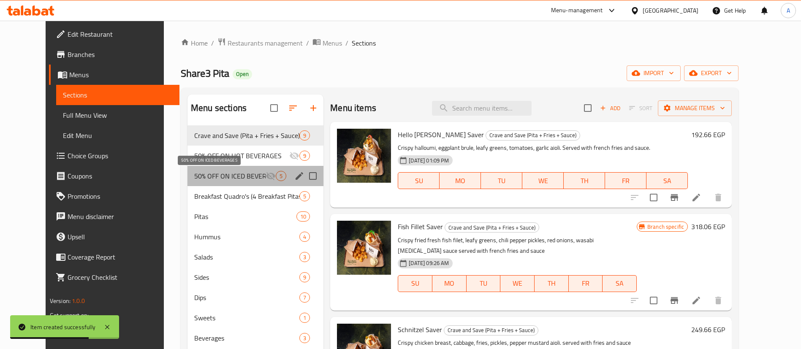
click at [217, 178] on span "50% OFF ON ICED BEVERAGES" at bounding box center [229, 176] width 71 height 10
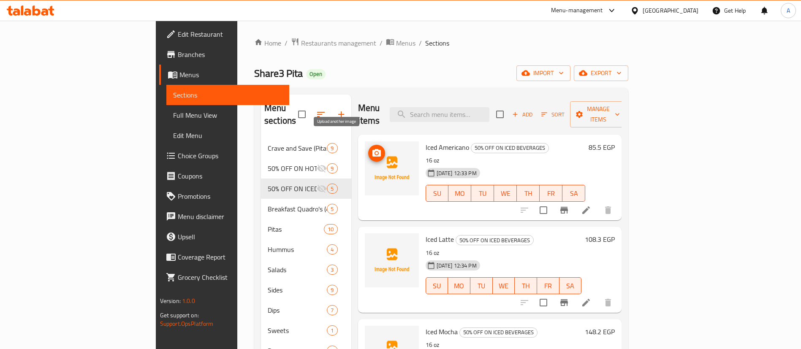
click at [372, 148] on icon "upload picture" at bounding box center [377, 153] width 10 height 10
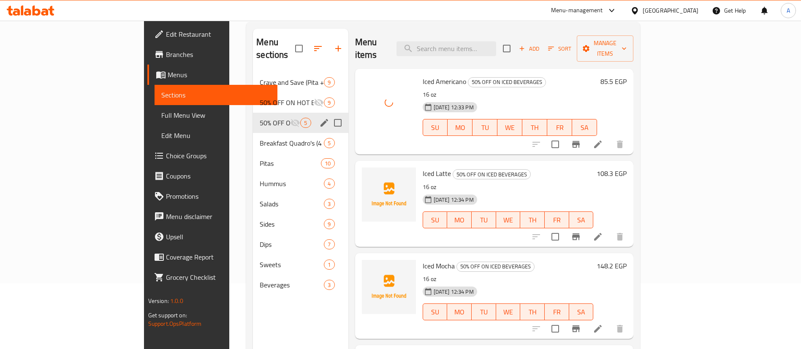
scroll to position [67, 0]
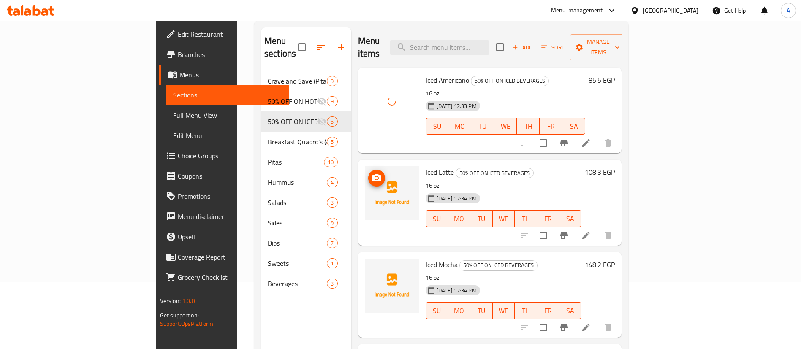
click at [373, 174] on icon "upload picture" at bounding box center [377, 178] width 8 height 8
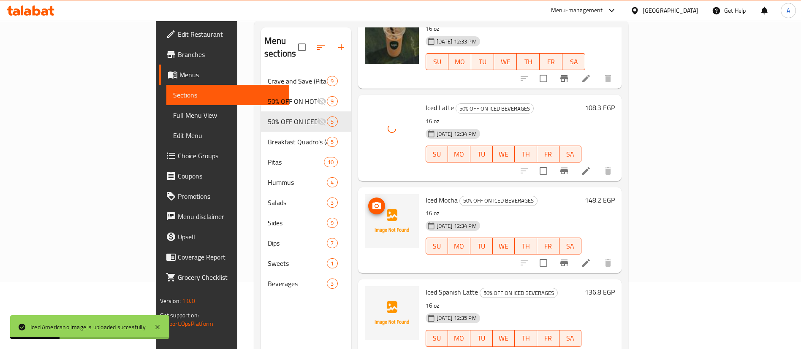
scroll to position [67, 0]
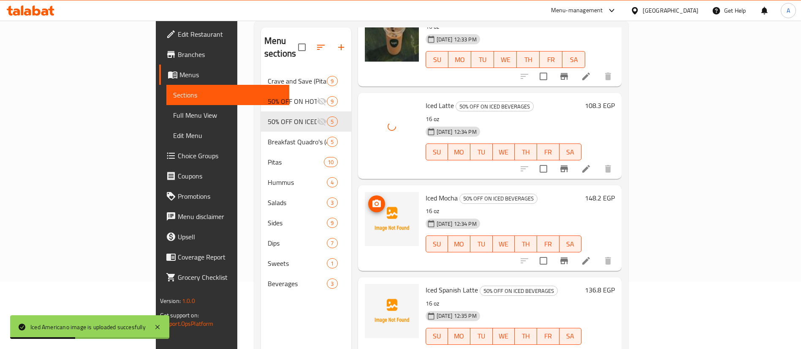
click at [373, 200] on icon "upload picture" at bounding box center [377, 204] width 8 height 8
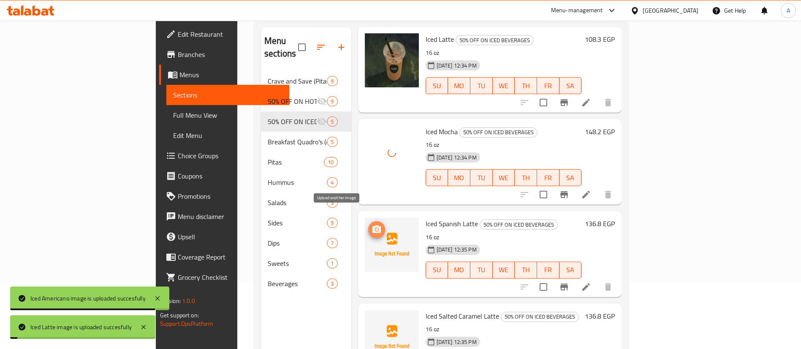
click at [372, 225] on icon "upload picture" at bounding box center [377, 230] width 10 height 10
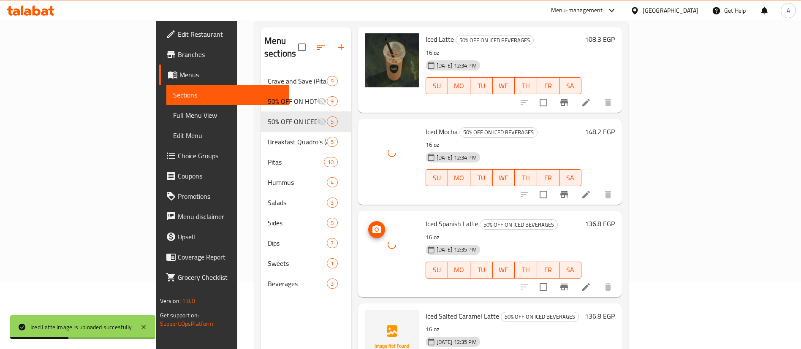
scroll to position [118, 0]
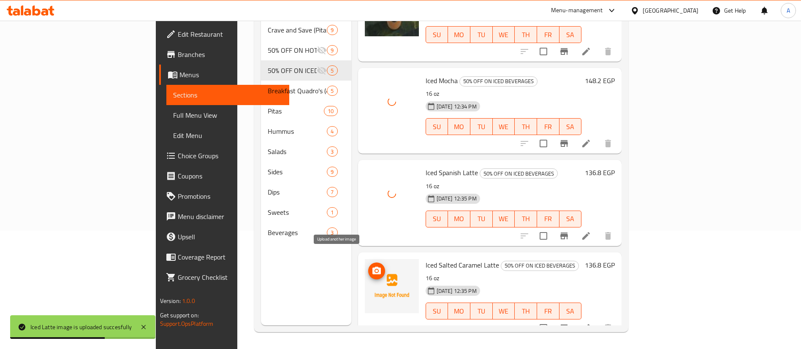
click at [372, 266] on icon "upload picture" at bounding box center [377, 271] width 10 height 10
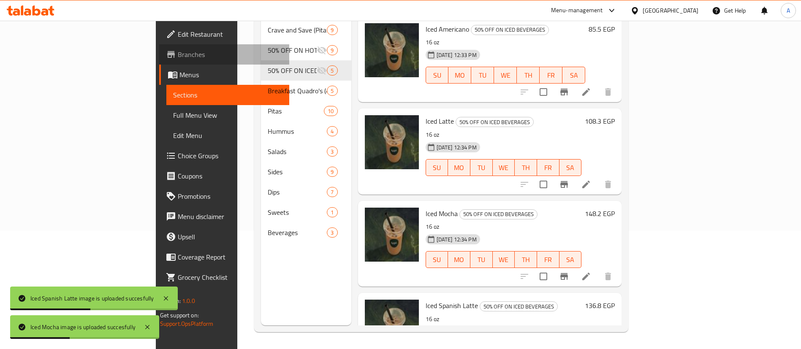
click at [178, 53] on span "Branches" at bounding box center [230, 54] width 105 height 10
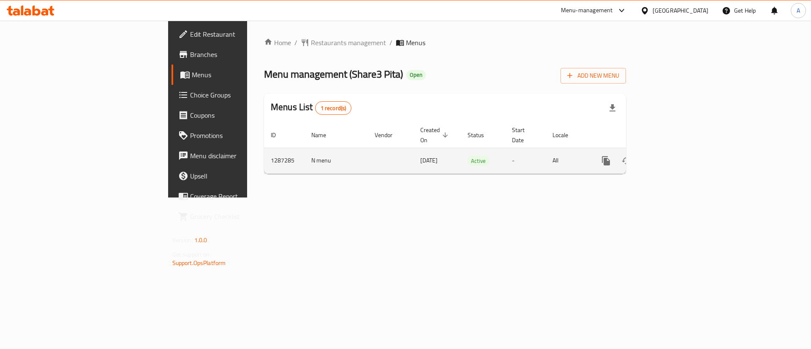
click at [677, 151] on link "enhanced table" at bounding box center [667, 161] width 20 height 20
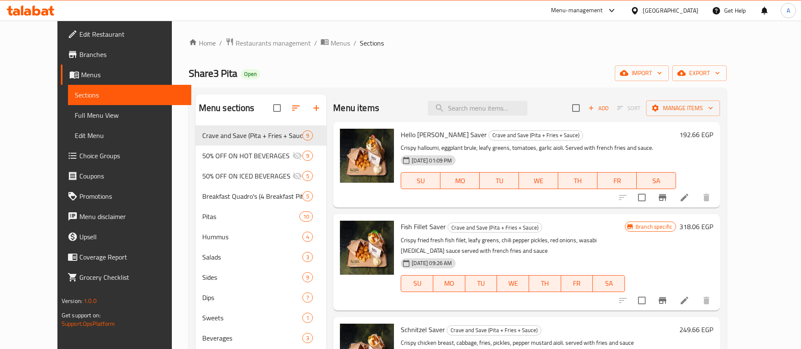
click at [79, 52] on span "Branches" at bounding box center [131, 54] width 105 height 10
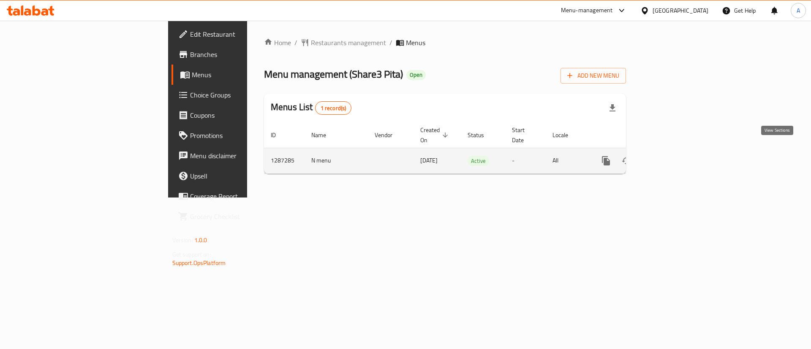
click at [672, 156] on icon "enhanced table" at bounding box center [667, 161] width 10 height 10
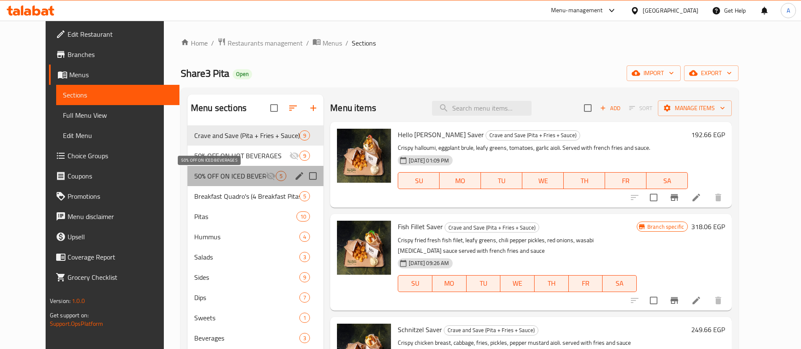
click at [195, 178] on span "50% OFF ON ICED BEVERAGES" at bounding box center [229, 176] width 71 height 10
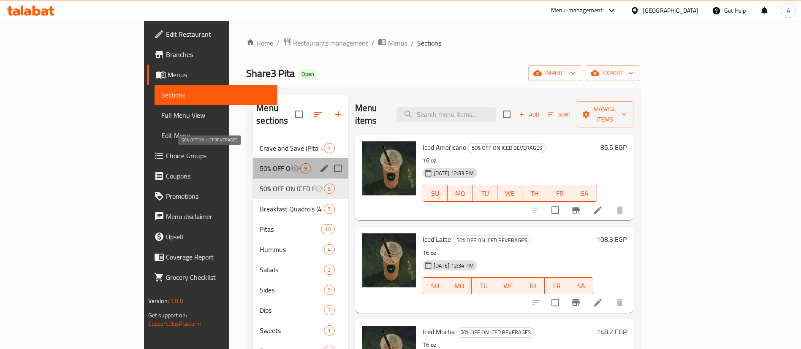
click at [260, 163] on span "50% OFF ON HOT BEVERAGES" at bounding box center [275, 168] width 30 height 10
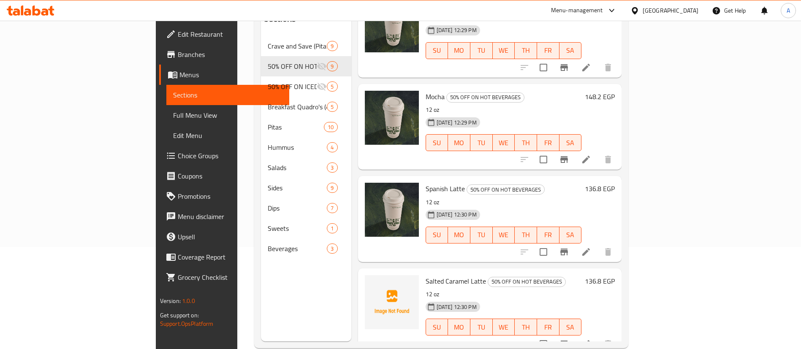
scroll to position [118, 0]
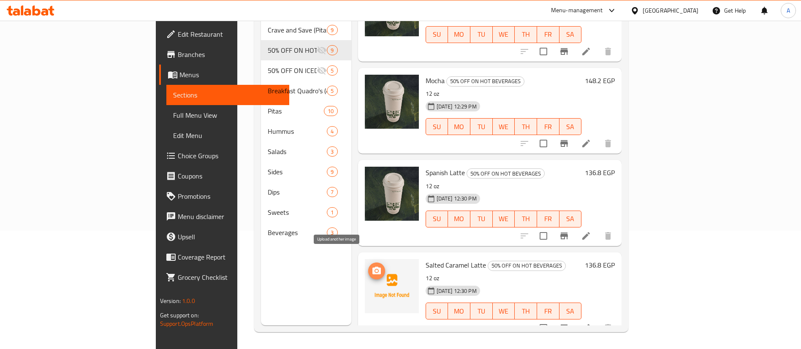
click at [372, 266] on icon "upload picture" at bounding box center [377, 271] width 10 height 10
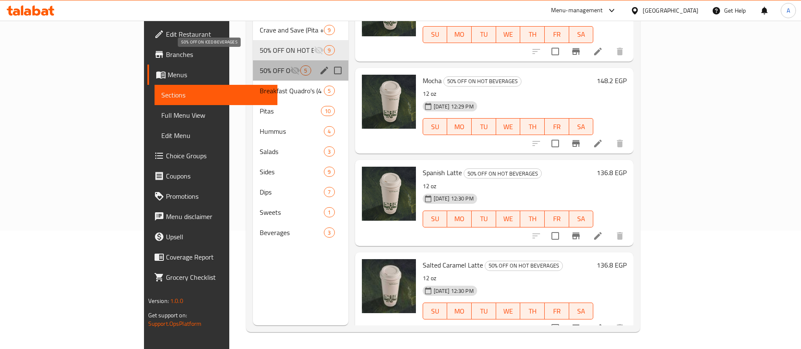
click at [260, 65] on span "50% OFF ON ICED BEVERAGES" at bounding box center [275, 70] width 30 height 10
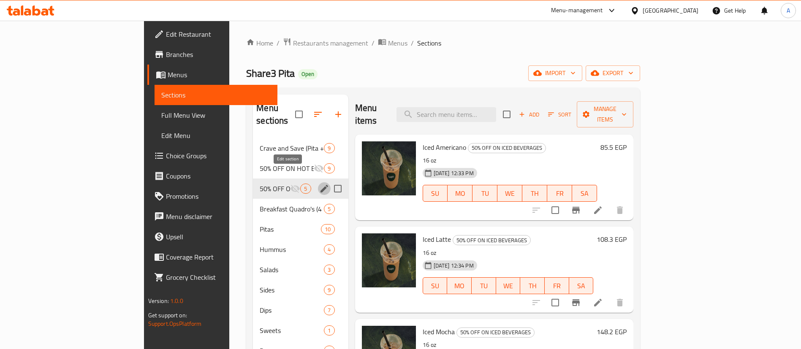
click at [319, 184] on icon "edit" at bounding box center [324, 189] width 10 height 10
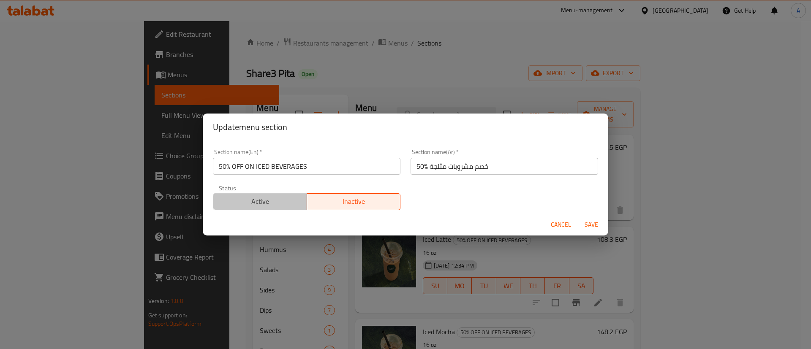
click at [271, 205] on span "Active" at bounding box center [260, 202] width 87 height 12
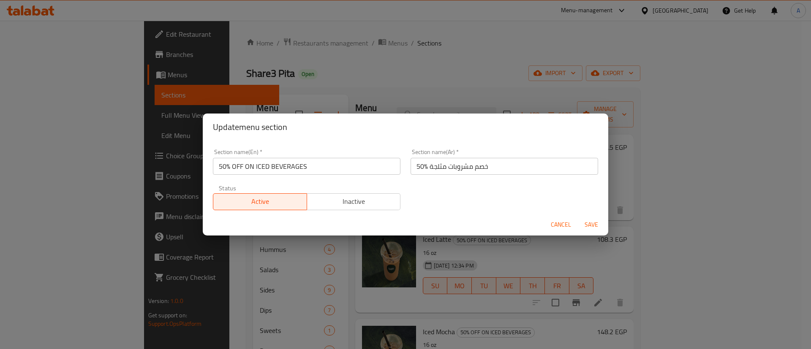
click at [591, 226] on span "Save" at bounding box center [591, 225] width 20 height 11
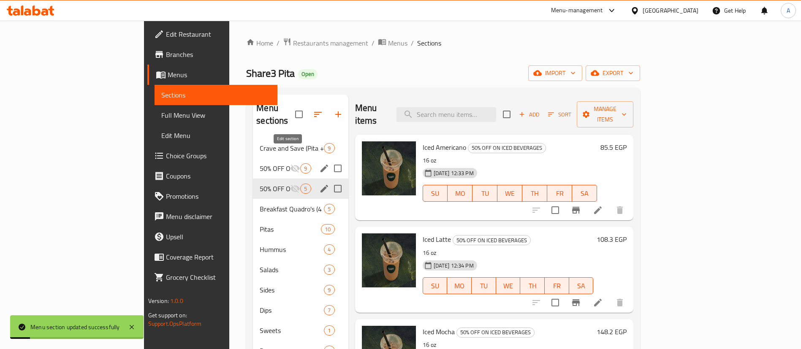
click at [319, 163] on icon "edit" at bounding box center [324, 168] width 10 height 10
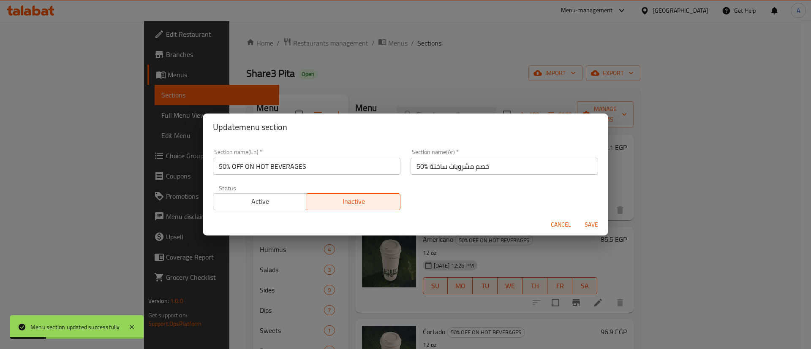
click at [281, 203] on span "Active" at bounding box center [260, 202] width 87 height 12
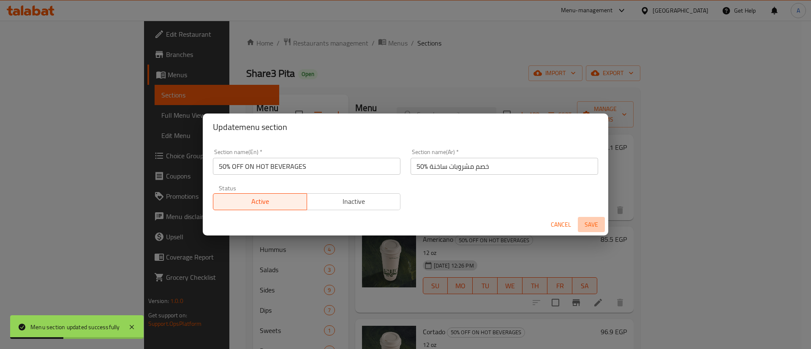
click at [592, 223] on span "Save" at bounding box center [591, 225] width 20 height 11
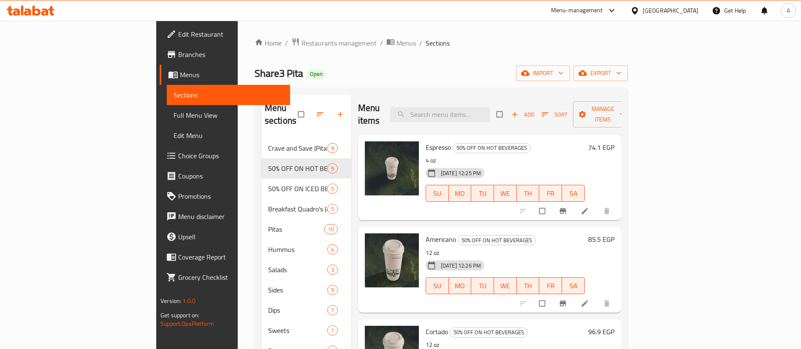
click at [603, 12] on div "Menu-management" at bounding box center [577, 10] width 52 height 10
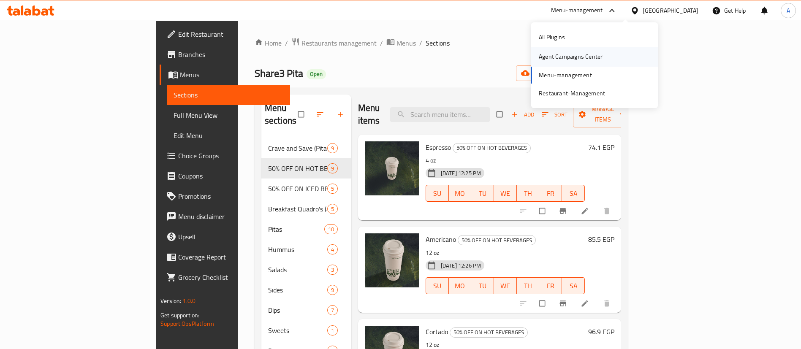
click at [577, 58] on div "Agent Campaigns Center" at bounding box center [571, 56] width 64 height 9
